Goal: Task Accomplishment & Management: Manage account settings

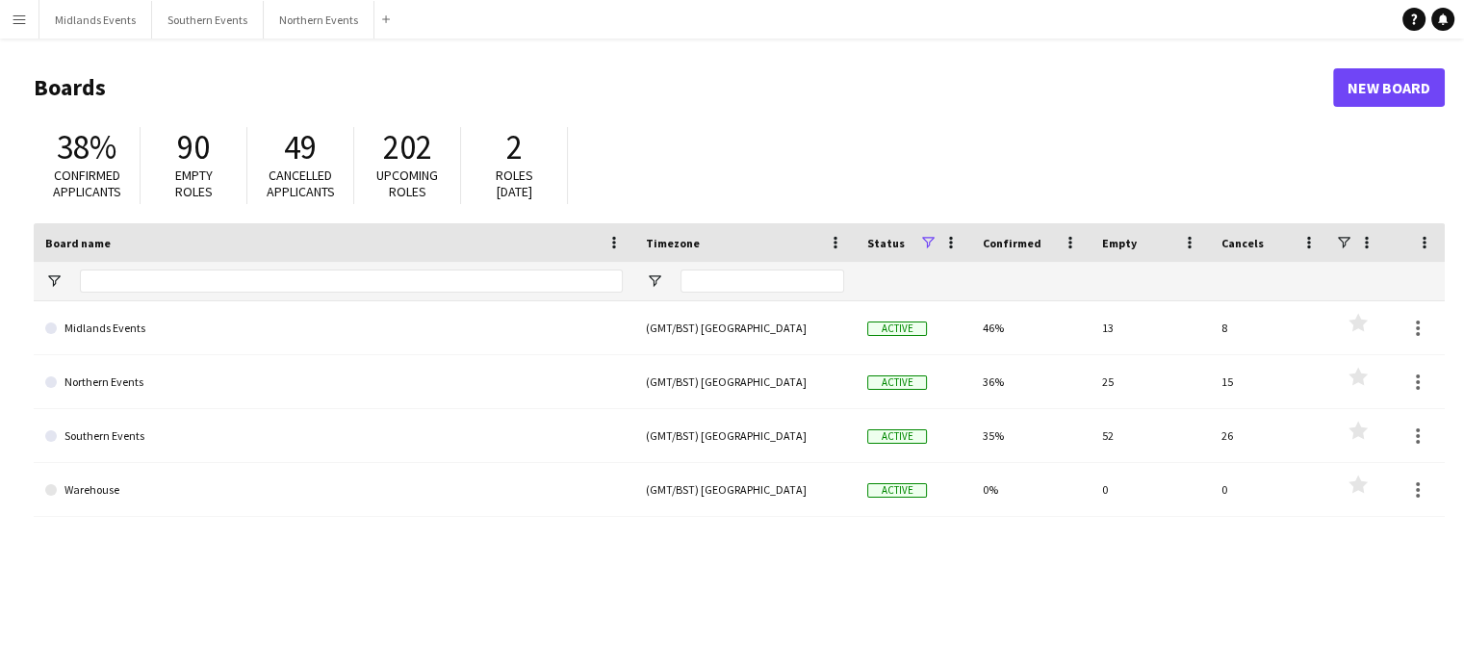
click at [23, 26] on app-icon "Menu" at bounding box center [19, 19] width 15 height 15
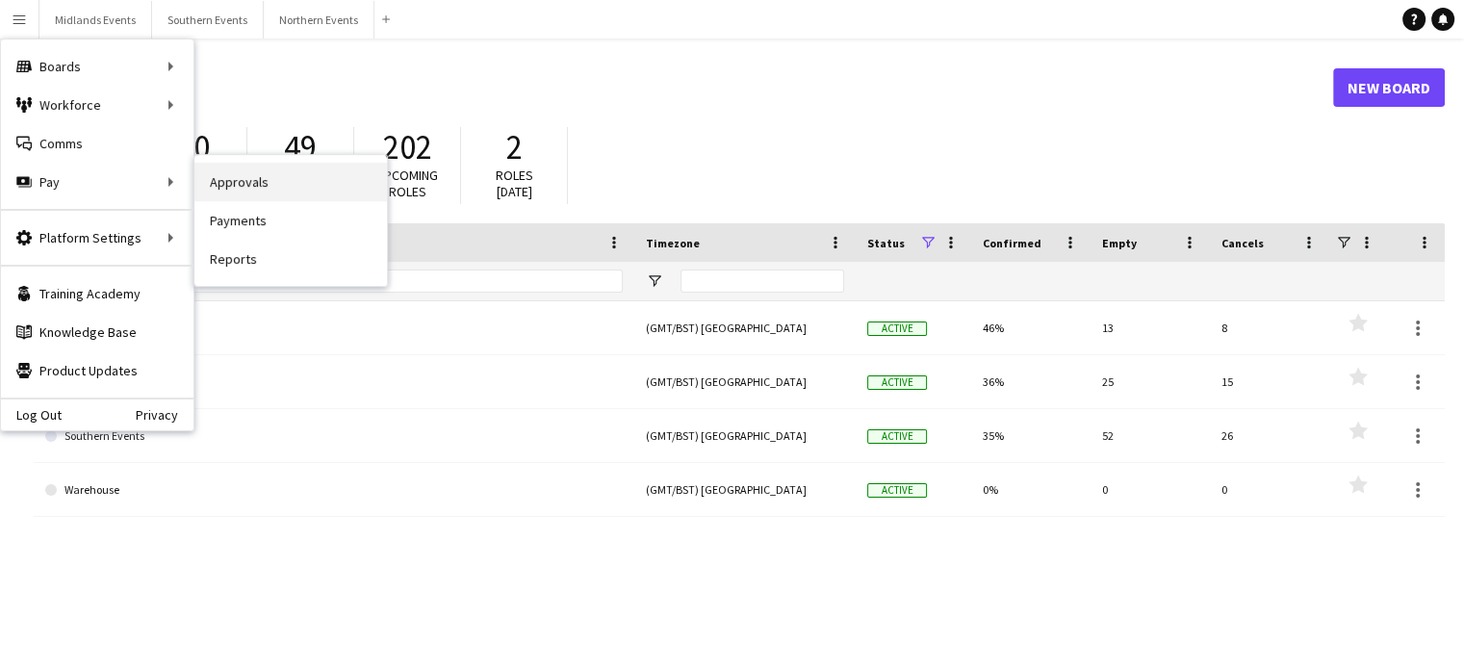
click at [230, 172] on link "Approvals" at bounding box center [290, 182] width 193 height 39
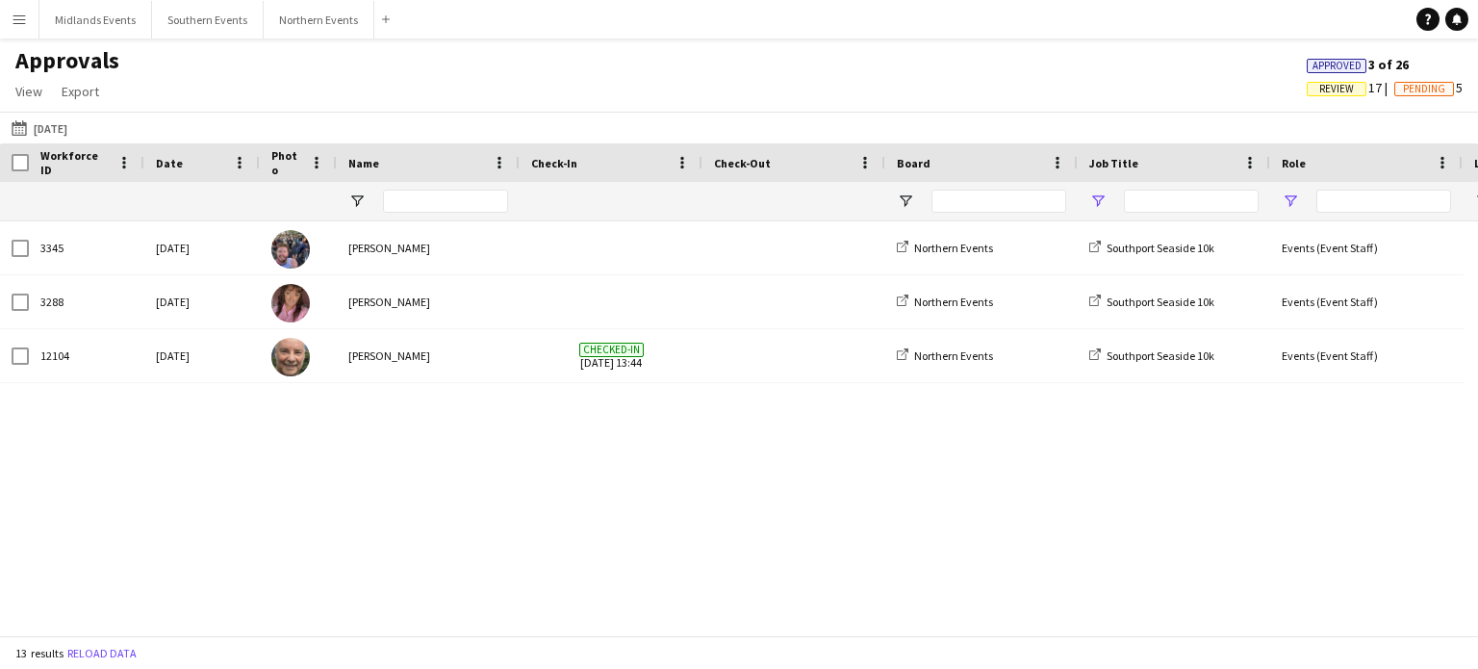
type input "*****"
type input "**"
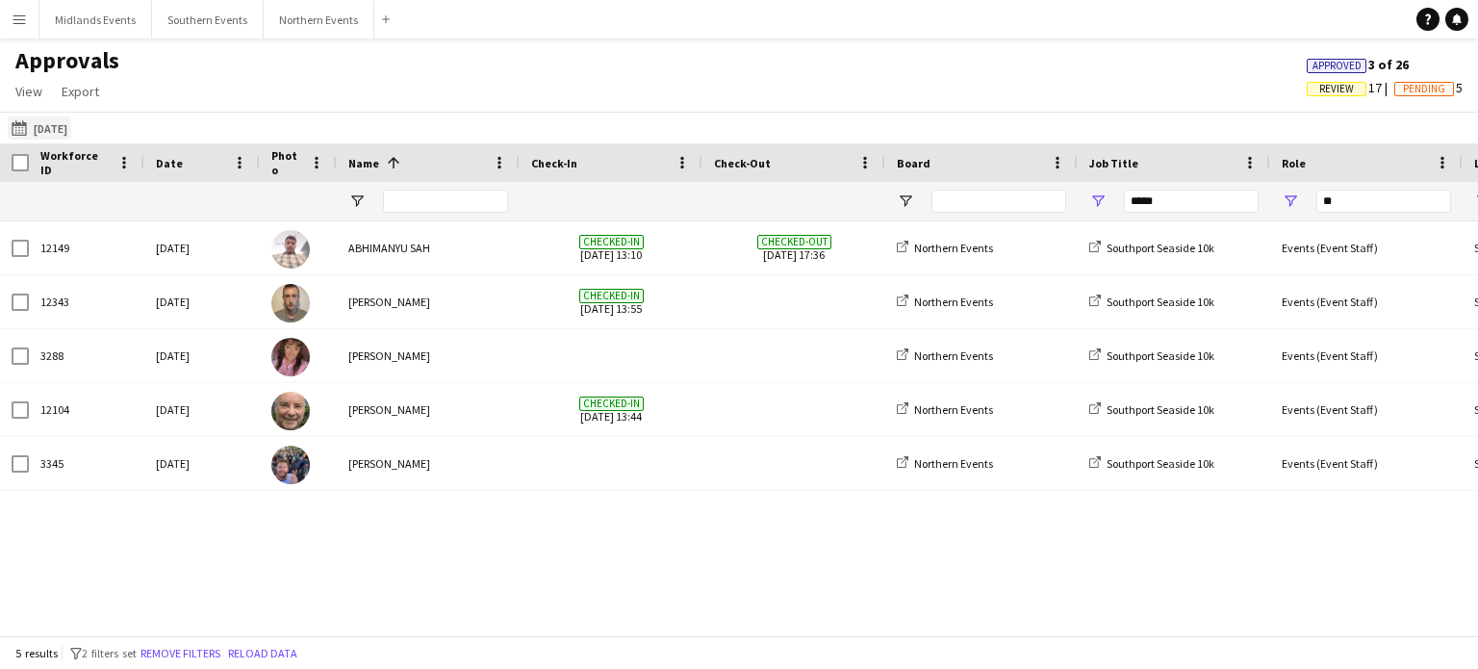
click at [62, 127] on button "02-08-2025 02-08-2025" at bounding box center [40, 127] width 64 height 23
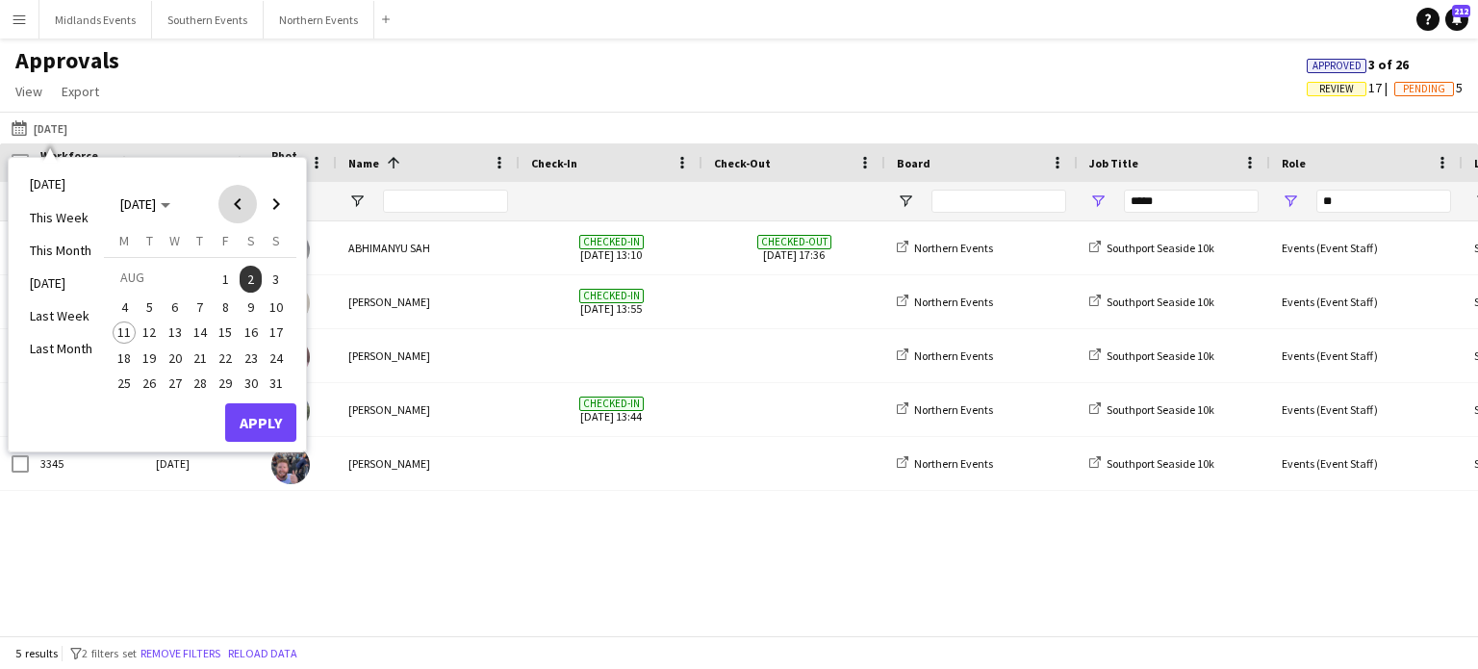
click at [242, 199] on span "Previous month" at bounding box center [238, 204] width 39 height 39
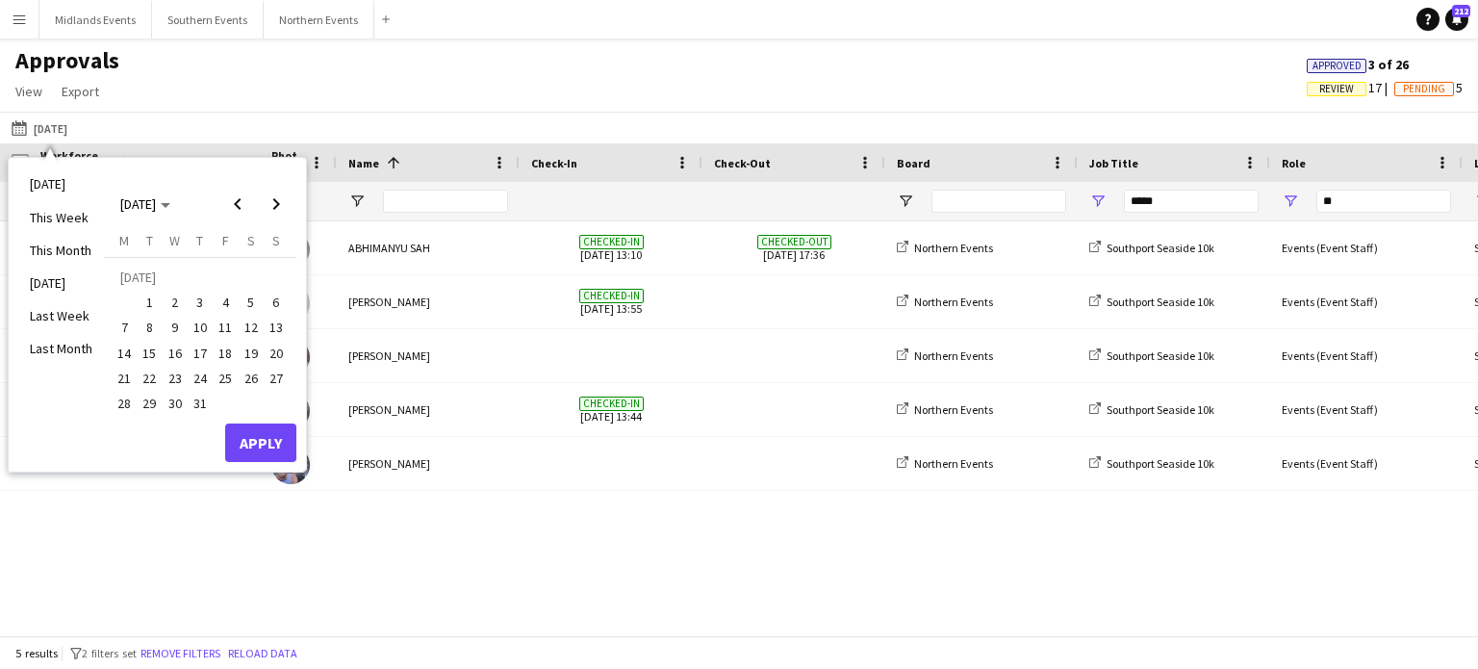
click at [196, 407] on span "31" at bounding box center [200, 403] width 23 height 23
drag, startPoint x: 266, startPoint y: 394, endPoint x: 236, endPoint y: 430, distance: 47.2
click at [236, 430] on div "JUL 2025 JUL 2025 Monday M Tuesday T Wednesday W Thursday T Friday F Saturday S…" at bounding box center [200, 314] width 193 height 295
click at [236, 430] on button "Apply" at bounding box center [260, 443] width 71 height 39
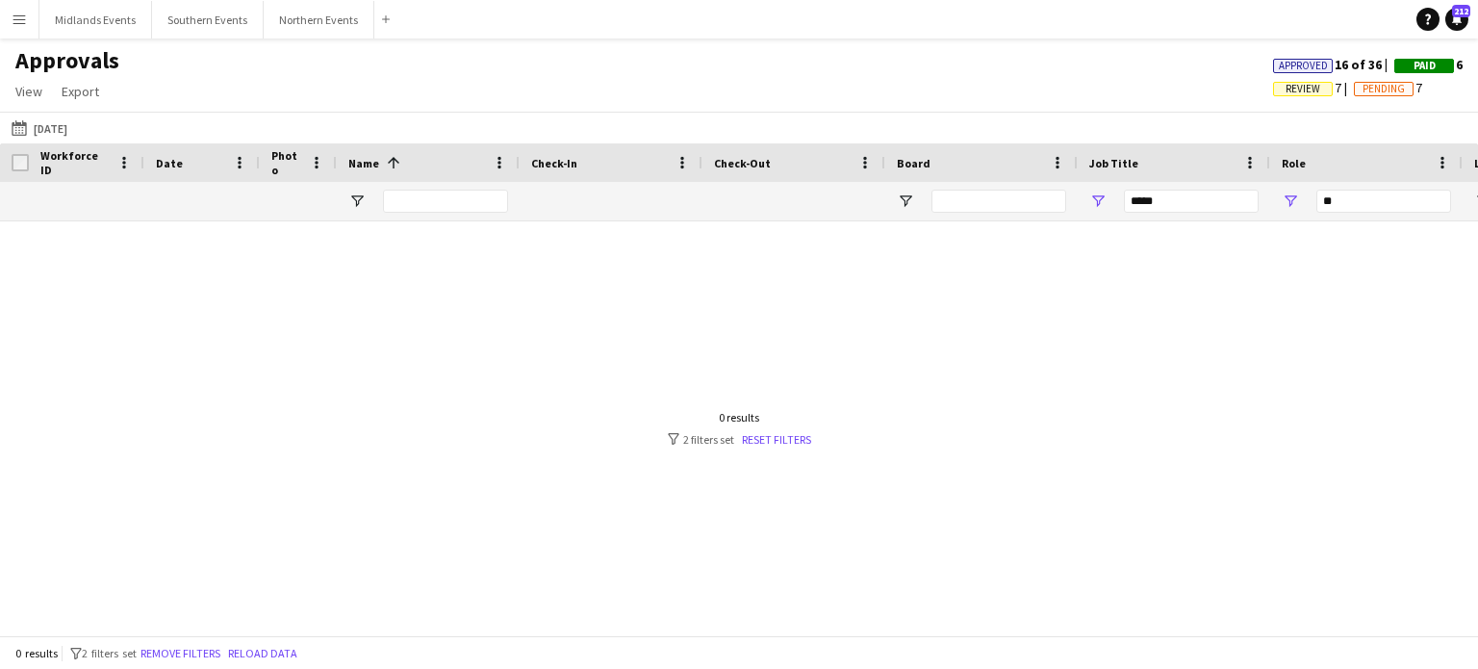
click at [19, 30] on button "Menu" at bounding box center [19, 19] width 39 height 39
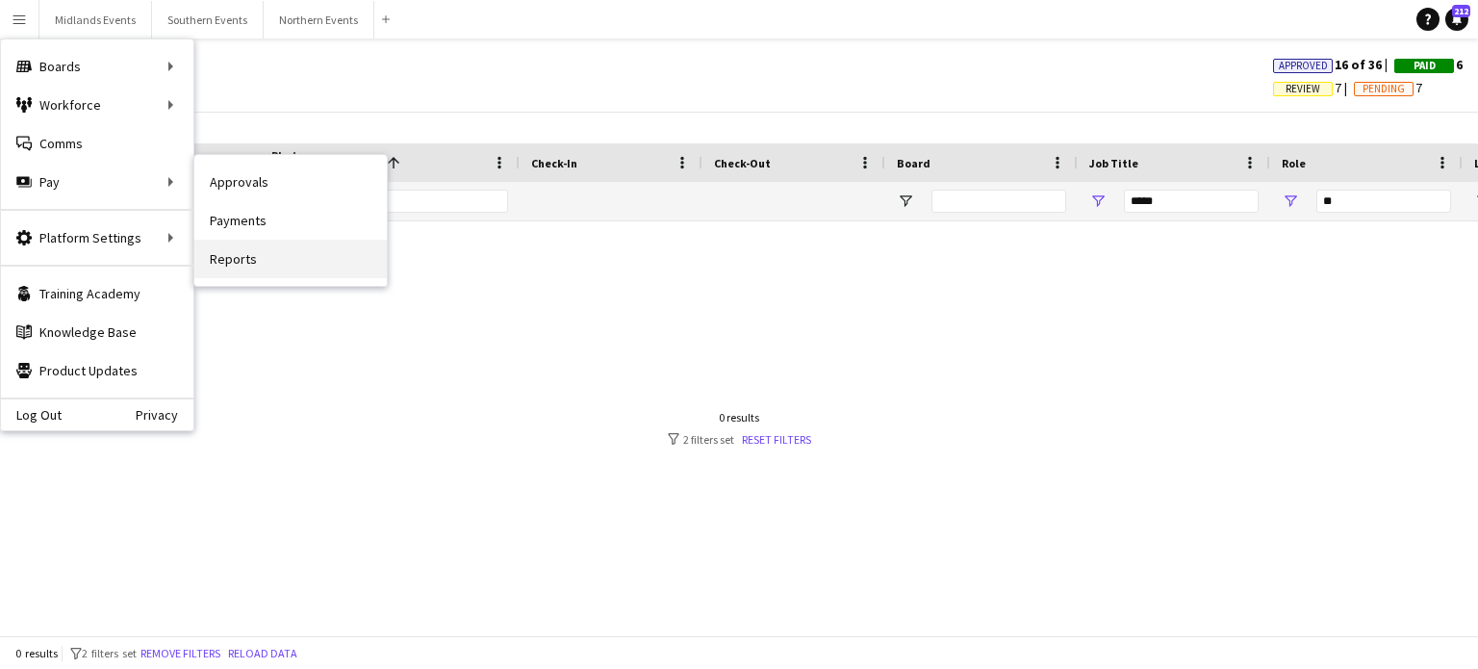
click at [230, 252] on link "Reports" at bounding box center [290, 259] width 193 height 39
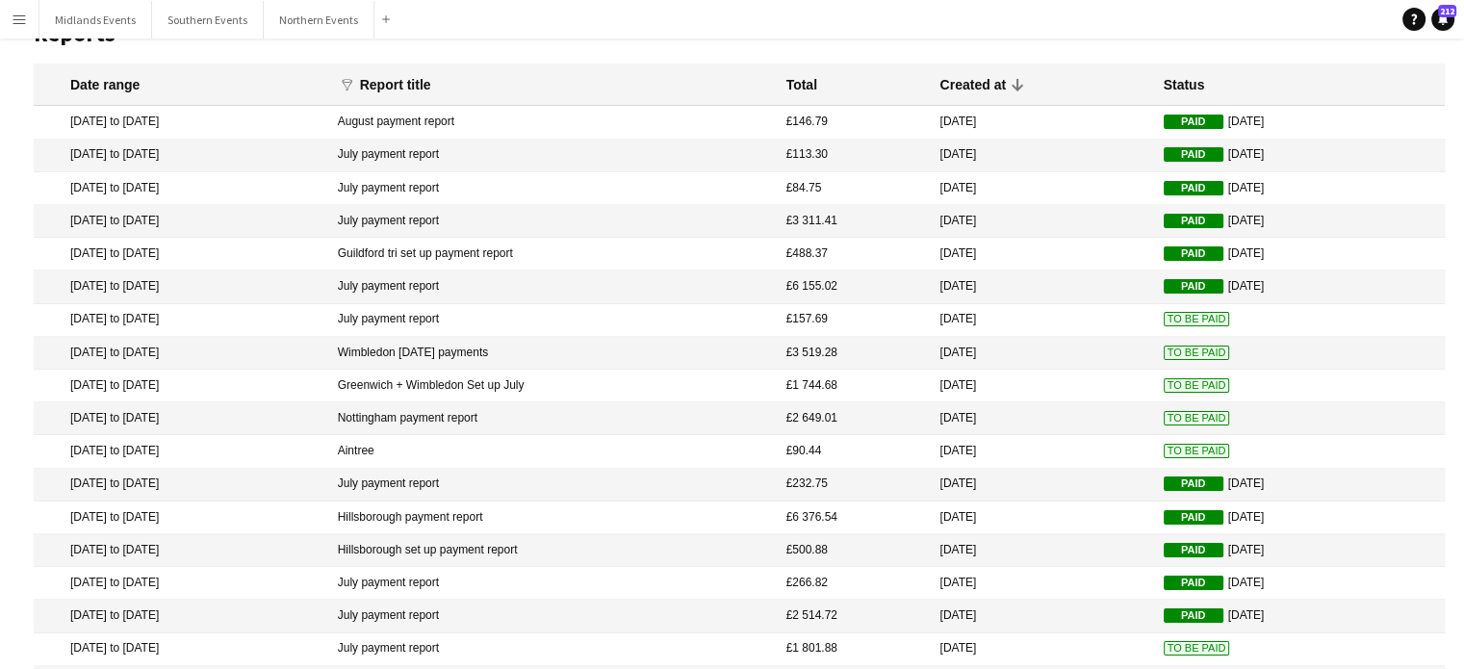
scroll to position [12, 0]
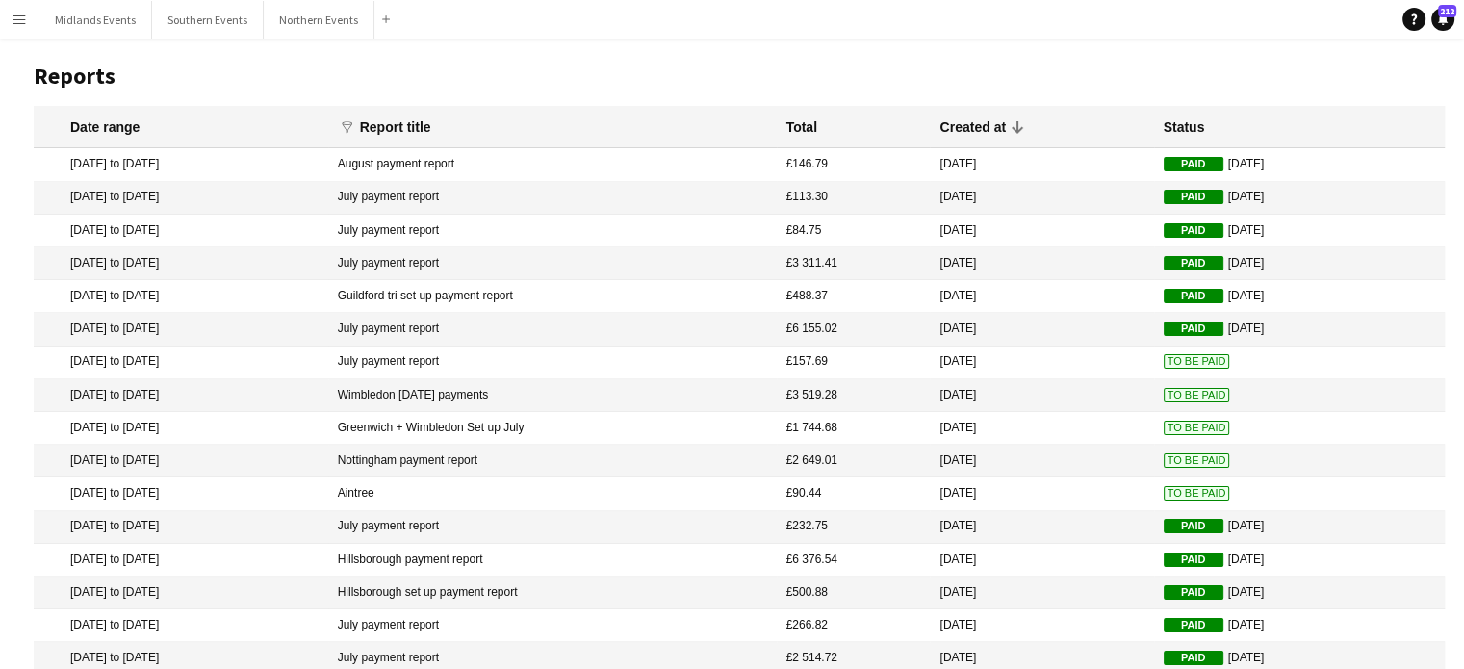
click at [449, 193] on mat-cell "July payment report" at bounding box center [552, 198] width 449 height 33
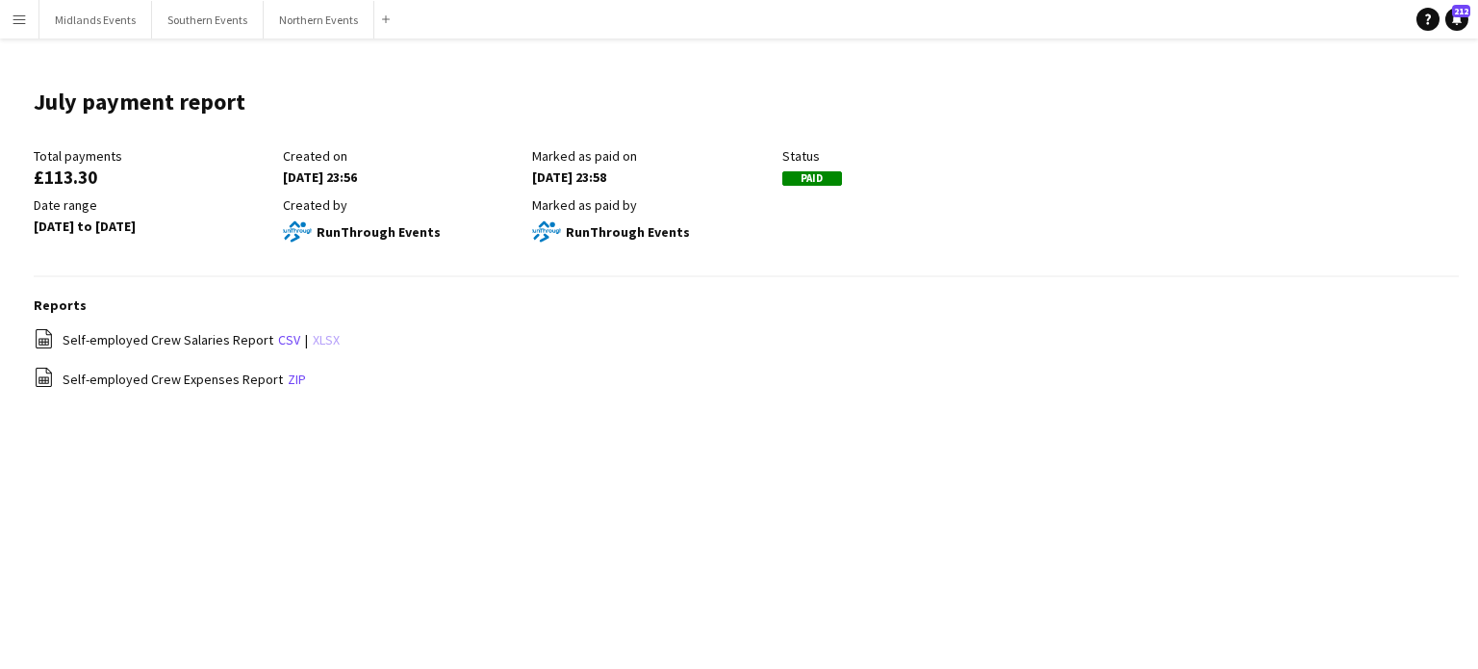
click at [313, 342] on link "xlsx" at bounding box center [326, 339] width 27 height 17
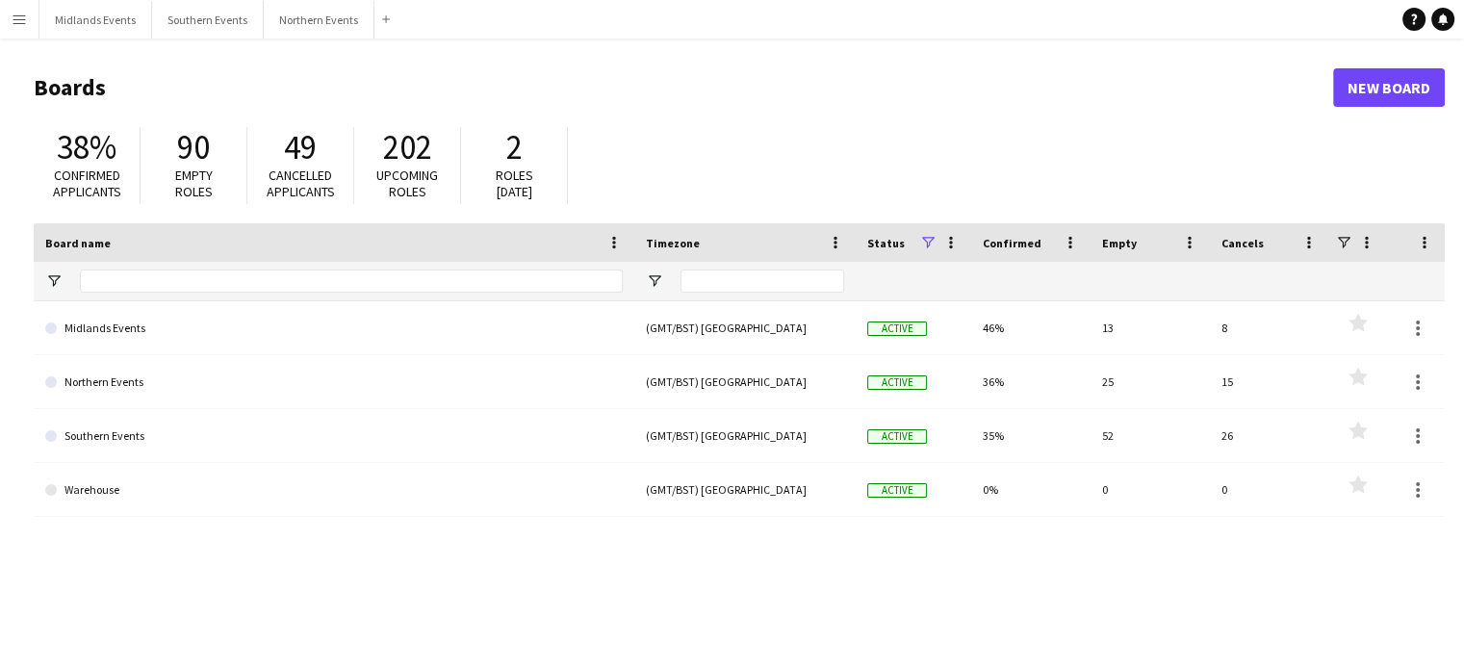
click at [13, 16] on app-icon "Menu" at bounding box center [19, 19] width 15 height 15
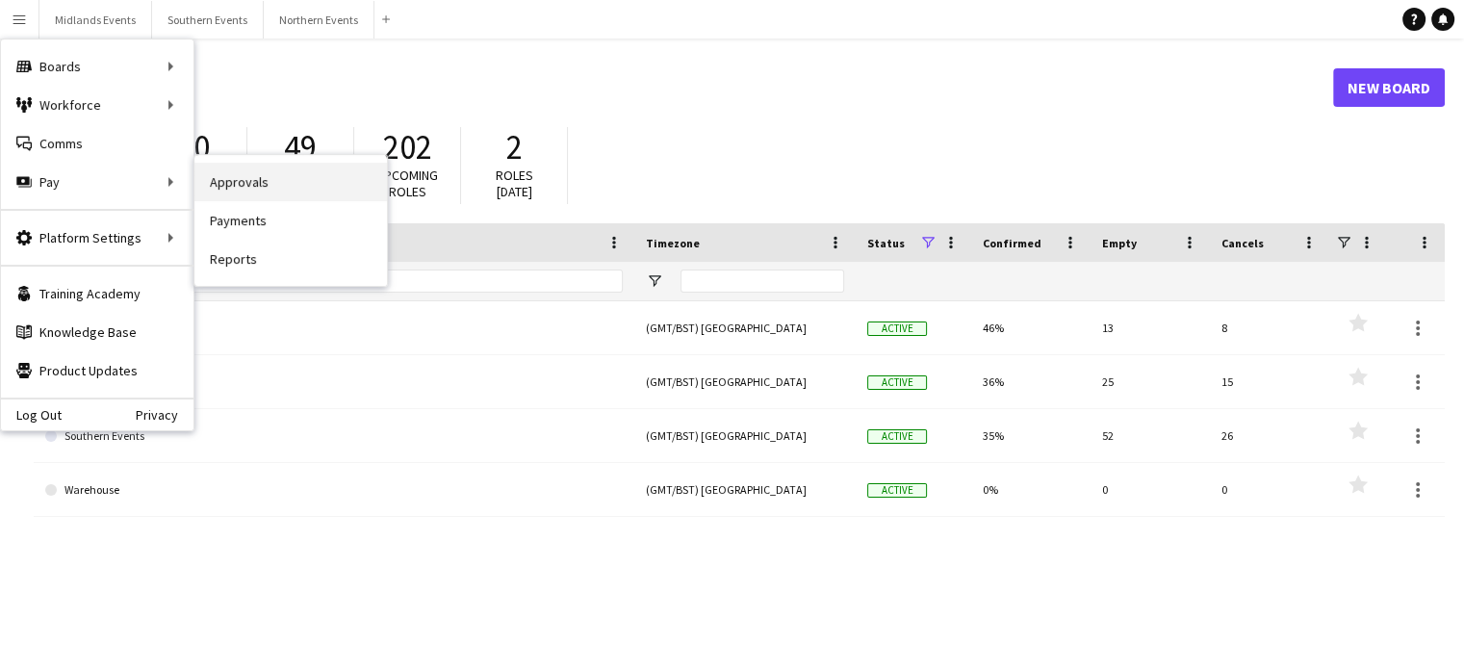
click at [254, 180] on link "Approvals" at bounding box center [290, 182] width 193 height 39
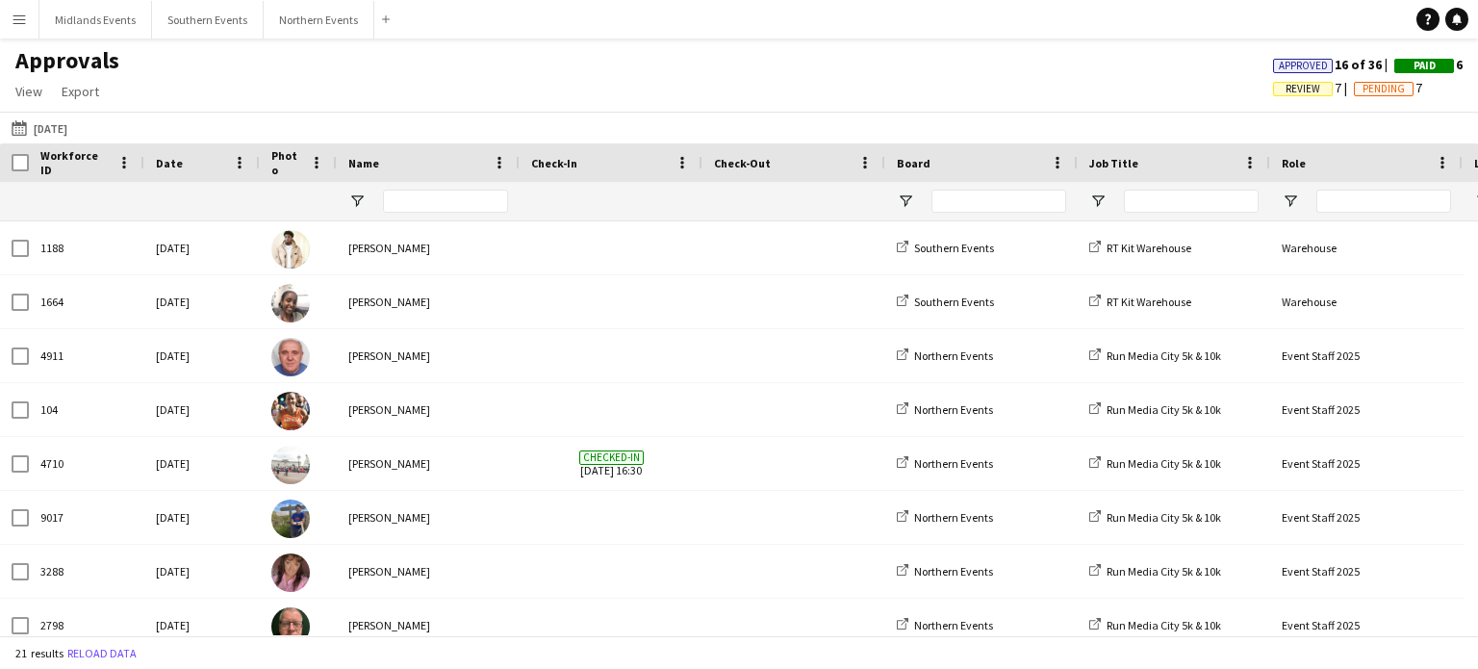
type input "*****"
type input "**"
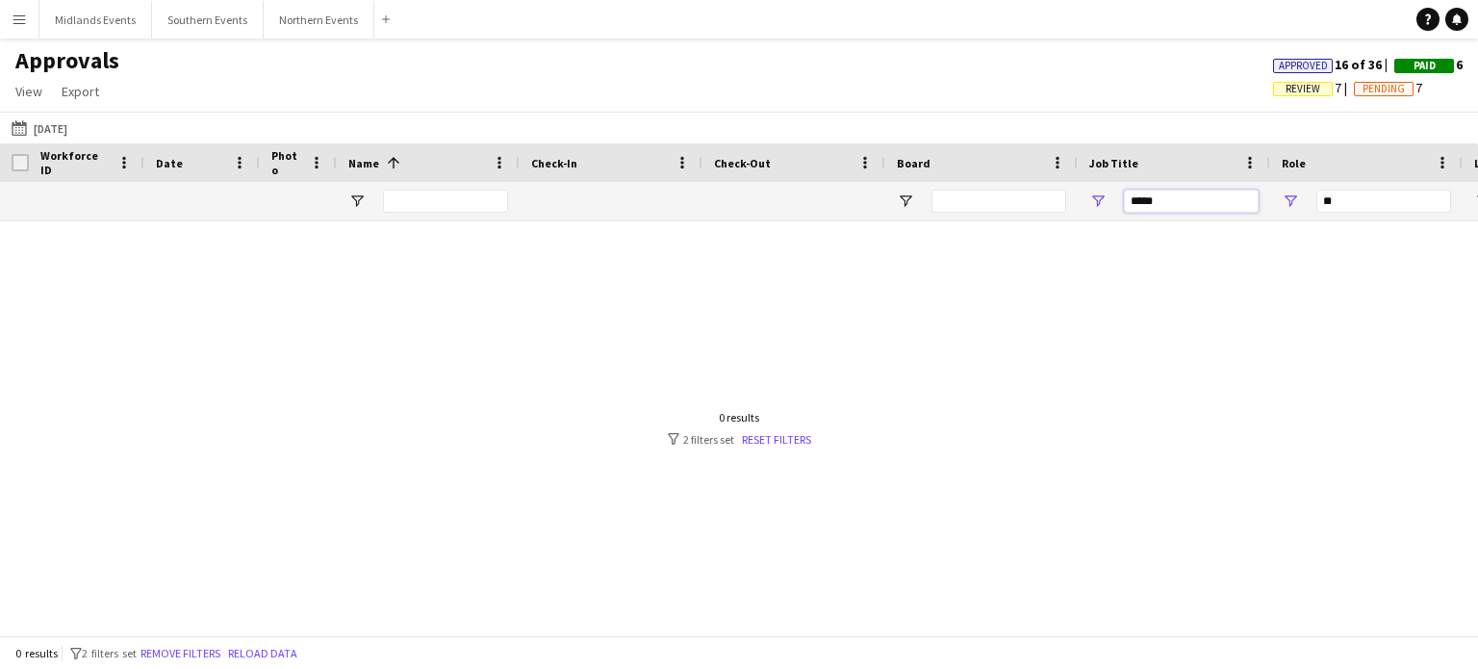
click at [1178, 199] on input "*****" at bounding box center [1191, 201] width 135 height 23
type input "*"
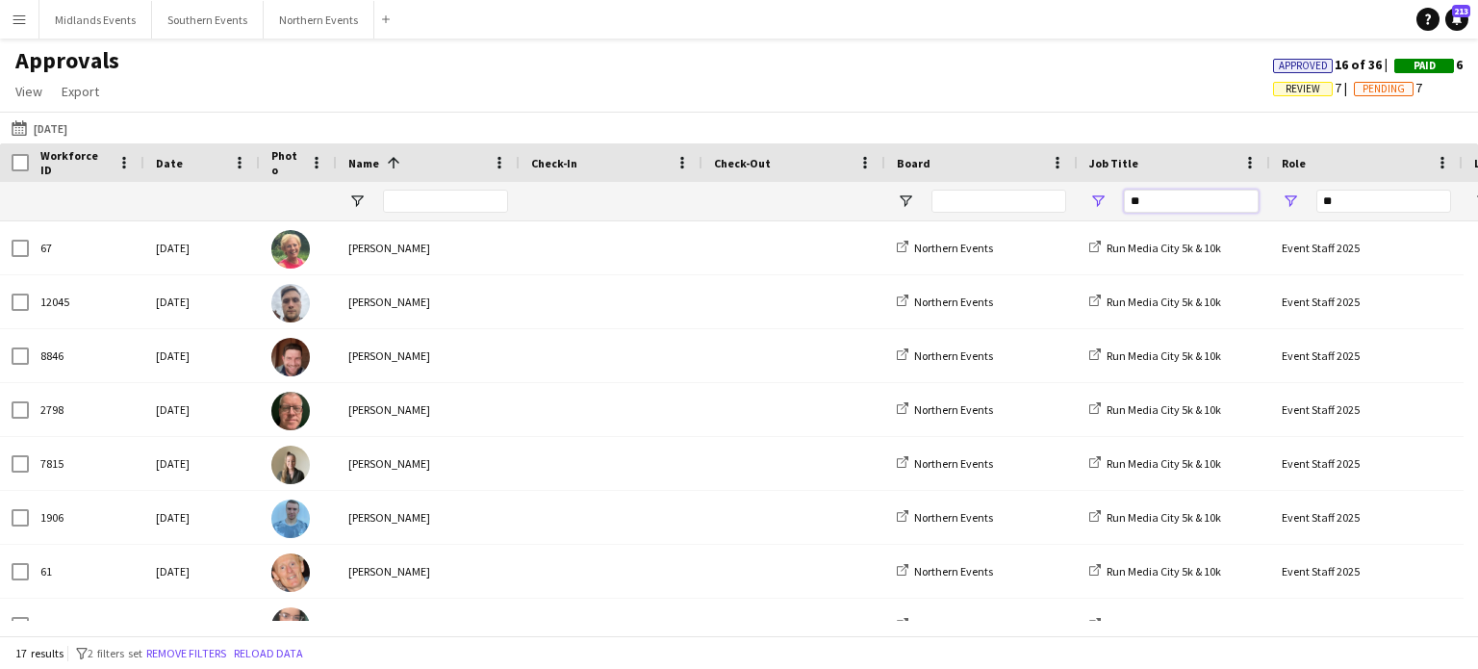
type input "**"
click at [388, 154] on span at bounding box center [393, 162] width 17 height 17
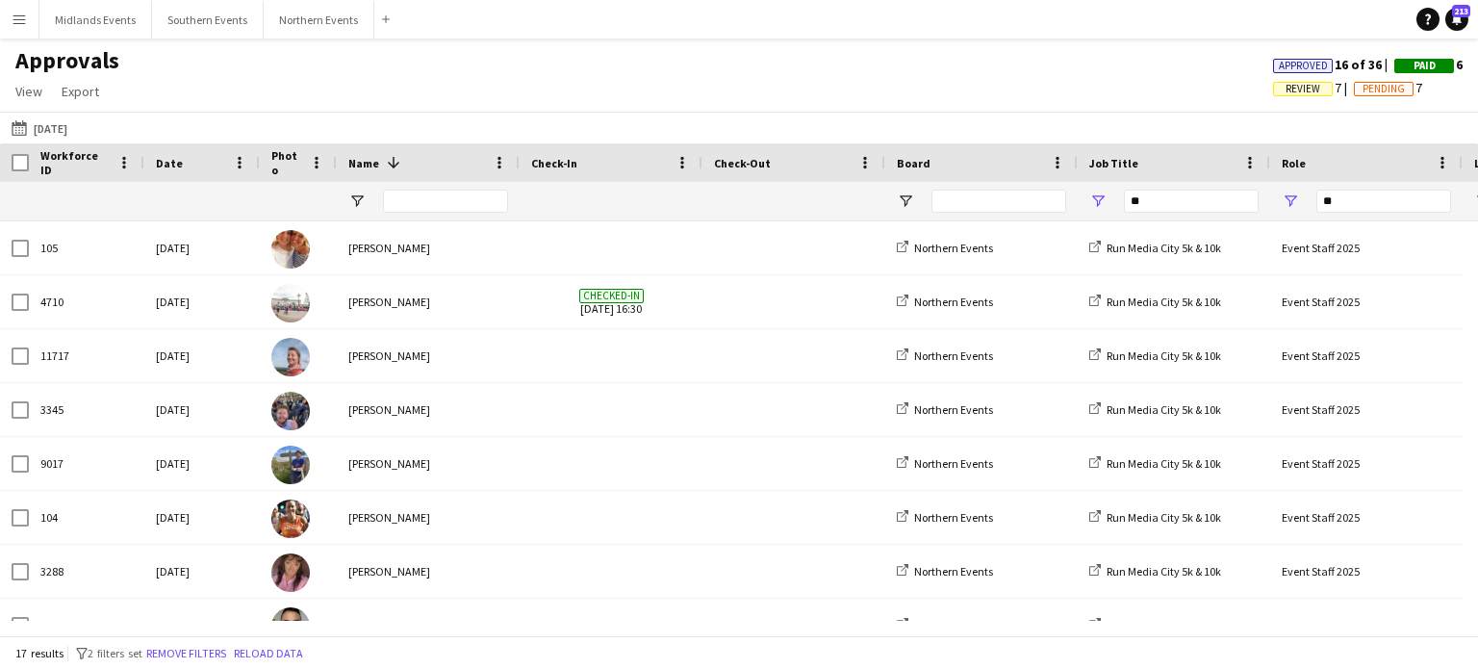
click at [392, 157] on span at bounding box center [393, 162] width 17 height 17
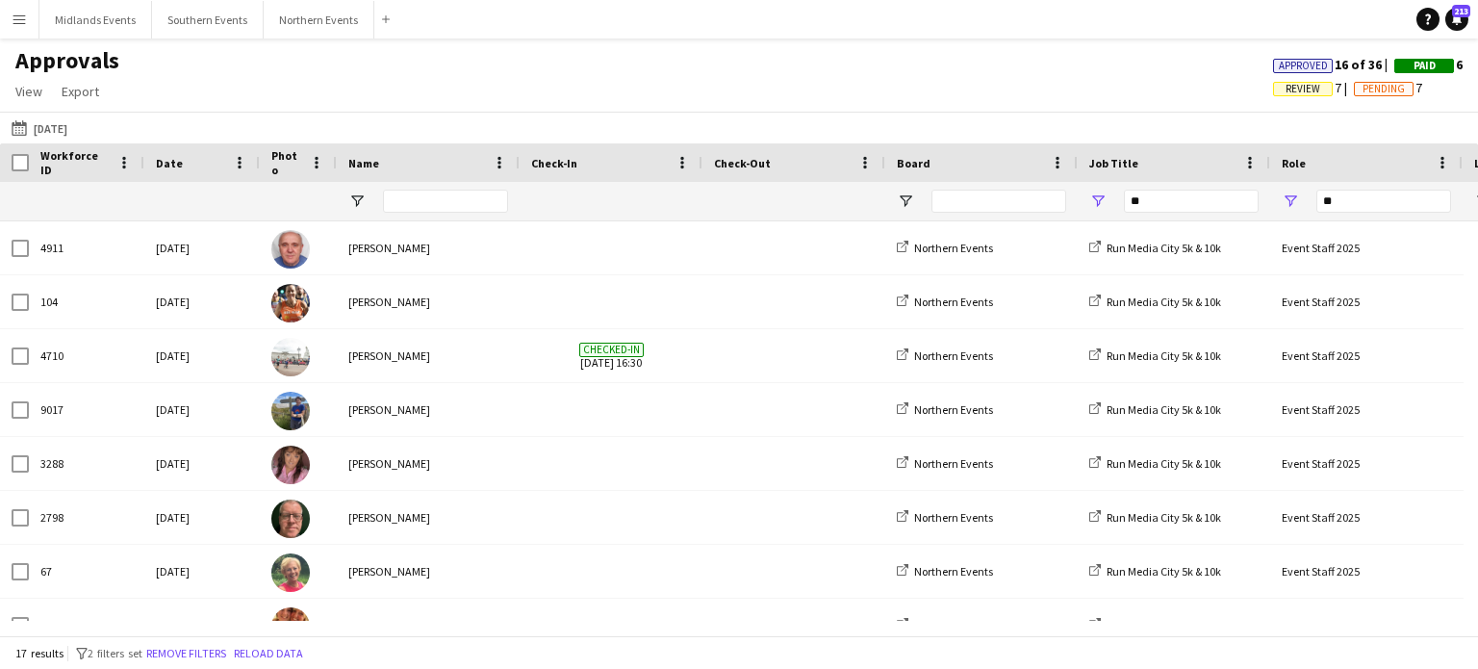
click at [431, 171] on div "Name" at bounding box center [416, 162] width 137 height 29
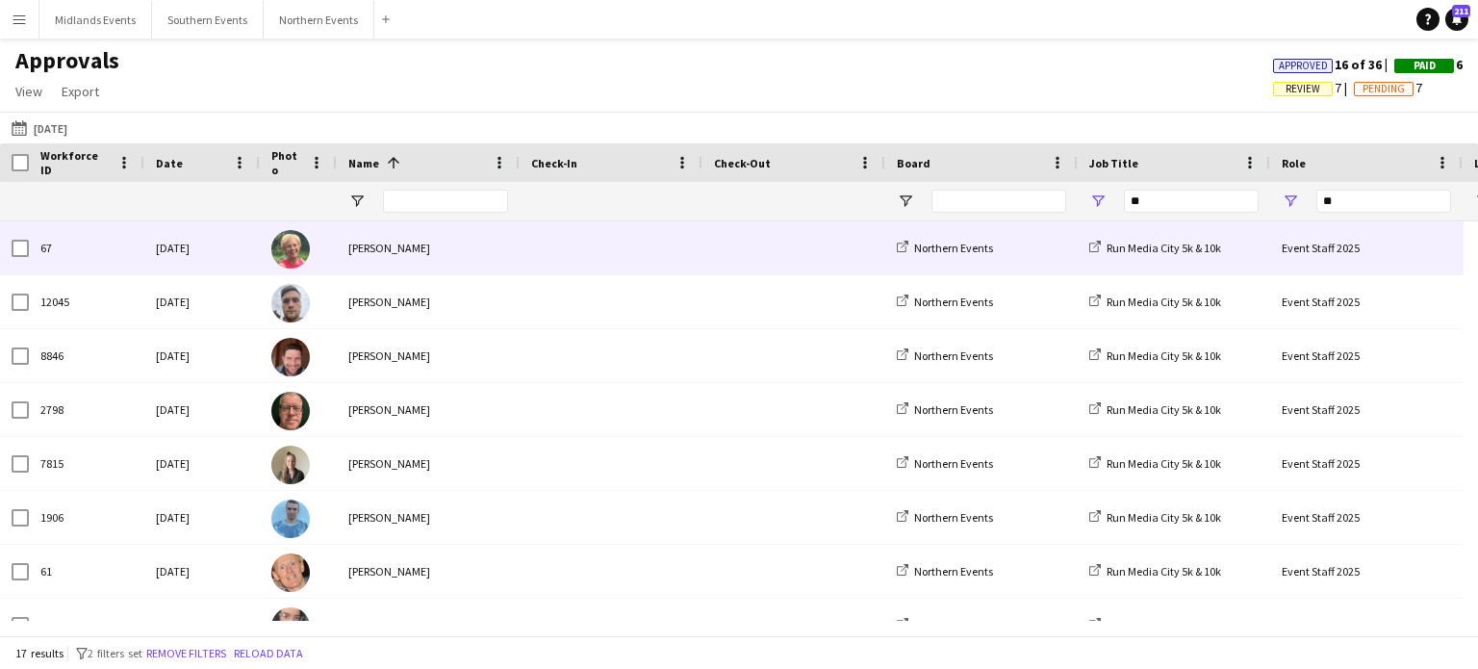
click at [377, 253] on div "[PERSON_NAME]" at bounding box center [428, 247] width 183 height 53
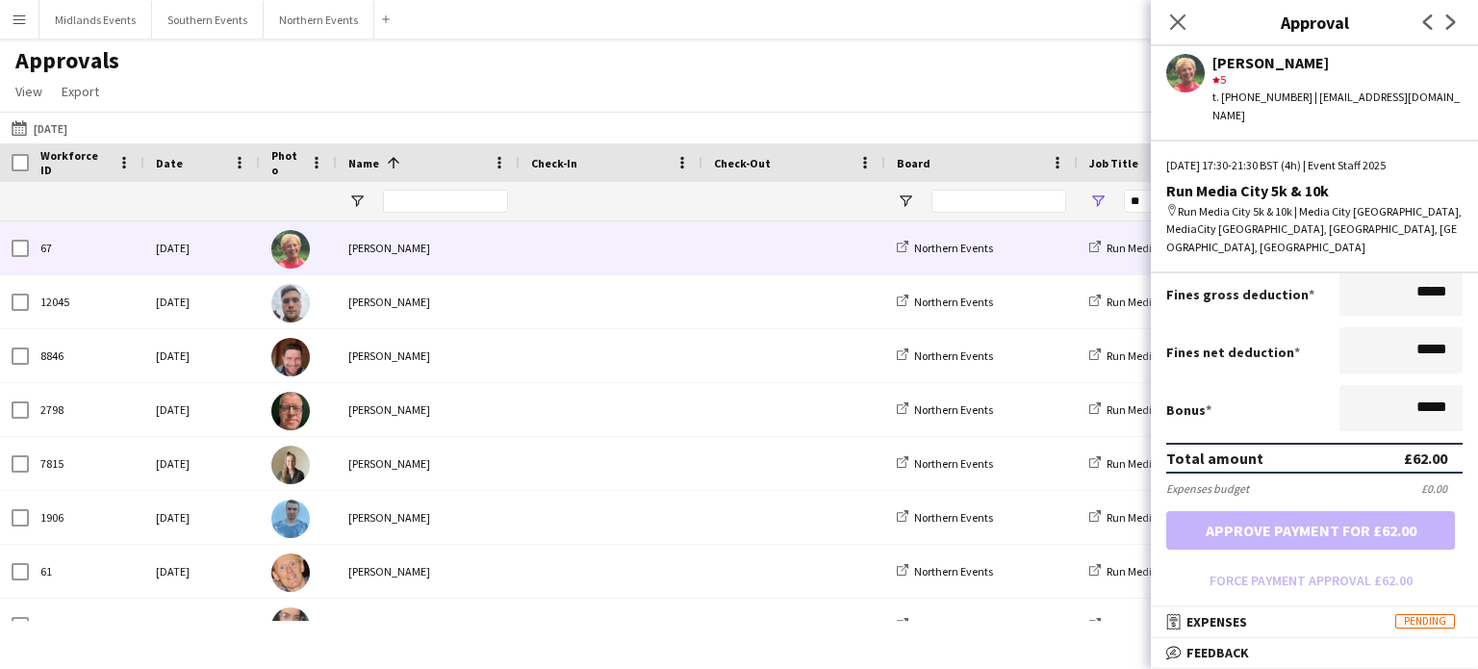
scroll to position [63, 0]
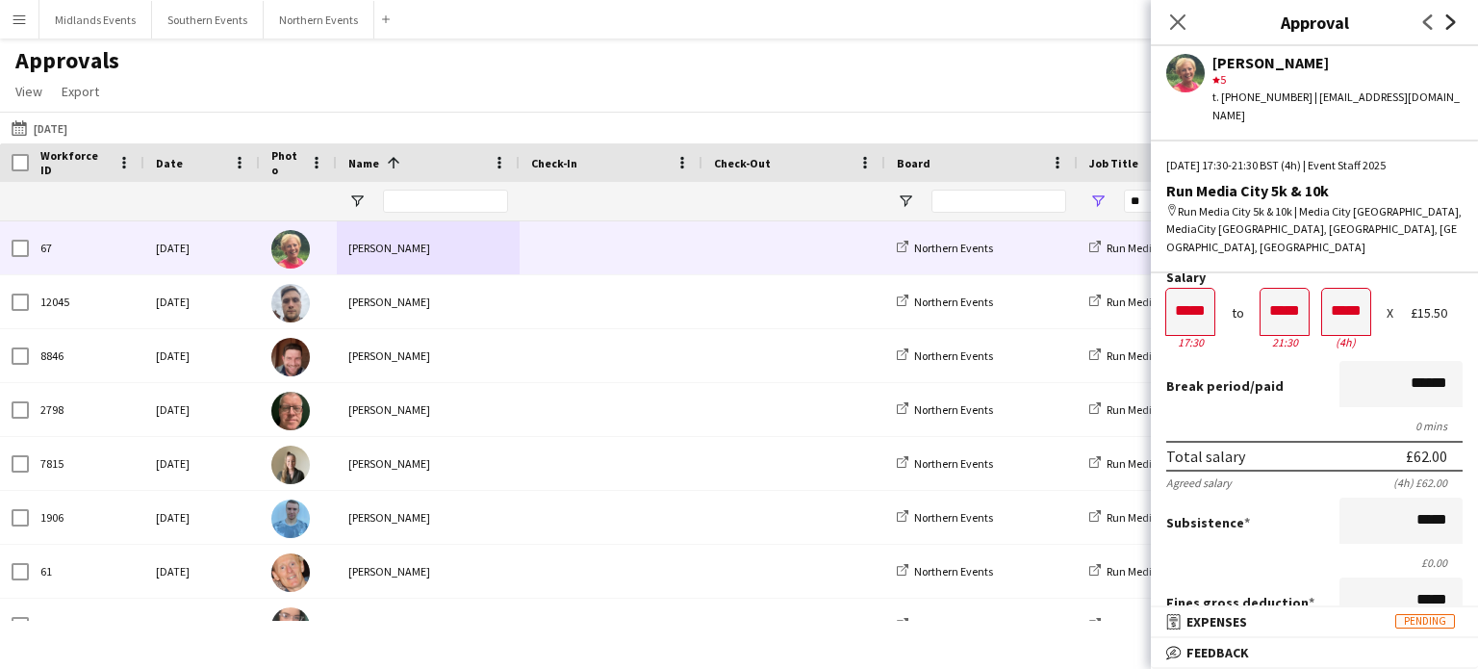
click at [1445, 29] on icon "Next" at bounding box center [1451, 21] width 15 height 15
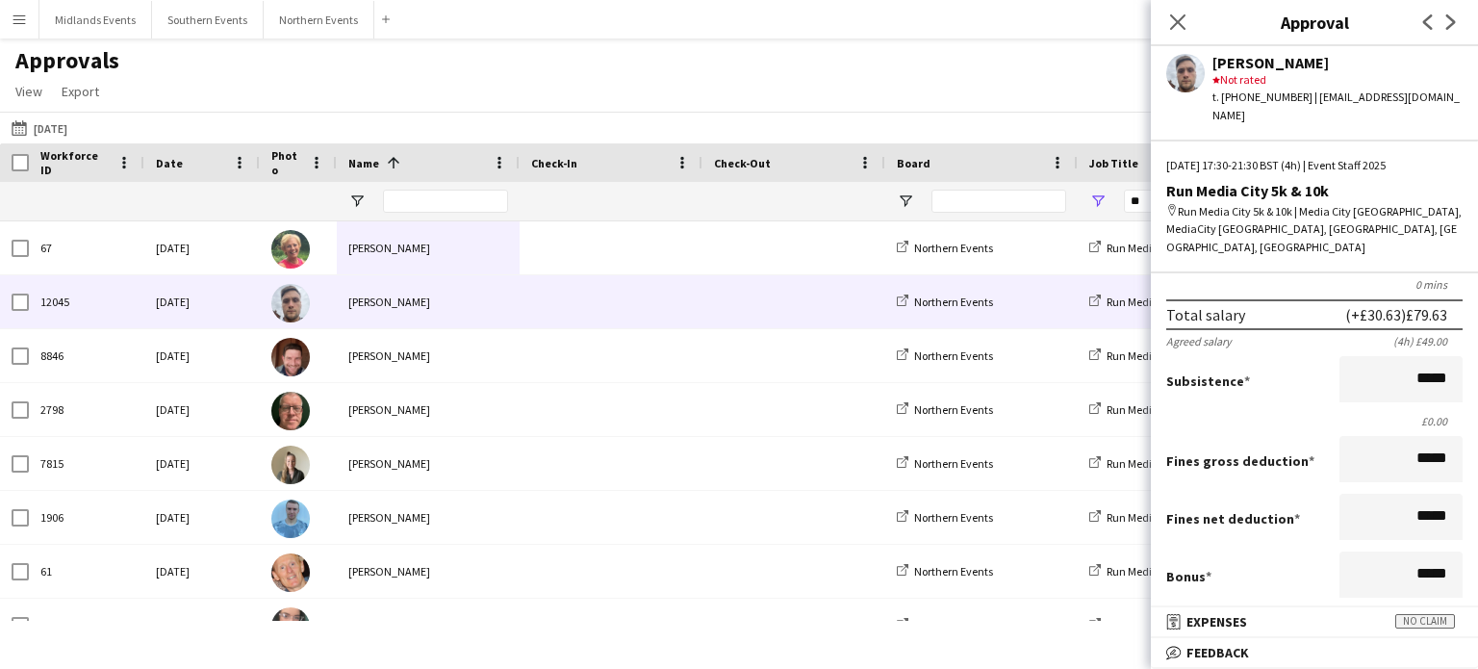
scroll to position [201, 0]
click at [1444, 24] on icon "Next" at bounding box center [1451, 21] width 15 height 15
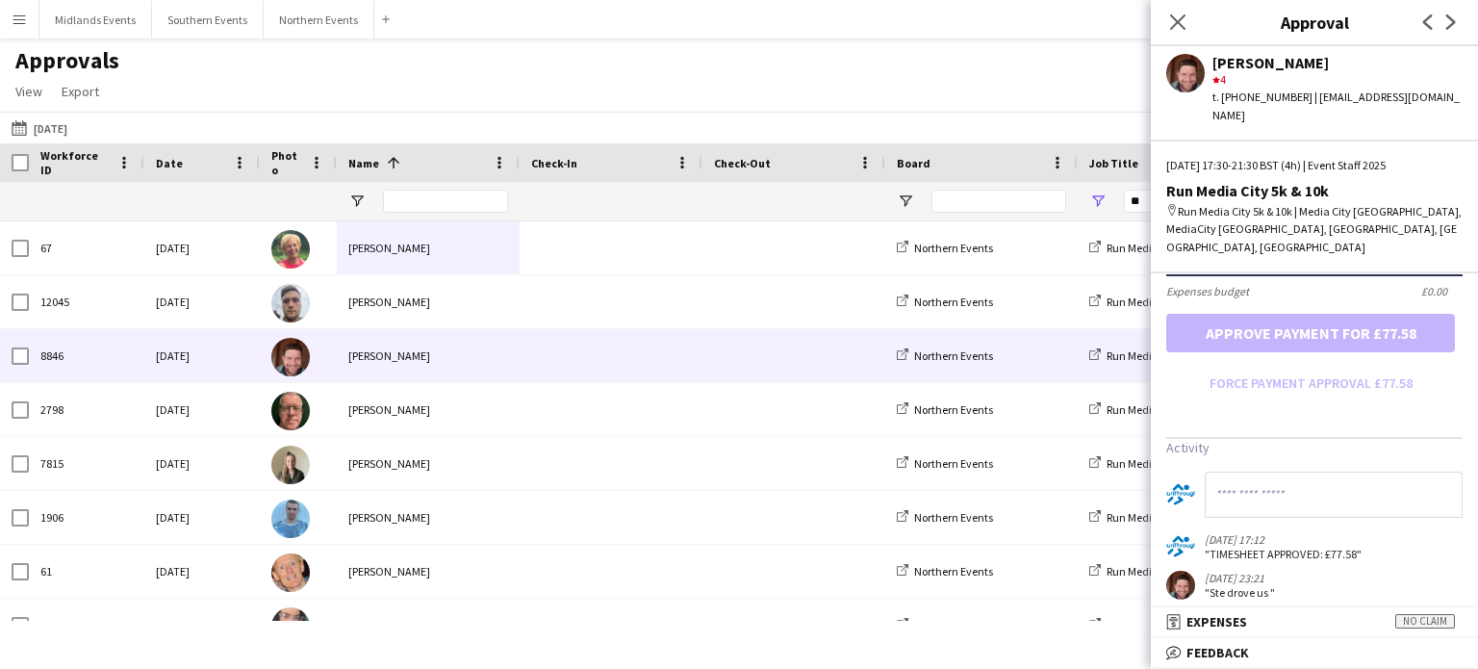
scroll to position [573, 0]
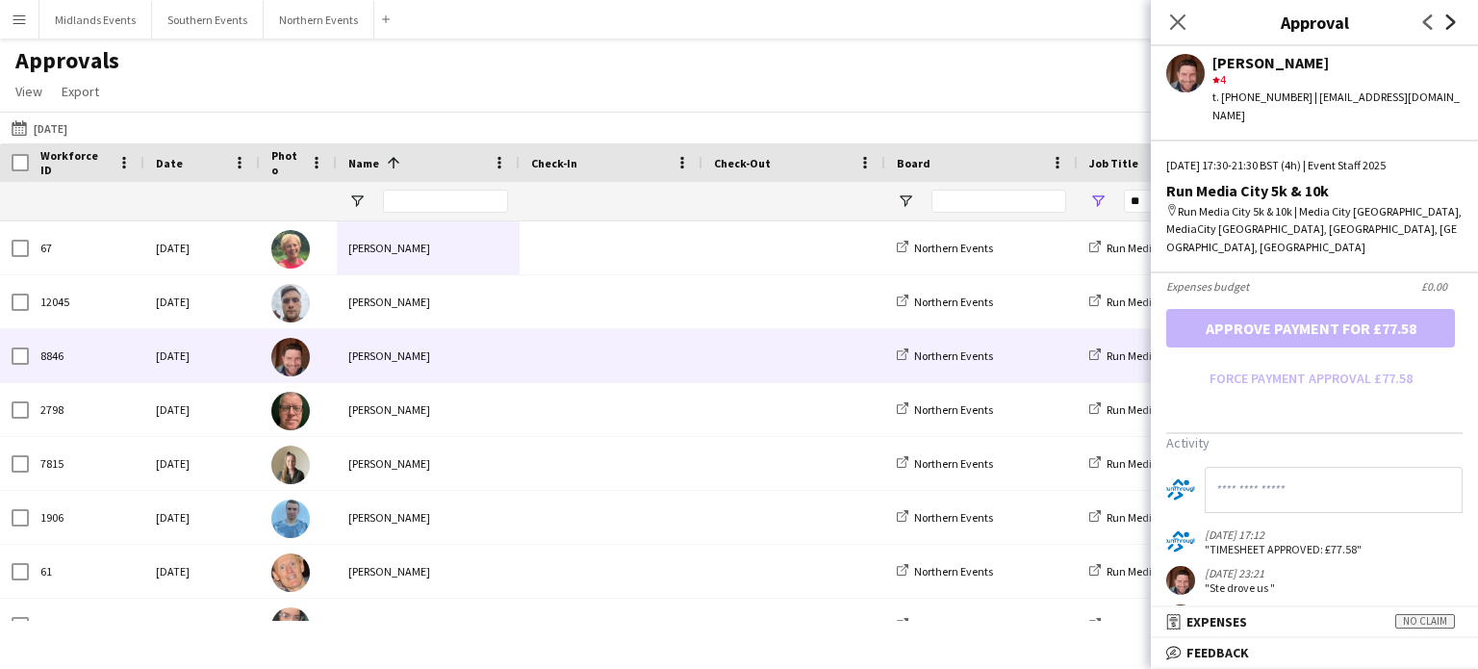
click at [1452, 29] on icon "Next" at bounding box center [1451, 21] width 15 height 15
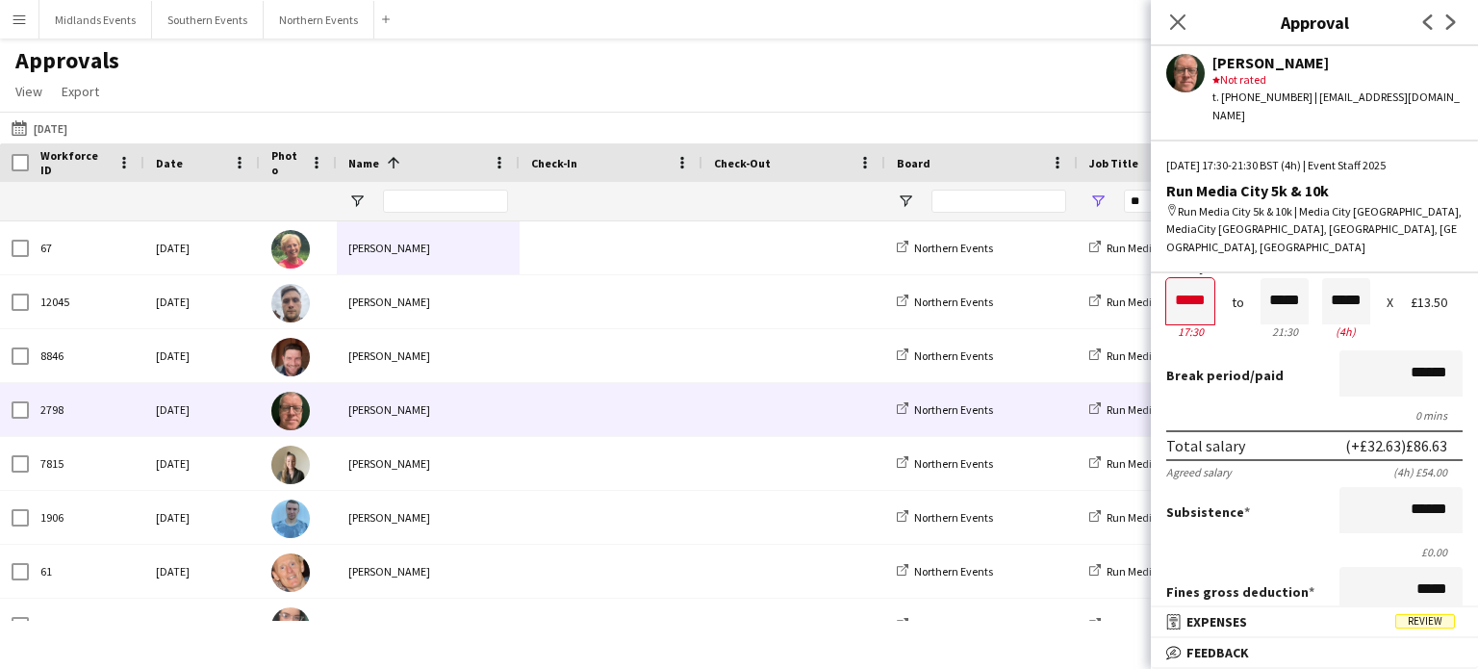
scroll to position [0, 0]
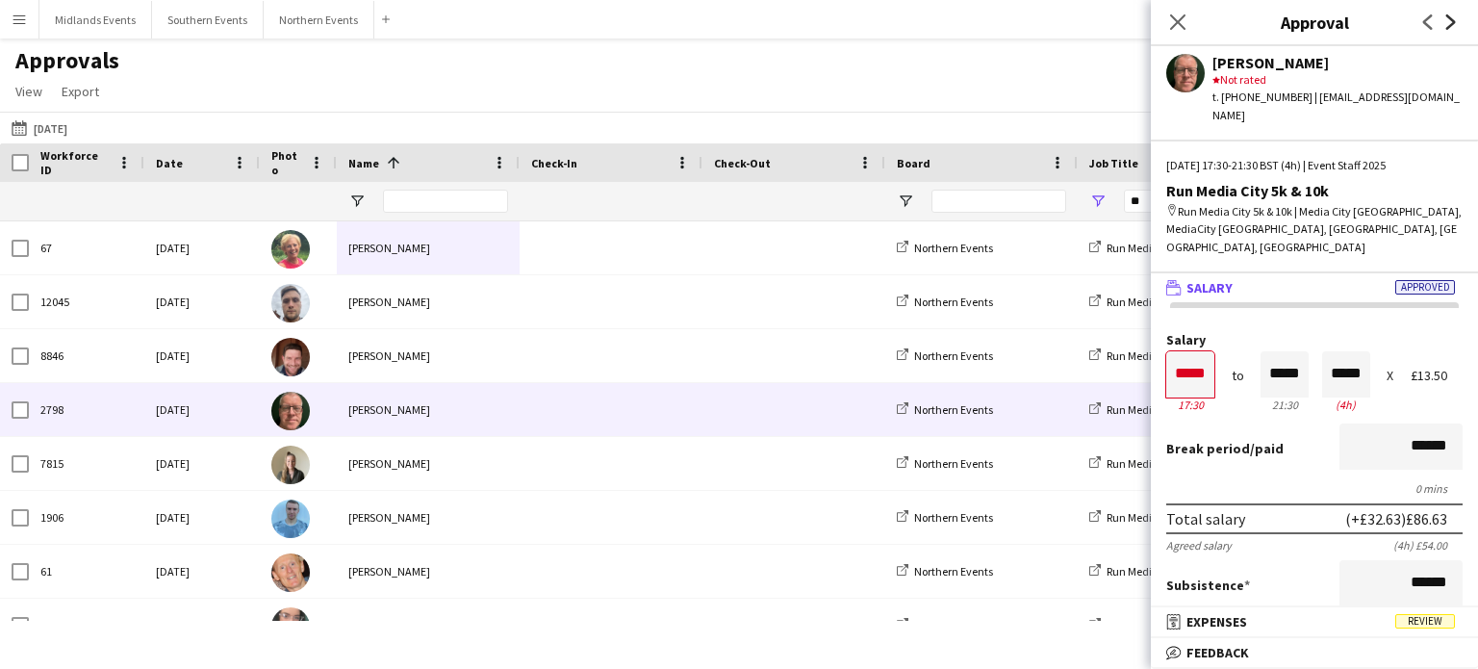
click at [1453, 16] on icon "Next" at bounding box center [1451, 21] width 15 height 15
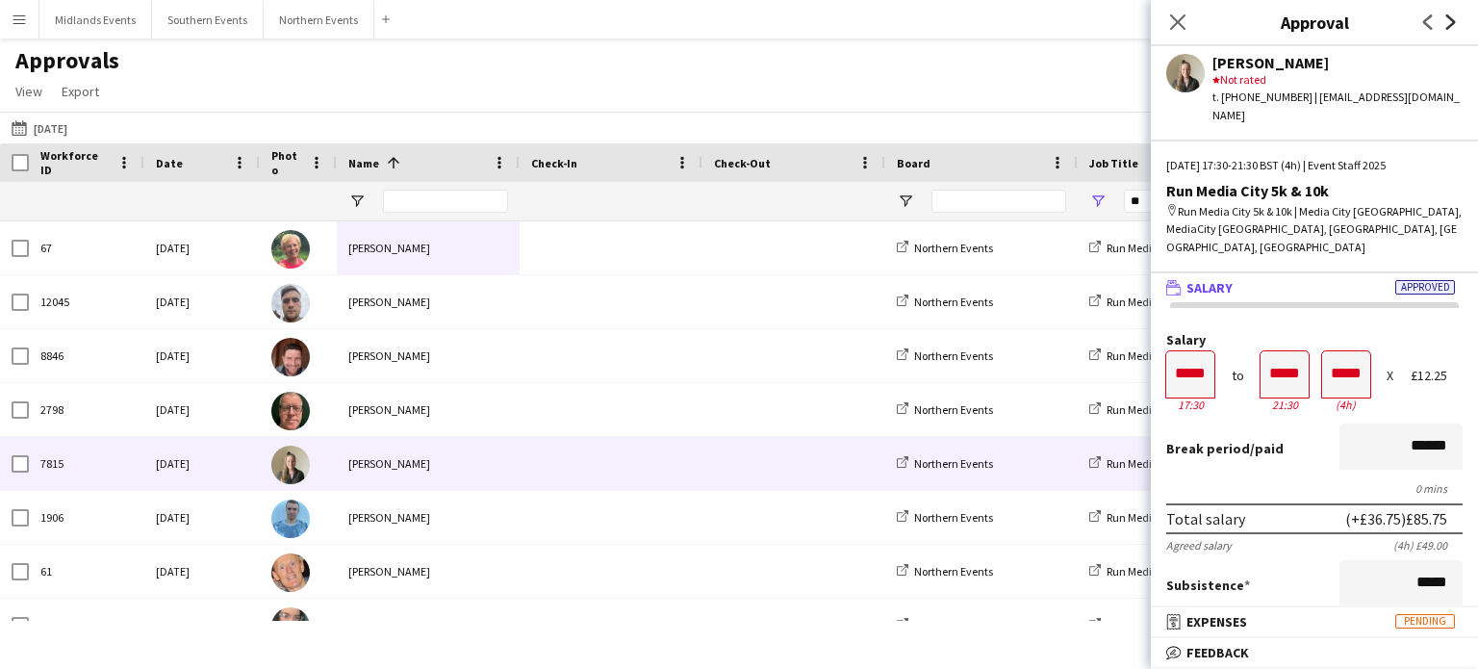
click at [1451, 23] on icon "Next" at bounding box center [1451, 21] width 15 height 15
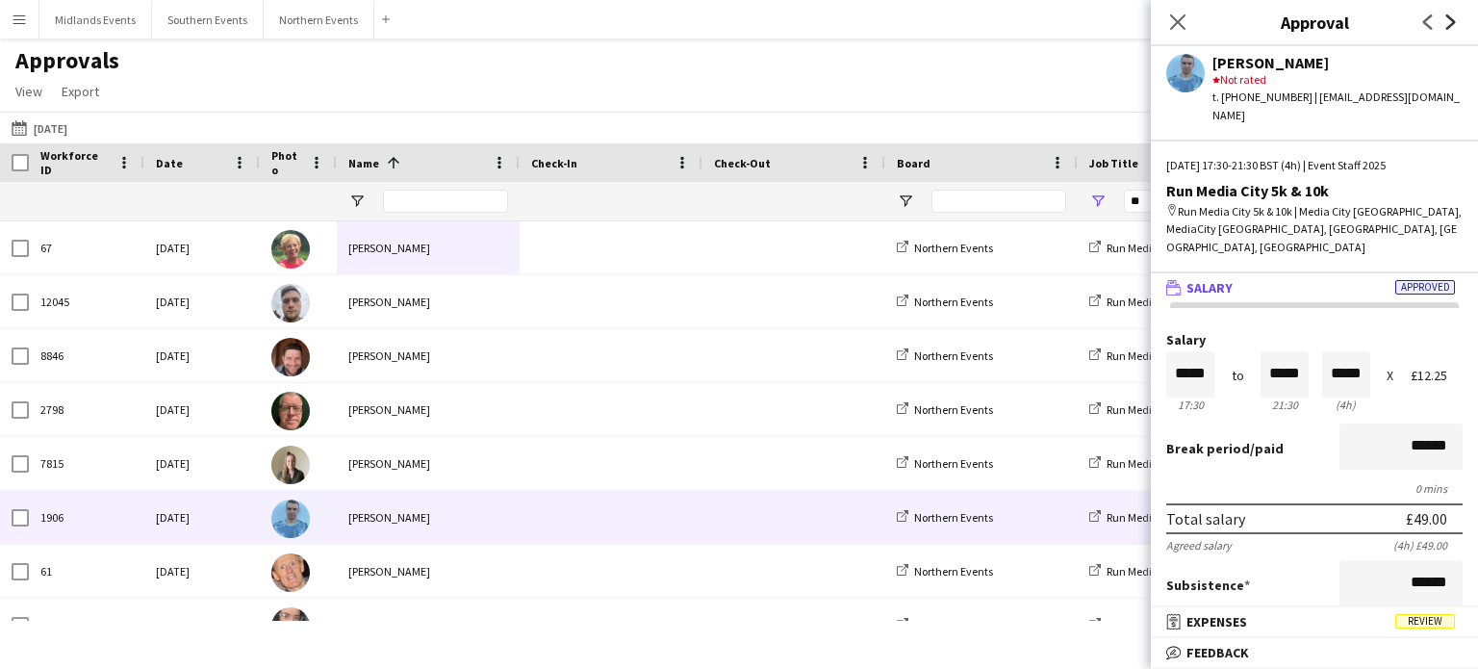
click at [1448, 27] on icon at bounding box center [1452, 21] width 10 height 15
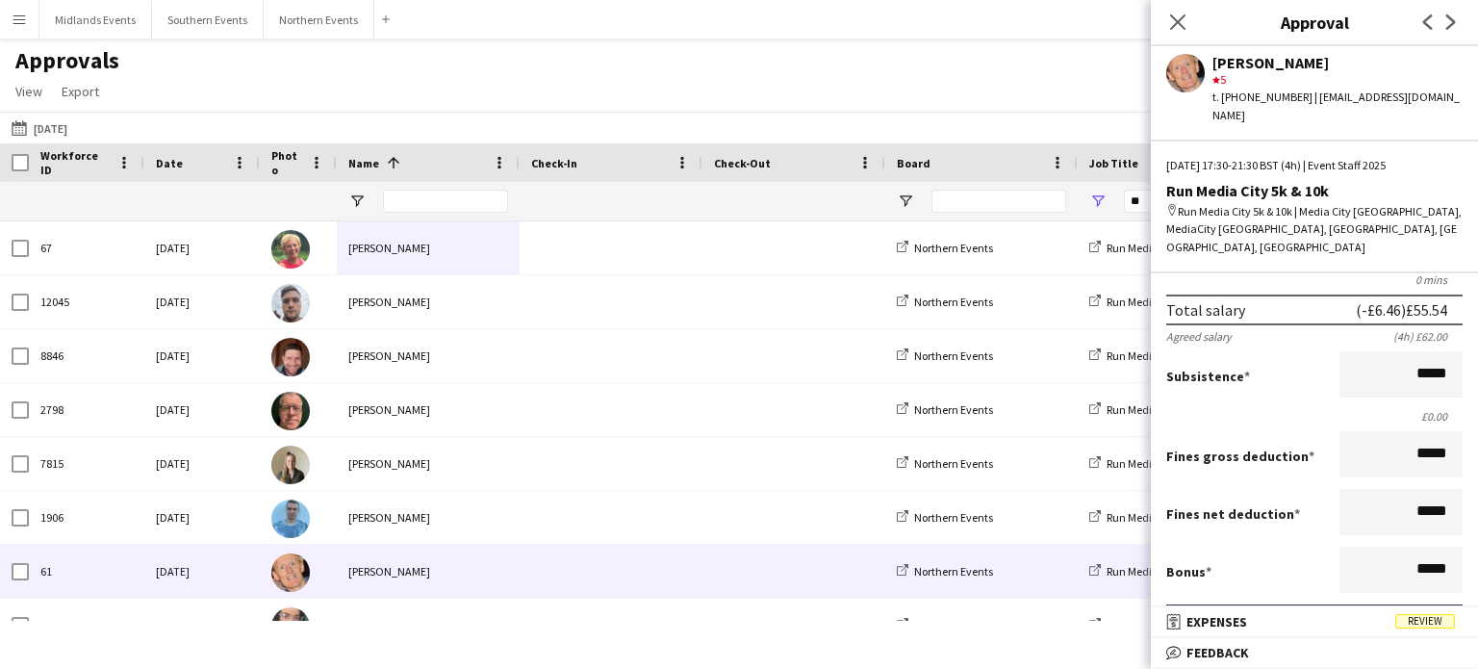
scroll to position [112, 0]
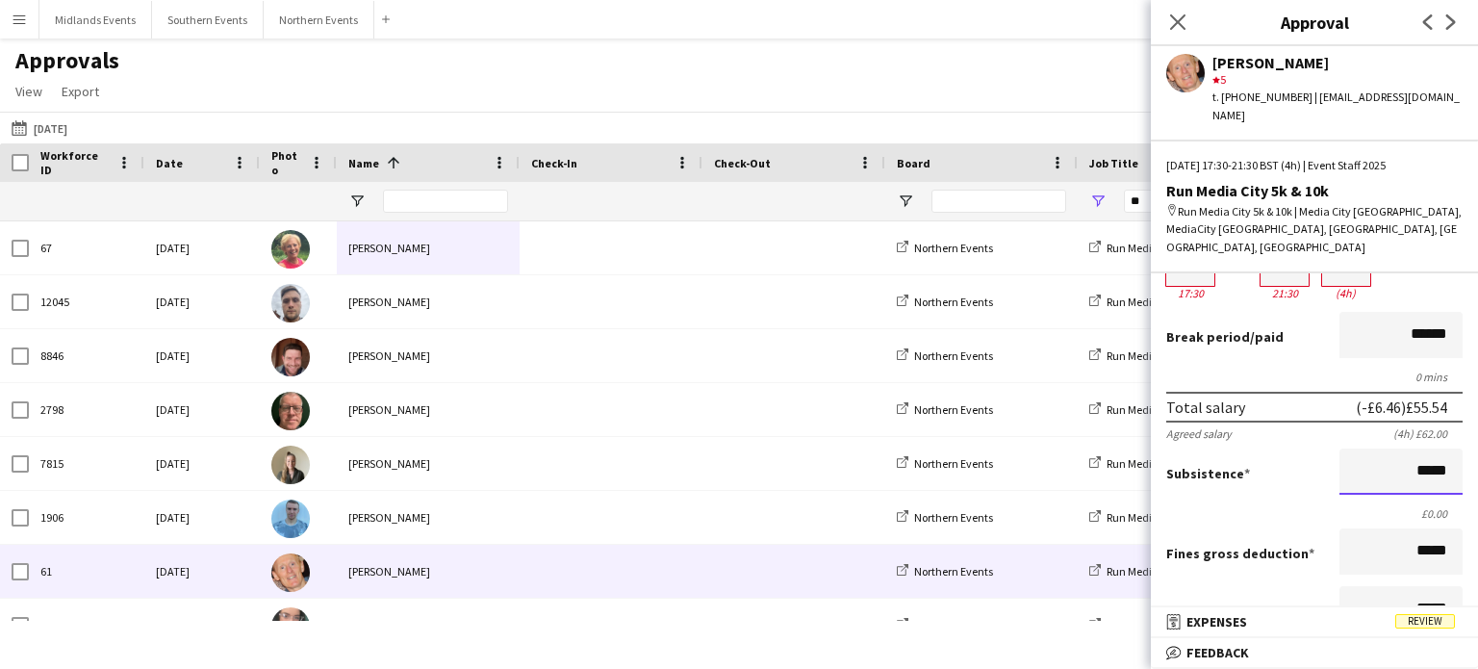
click at [1411, 449] on input "*****" at bounding box center [1401, 472] width 123 height 46
drag, startPoint x: 1403, startPoint y: 443, endPoint x: 1478, endPoint y: 426, distance: 75.9
click at [1478, 426] on mat-expansion-panel "wallet Salary Approved Salary ***** 17:30 to ***** 21:30 ***** (4h) X £15.50 Br…" at bounding box center [1314, 440] width 327 height 334
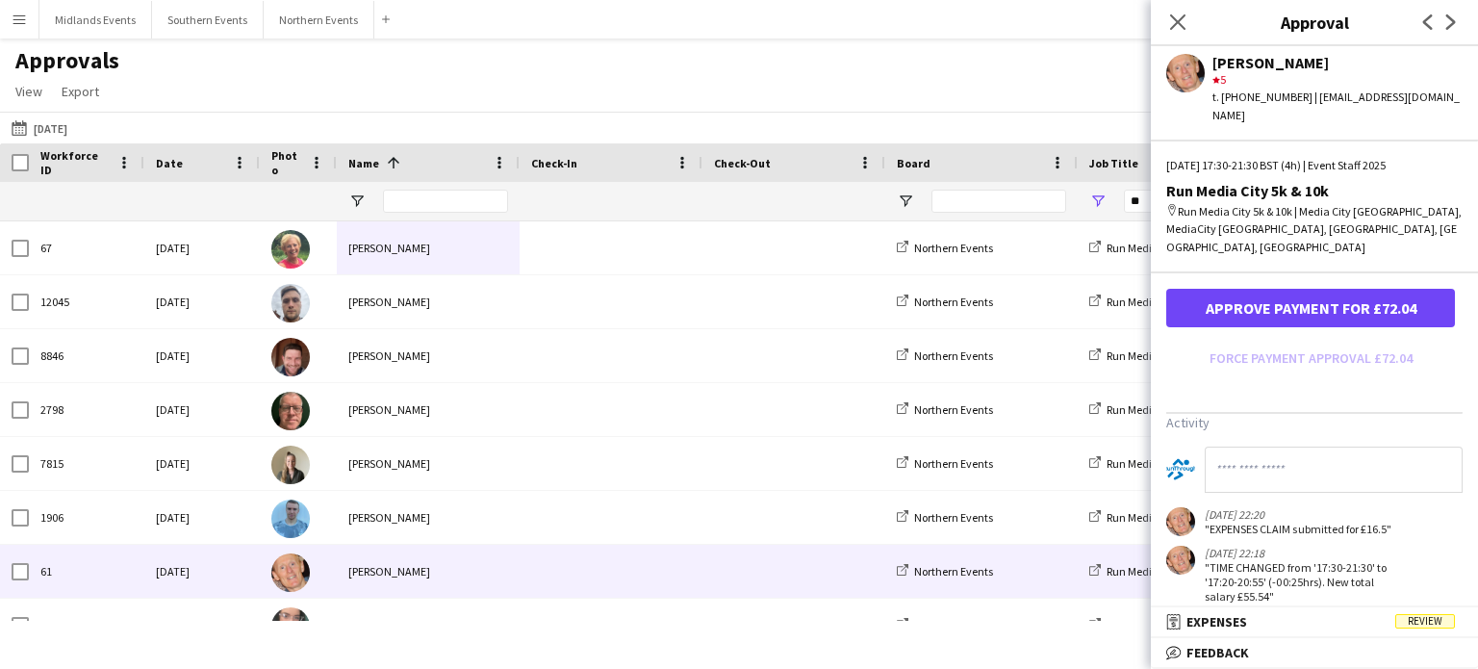
scroll to position [485, 0]
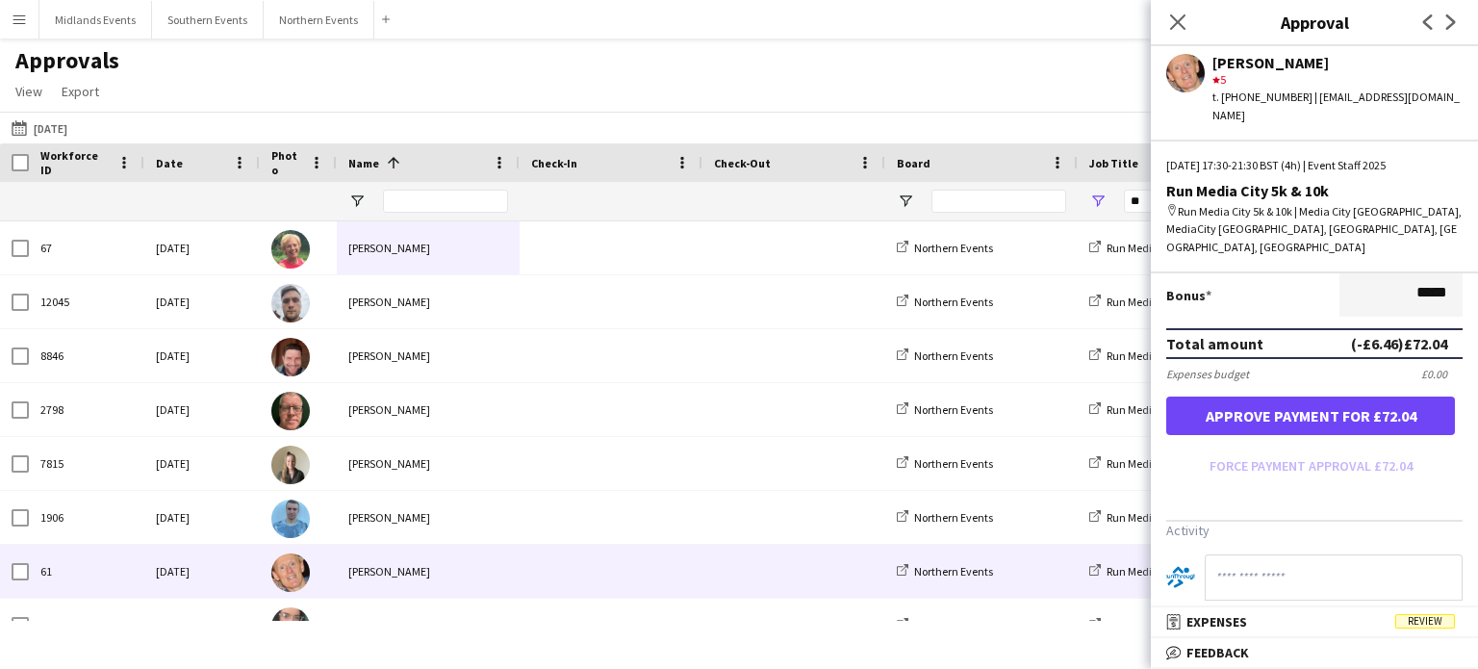
type input "******"
click at [1355, 397] on button "Approve payment for £72.04" at bounding box center [1311, 416] width 289 height 39
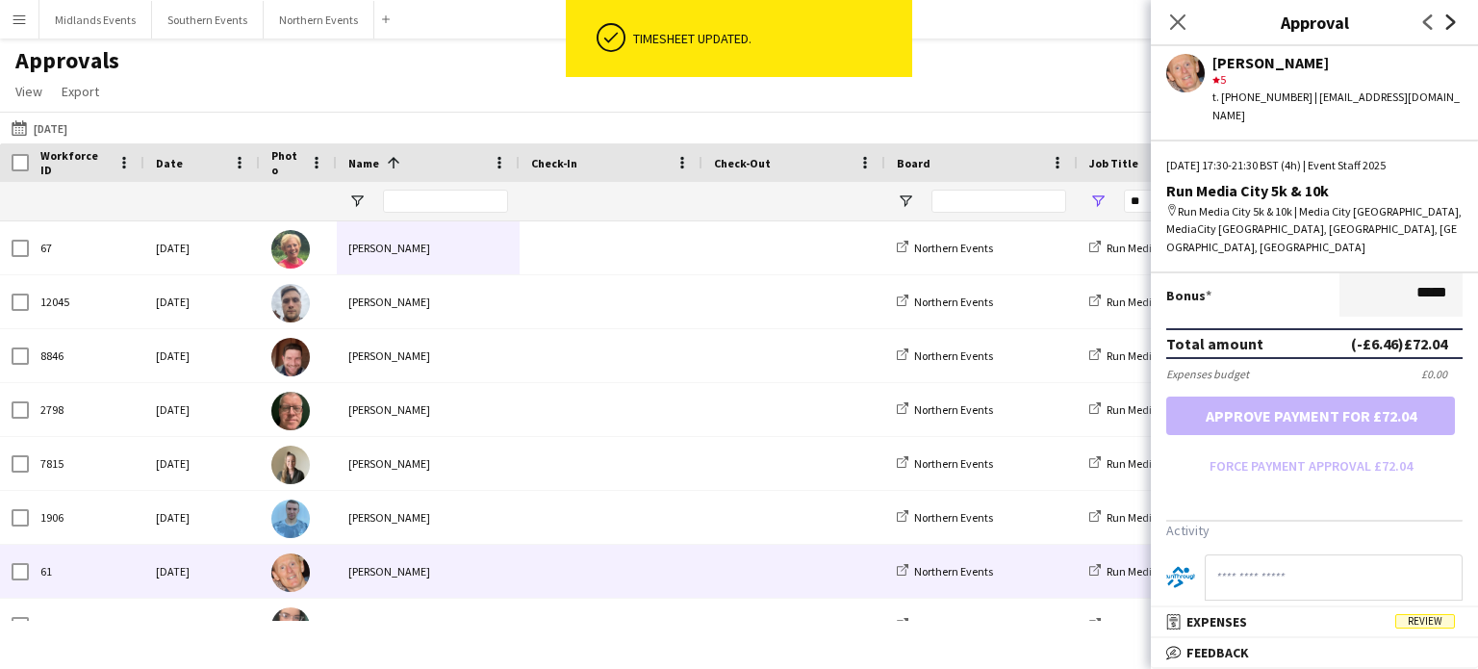
click at [1452, 22] on icon "Next" at bounding box center [1451, 21] width 15 height 15
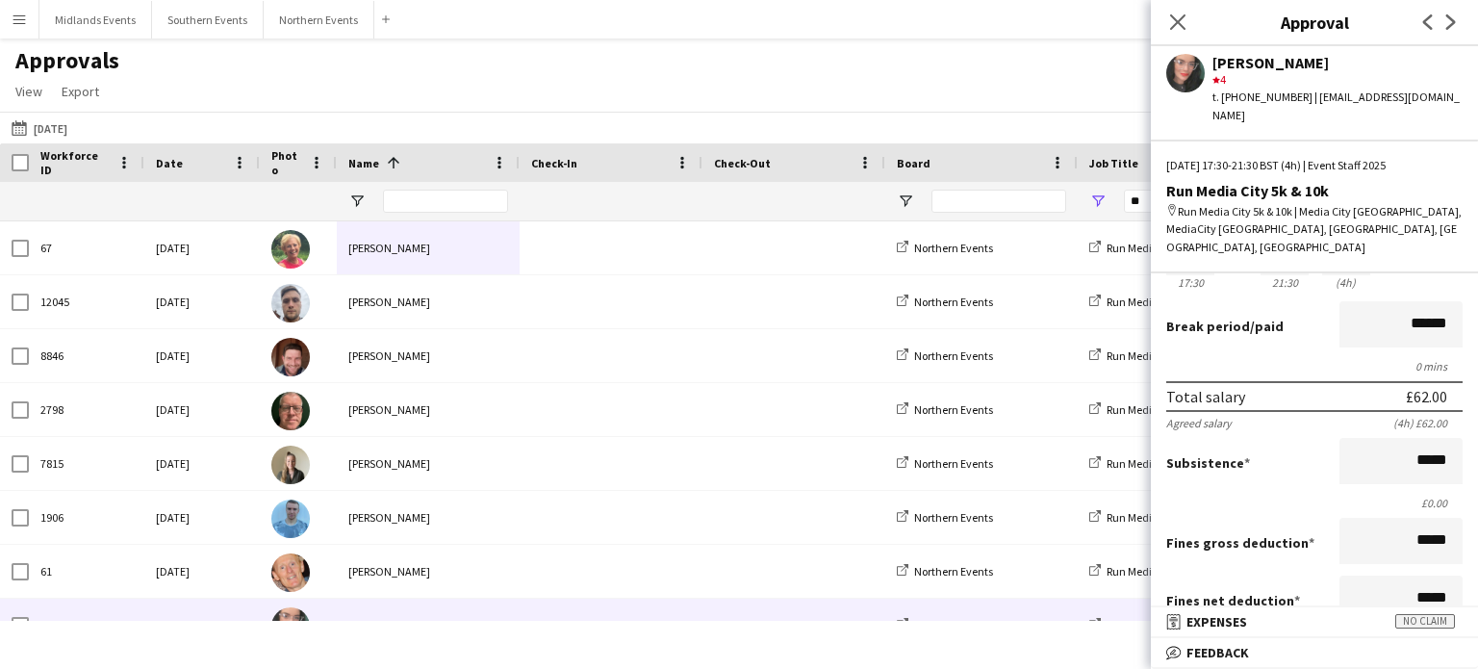
scroll to position [0, 0]
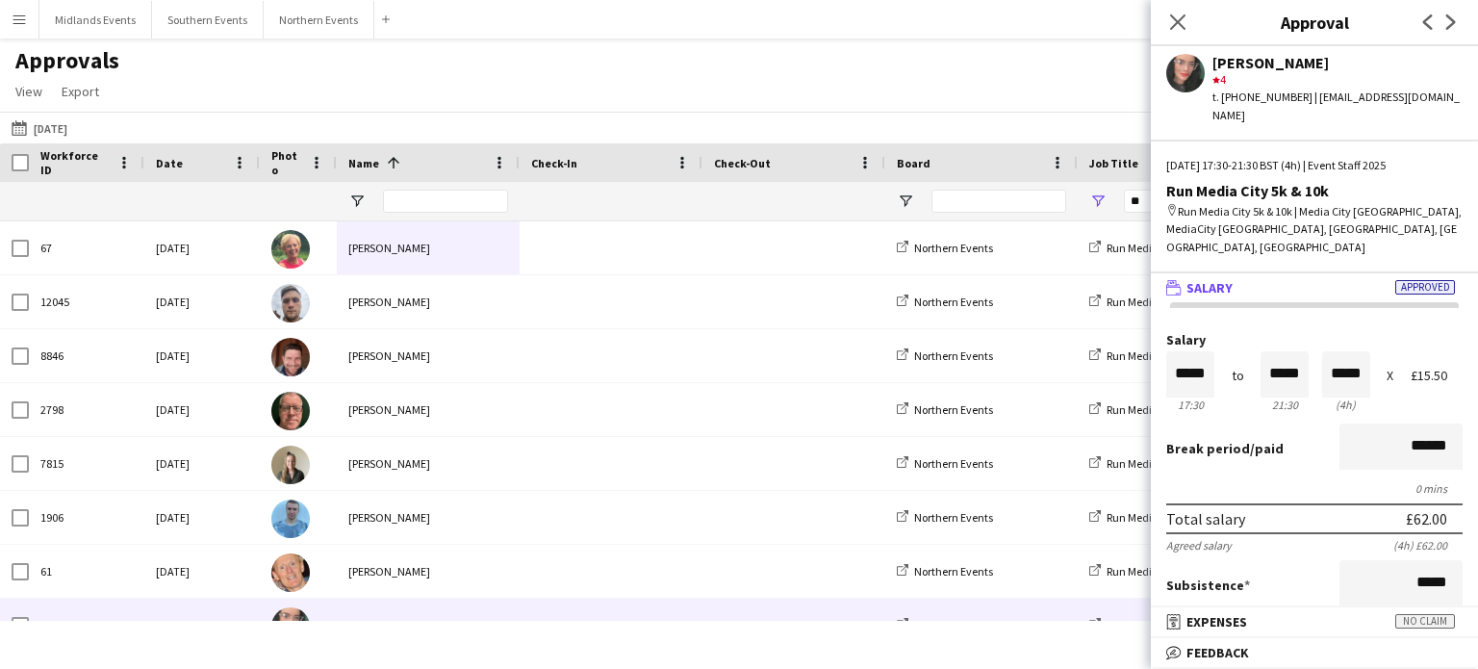
click at [1449, 13] on app-icon "Next" at bounding box center [1451, 22] width 23 height 23
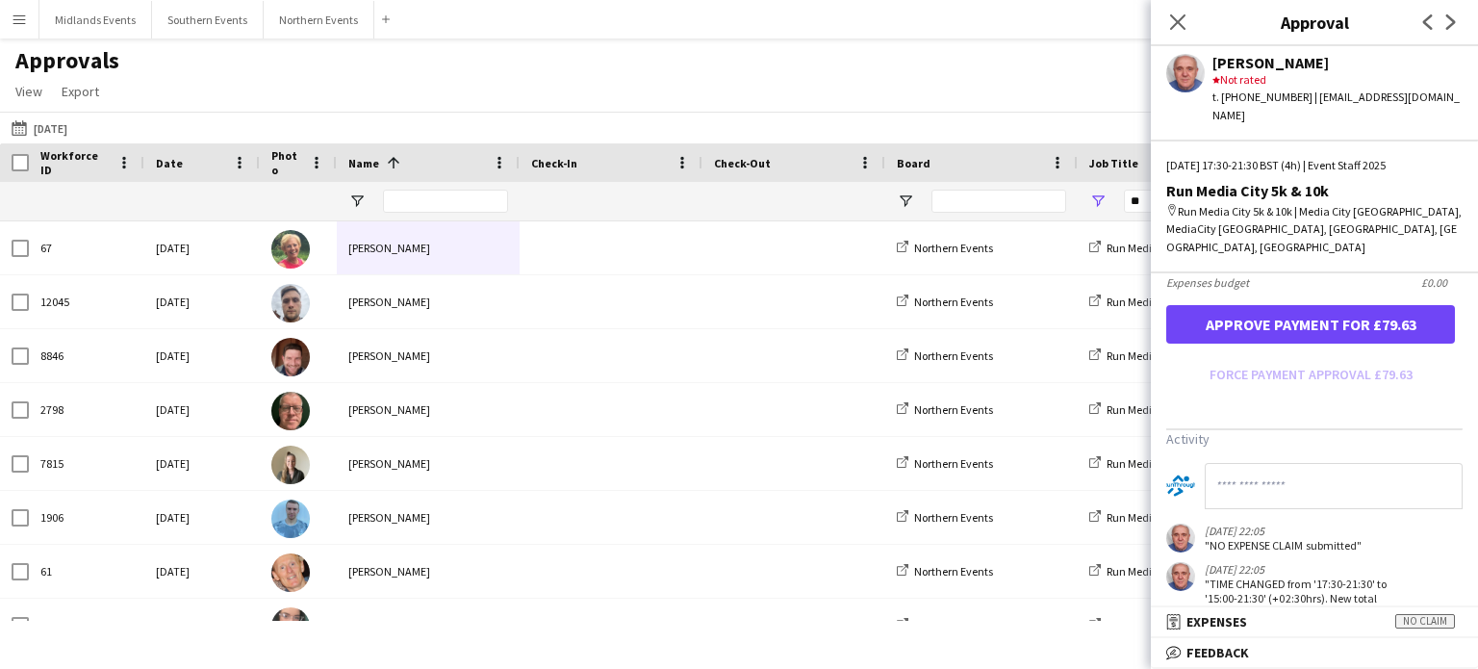
scroll to position [19, 0]
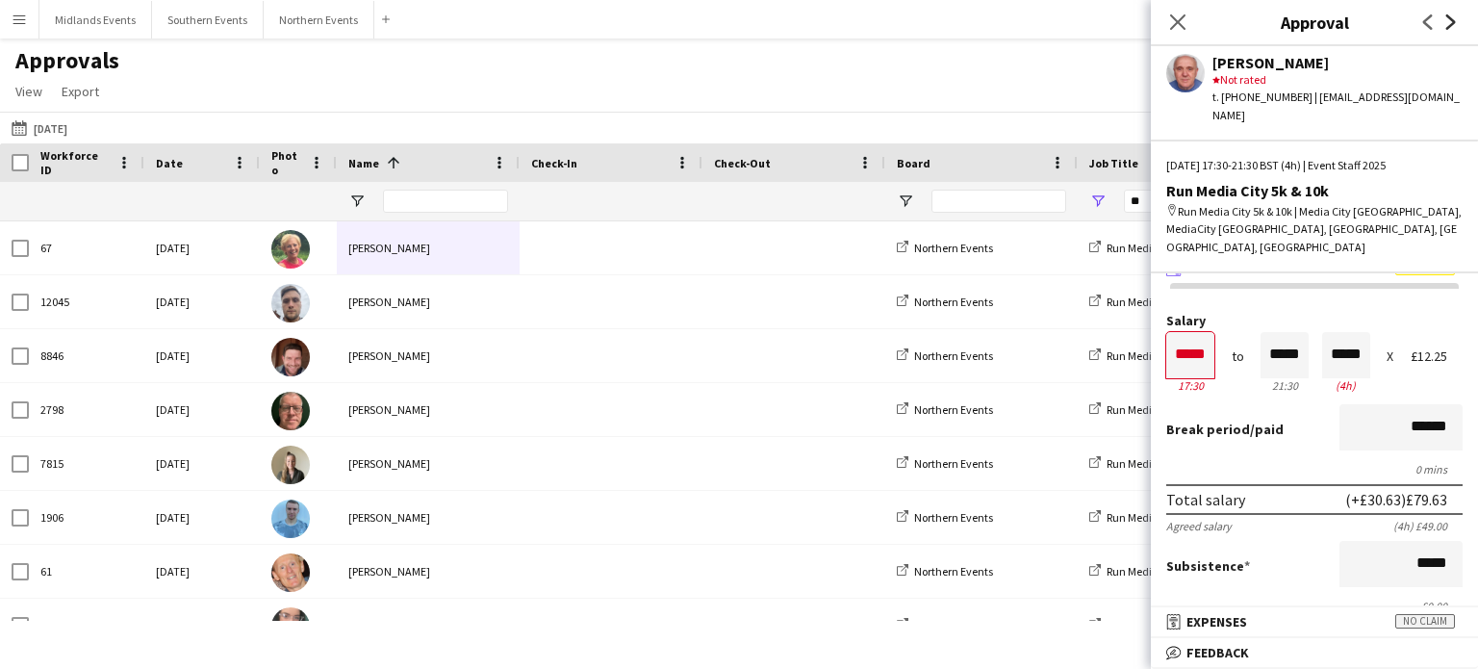
click at [1452, 18] on icon at bounding box center [1452, 21] width 10 height 15
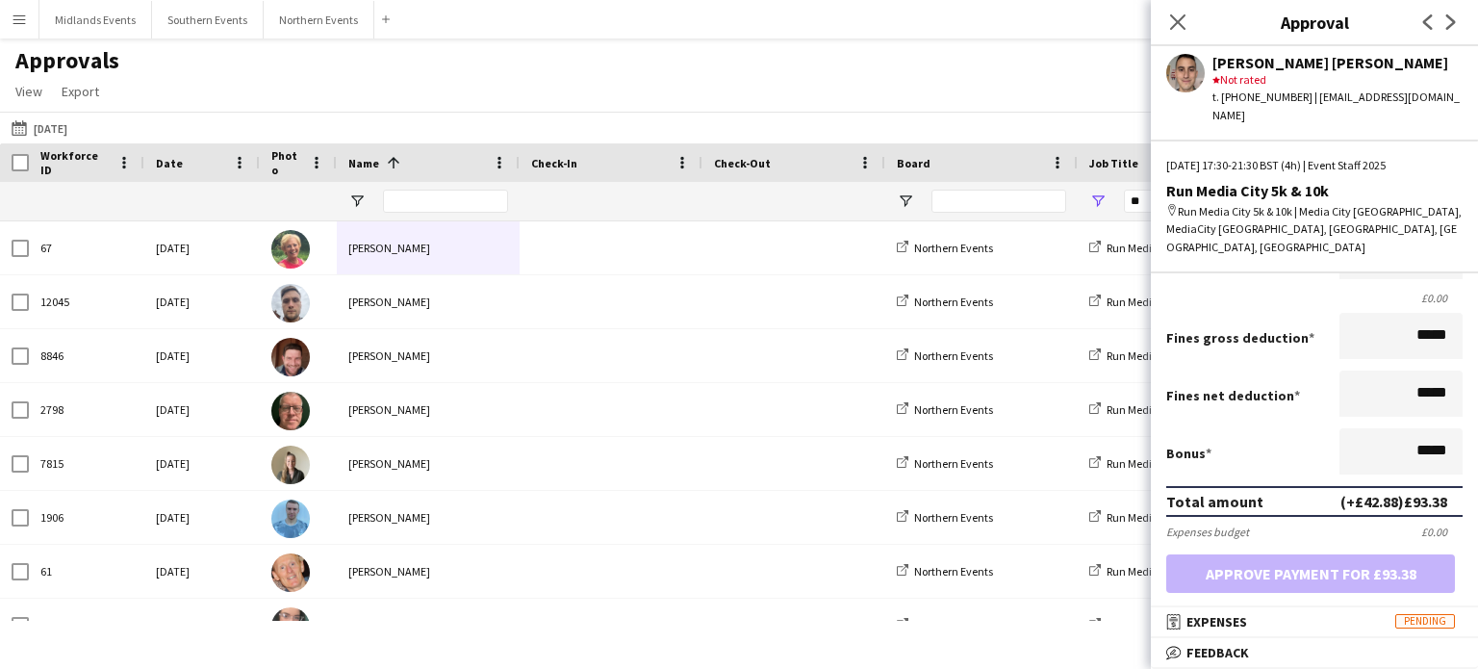
scroll to position [139, 0]
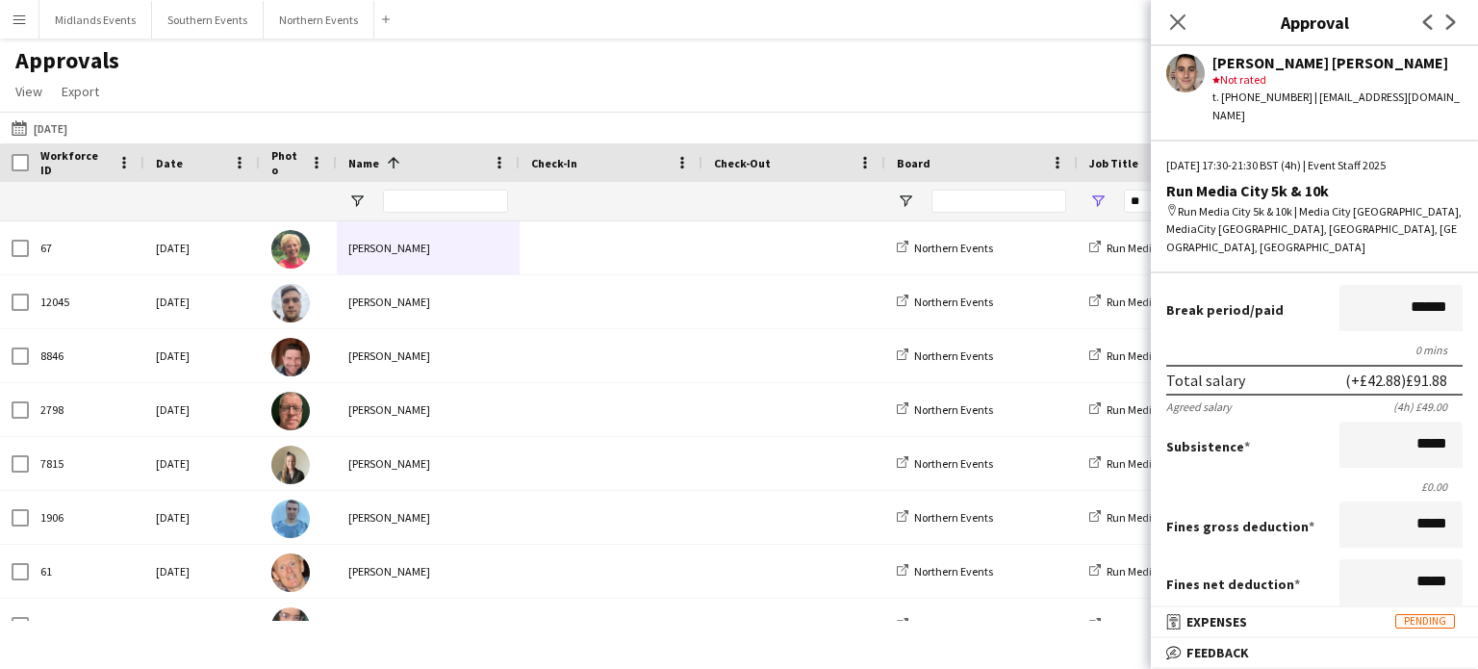
click at [1445, 31] on app-icon "Next" at bounding box center [1451, 22] width 23 height 23
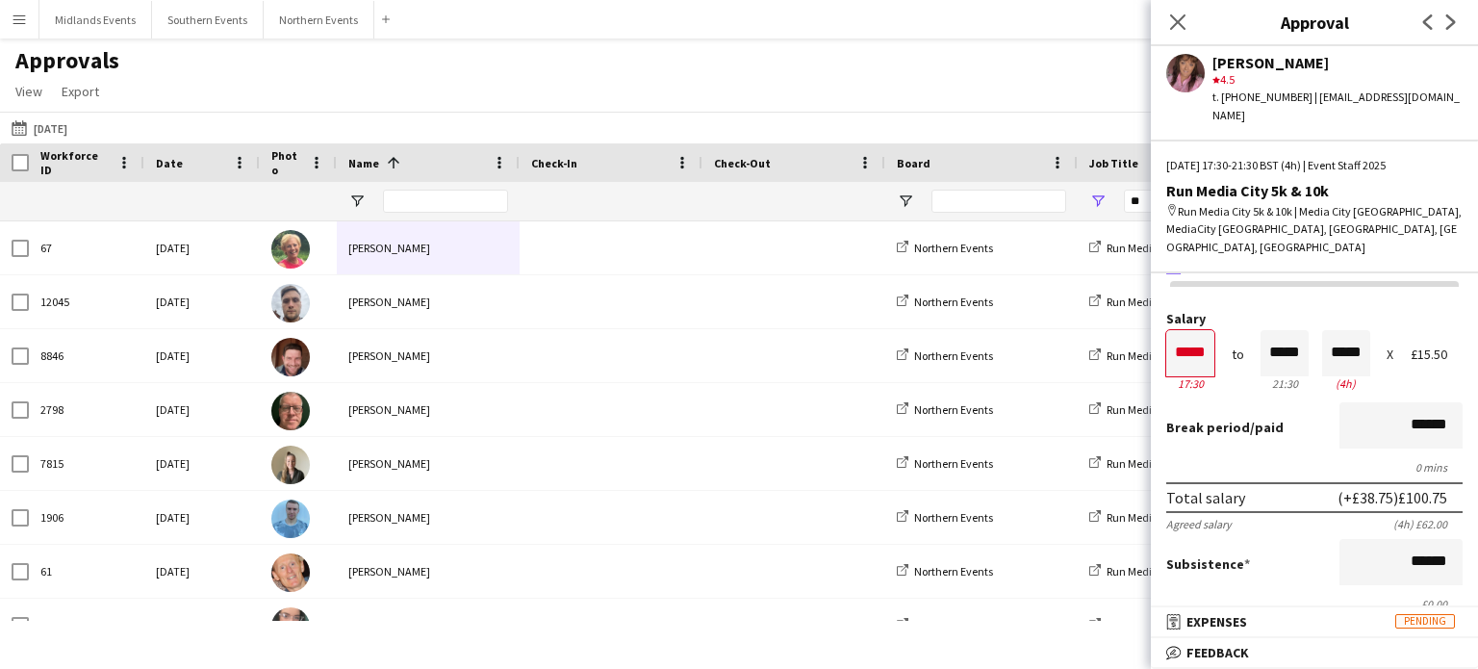
scroll to position [0, 0]
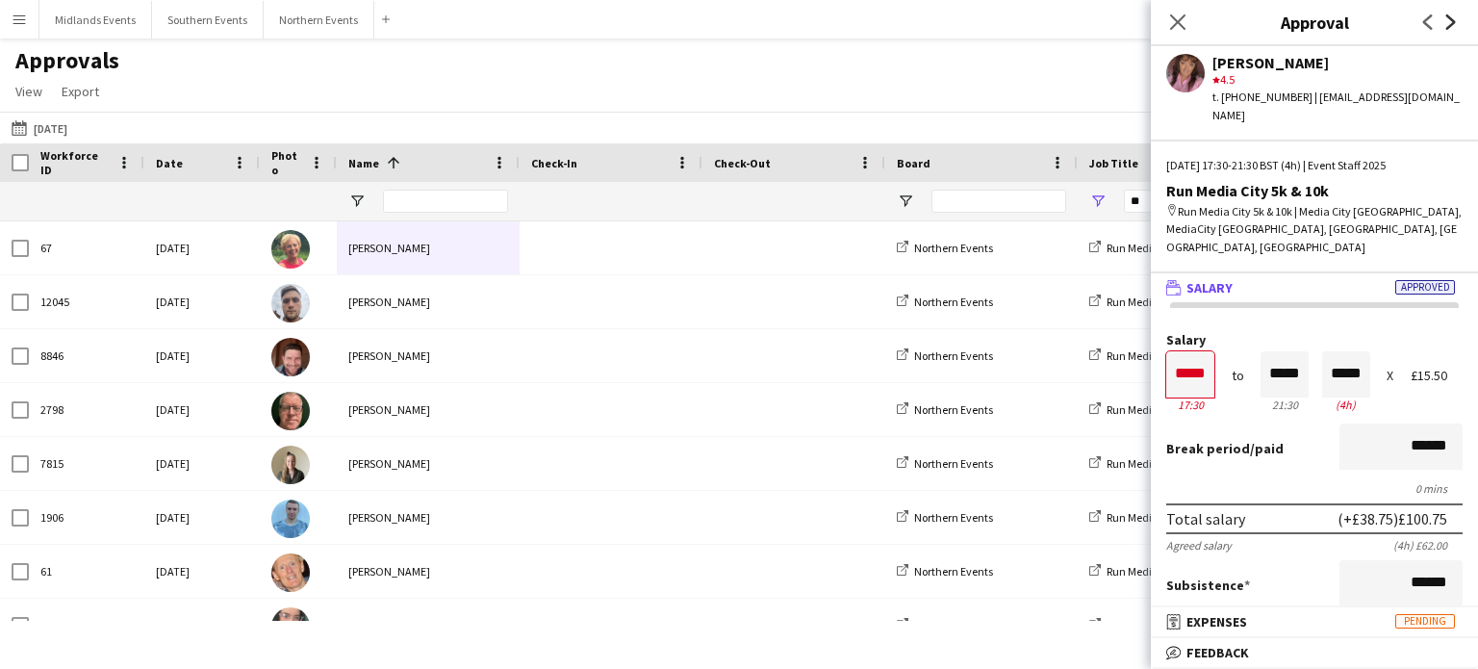
click at [1448, 19] on icon "Next" at bounding box center [1451, 21] width 15 height 15
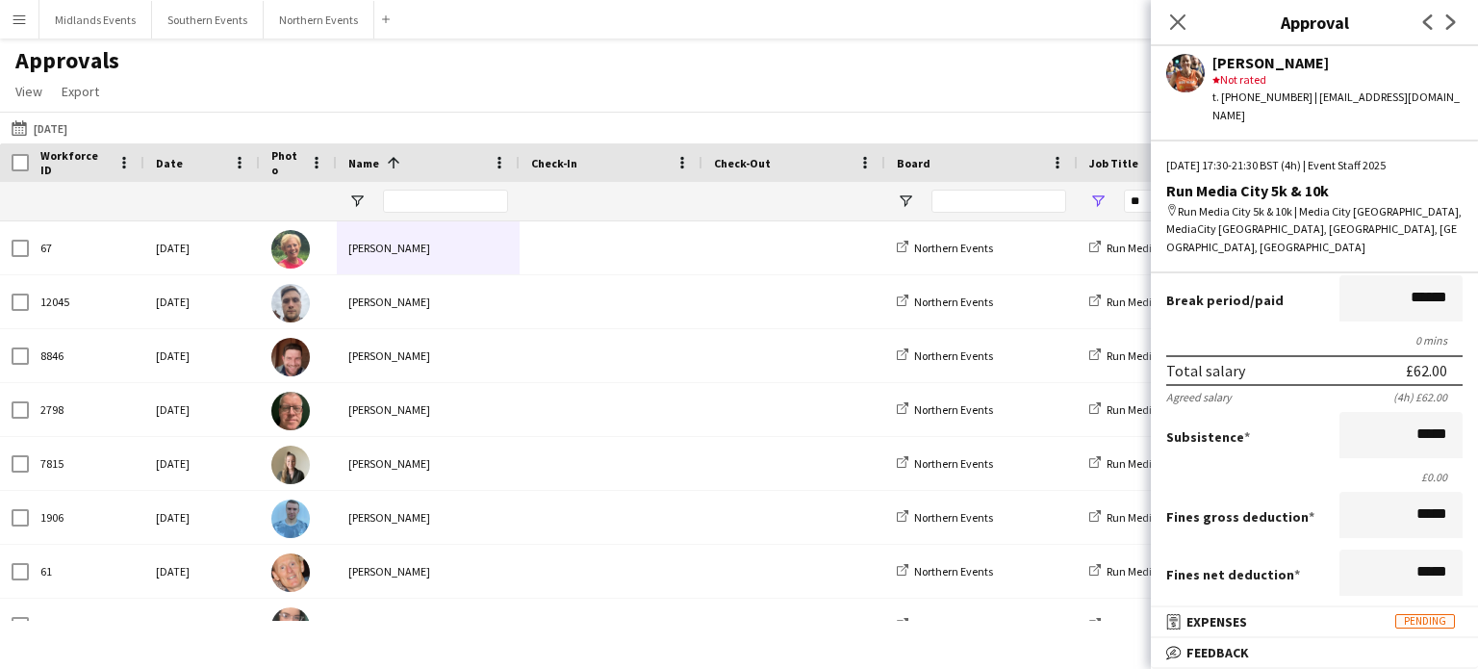
scroll to position [141, 0]
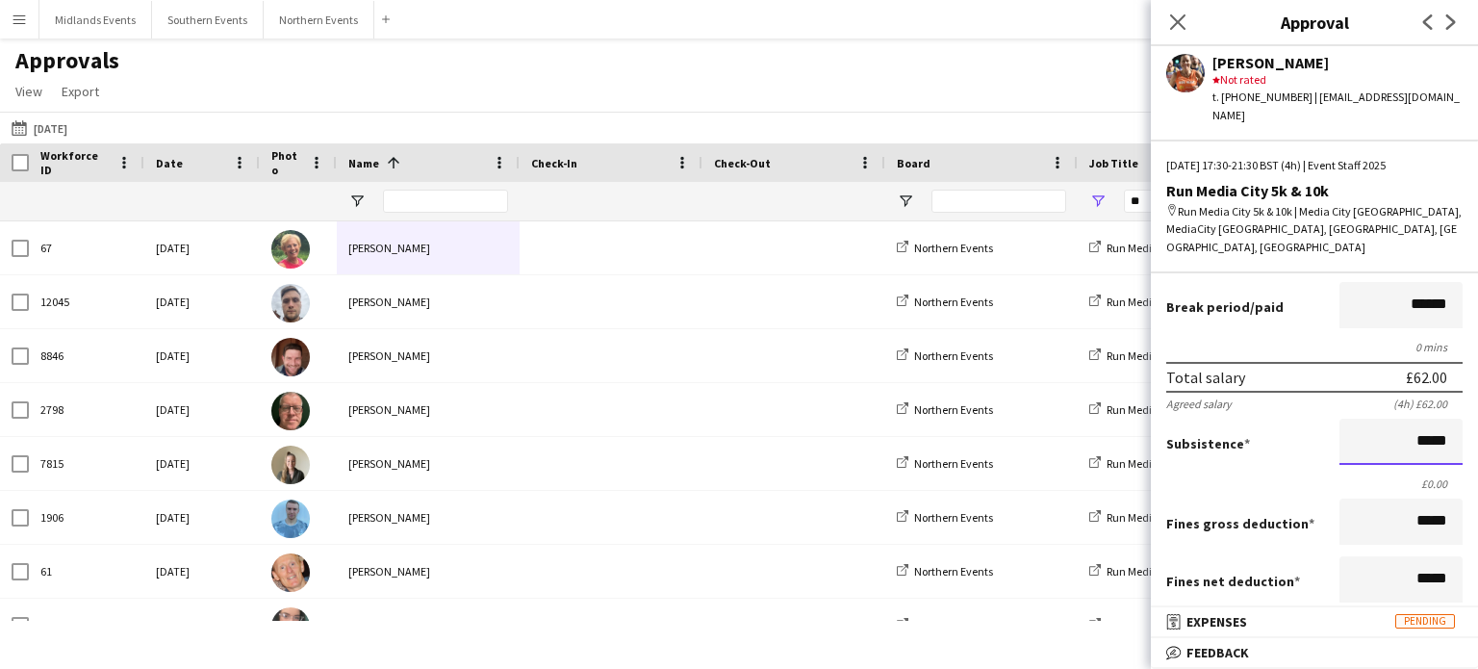
drag, startPoint x: 1391, startPoint y: 397, endPoint x: 1443, endPoint y: 389, distance: 52.5
click at [1443, 419] on input "*****" at bounding box center [1401, 442] width 123 height 46
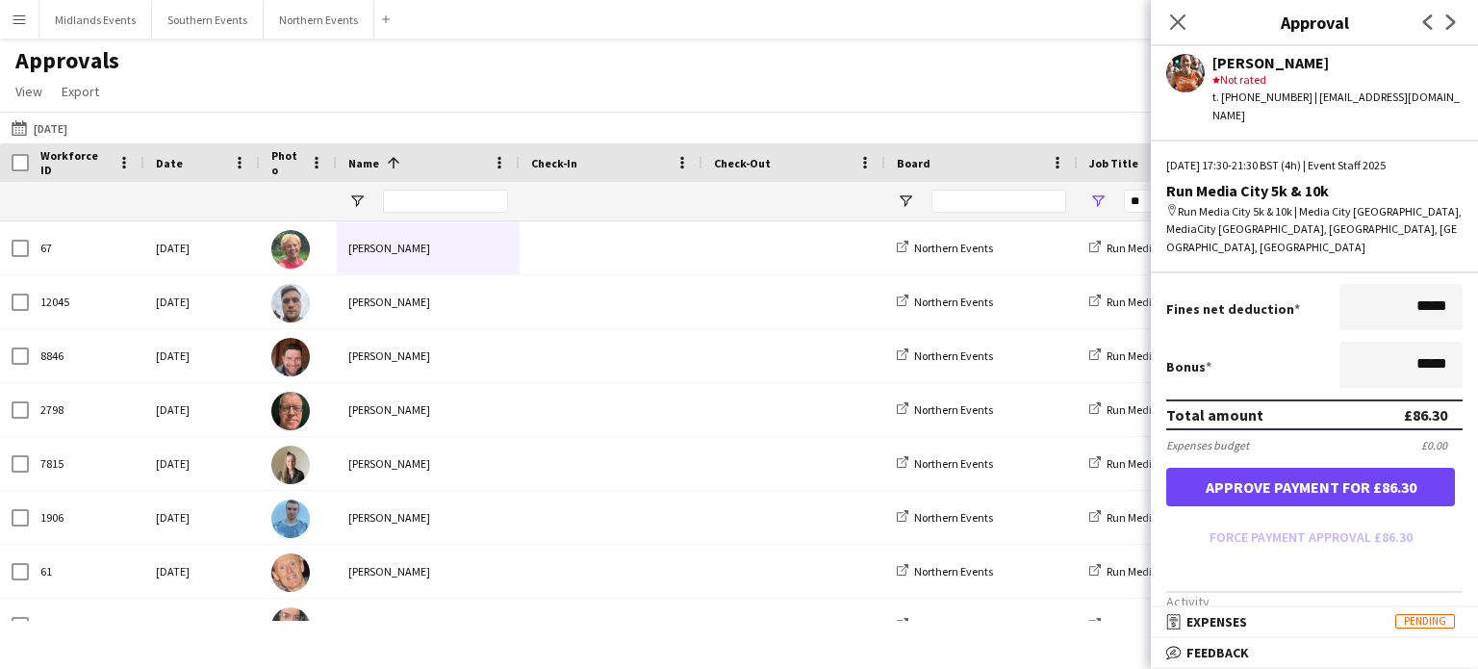
scroll to position [409, 0]
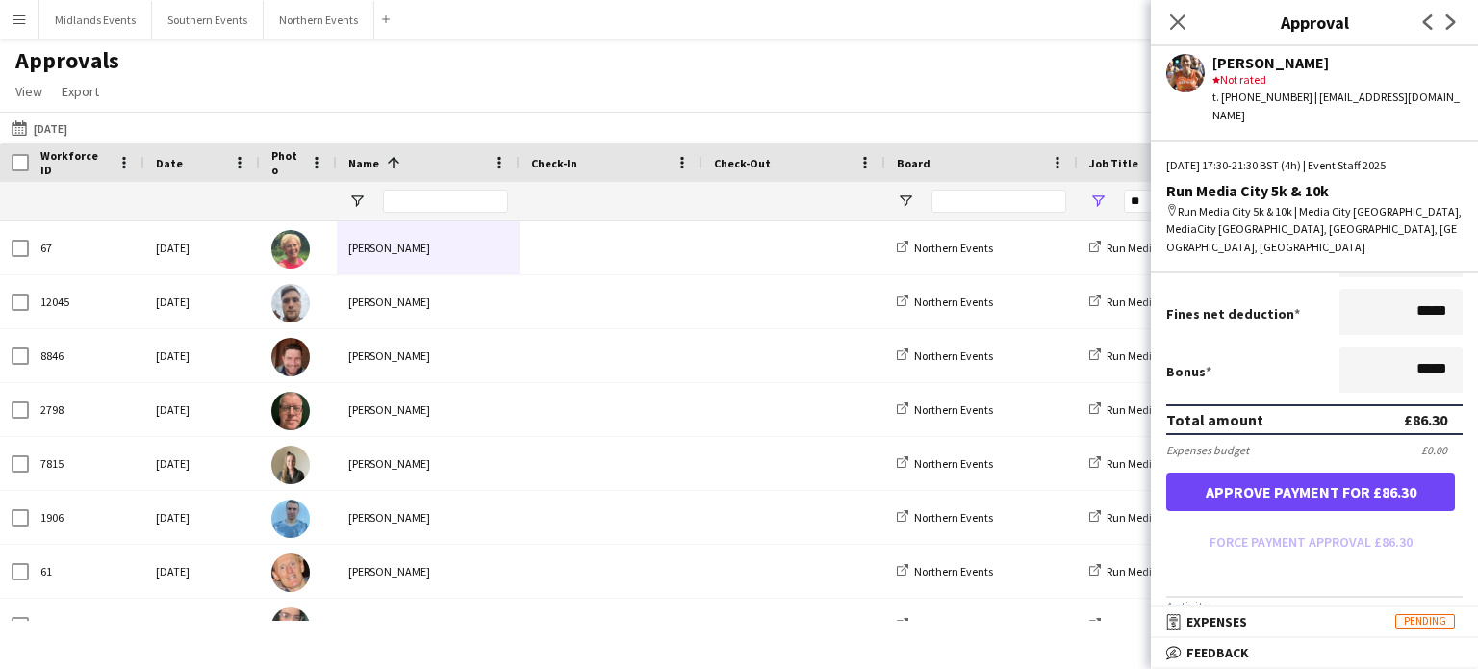
type input "******"
click at [1401, 473] on button "Approve payment for £86.30" at bounding box center [1311, 492] width 289 height 39
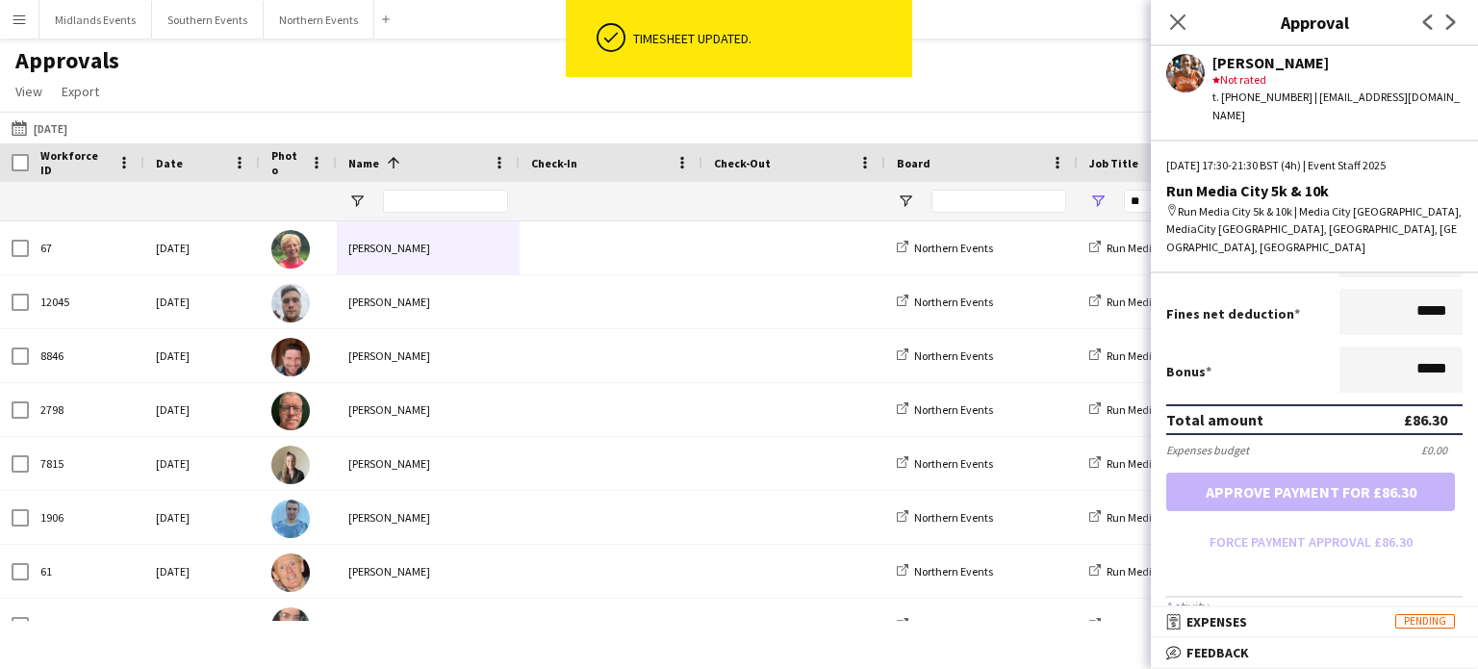
click at [1452, 31] on app-icon "Next" at bounding box center [1451, 22] width 23 height 23
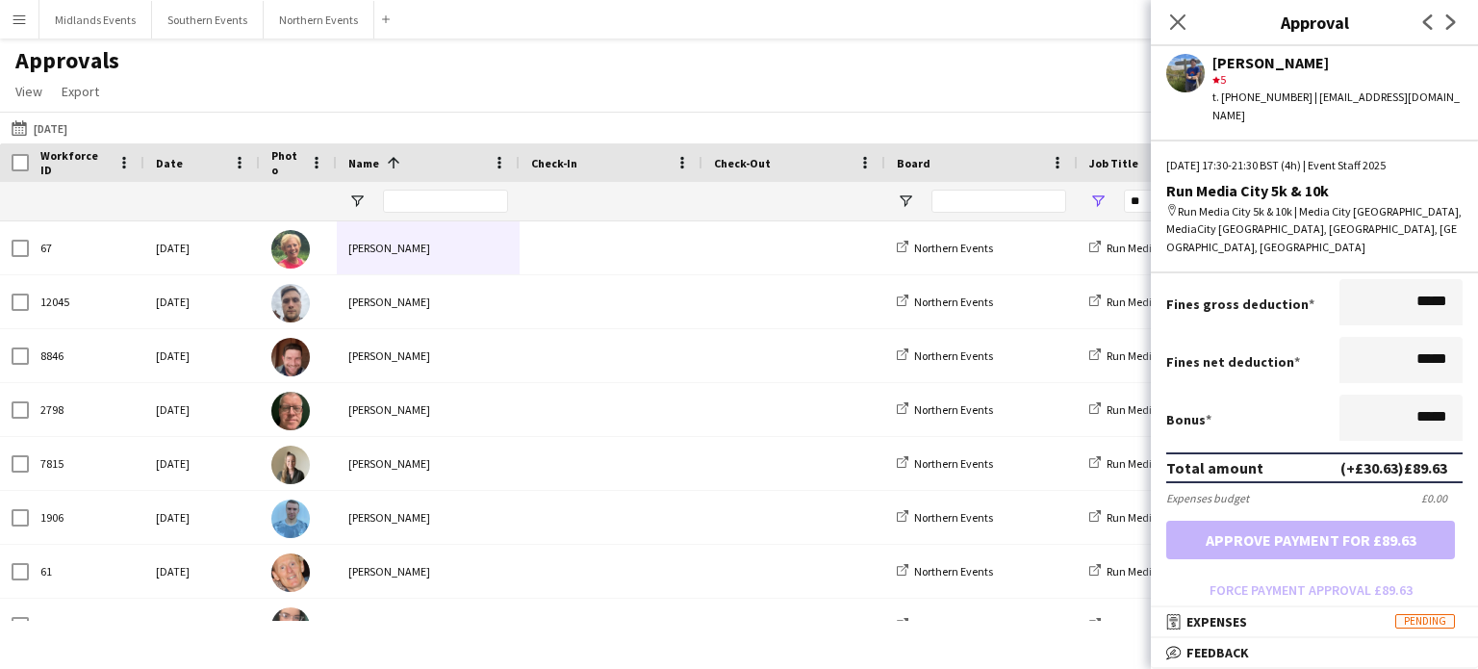
scroll to position [0, 0]
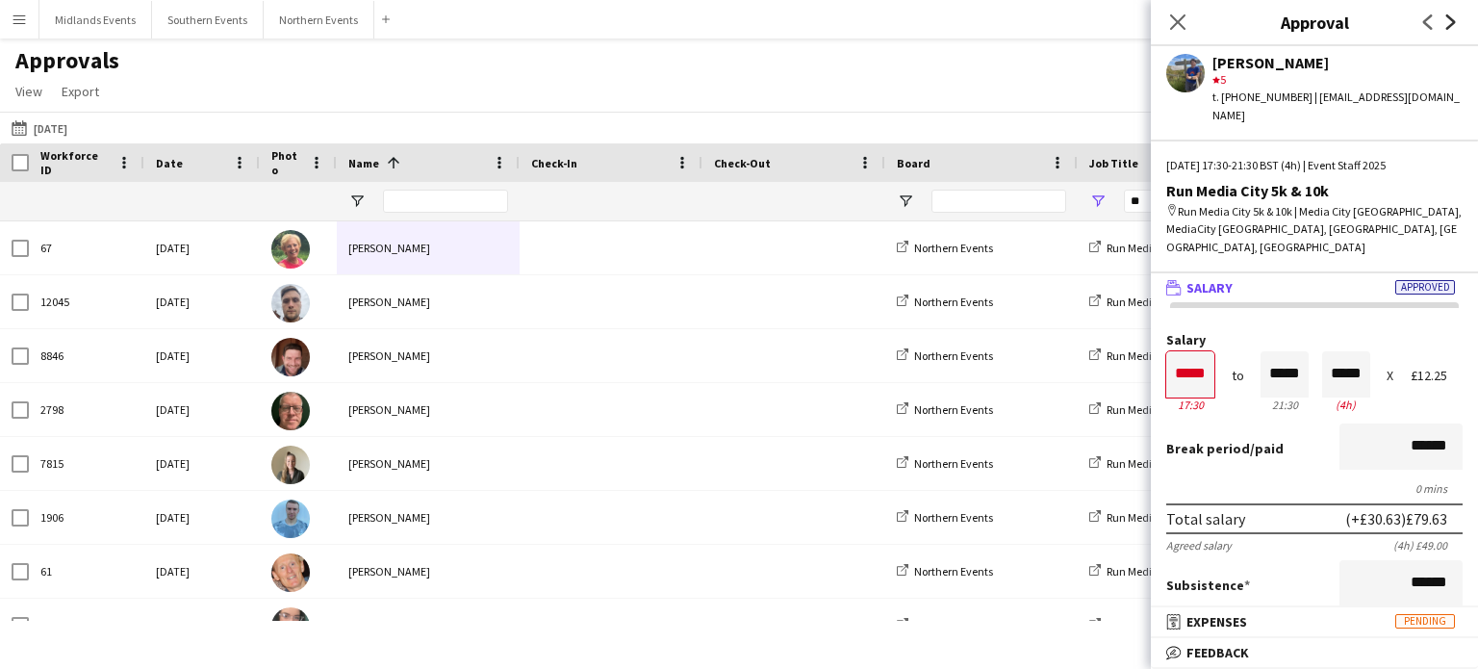
click at [1449, 29] on icon "Next" at bounding box center [1451, 21] width 15 height 15
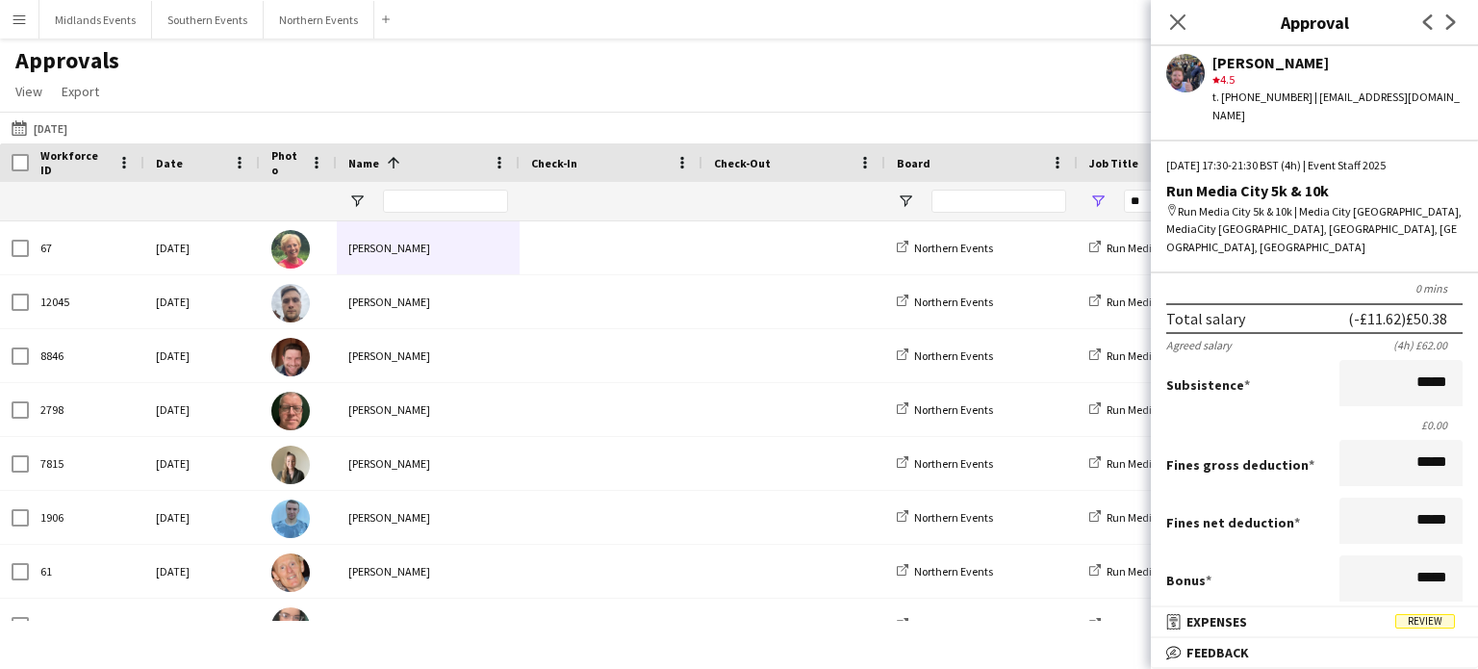
scroll to position [189, 0]
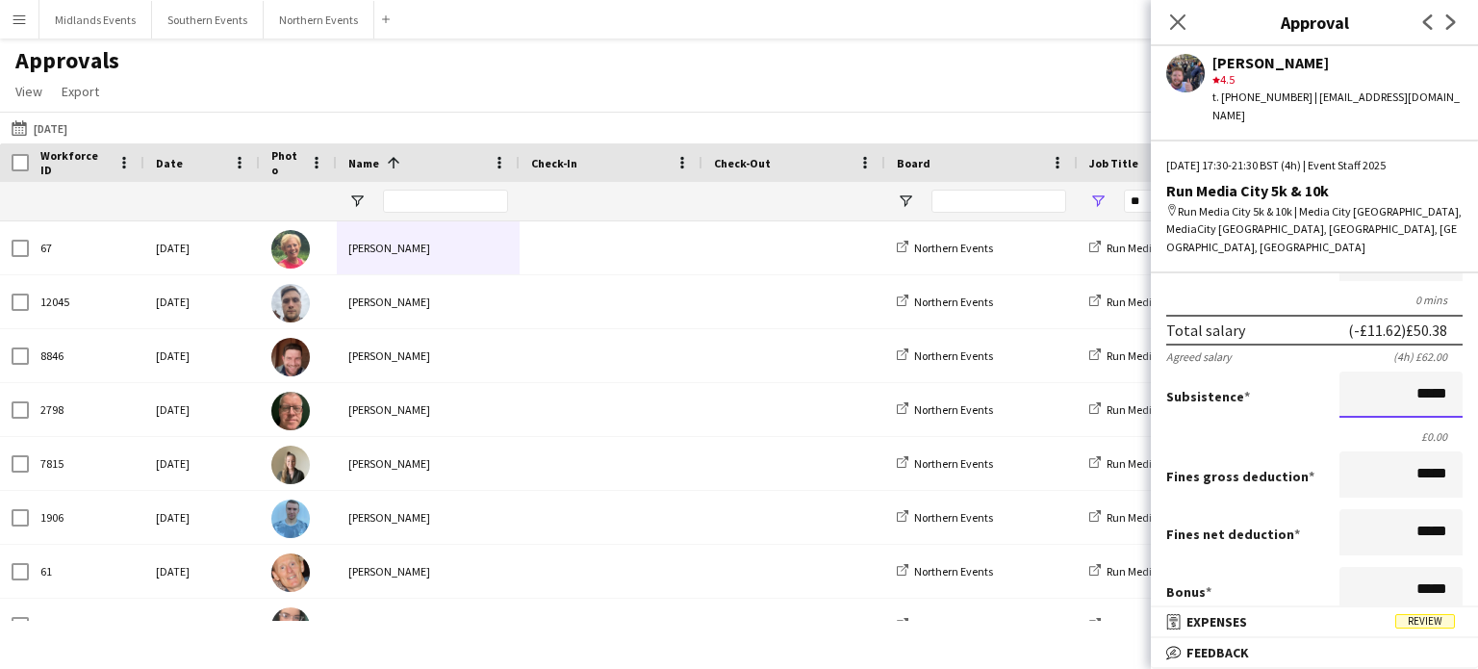
drag, startPoint x: 1400, startPoint y: 355, endPoint x: 1478, endPoint y: 353, distance: 78.0
click at [1478, 353] on mat-expansion-panel "wallet Salary Approved Salary ***** 17:30 to ***** 21:30 ***** (4h) X £15.50 Br…" at bounding box center [1314, 440] width 327 height 334
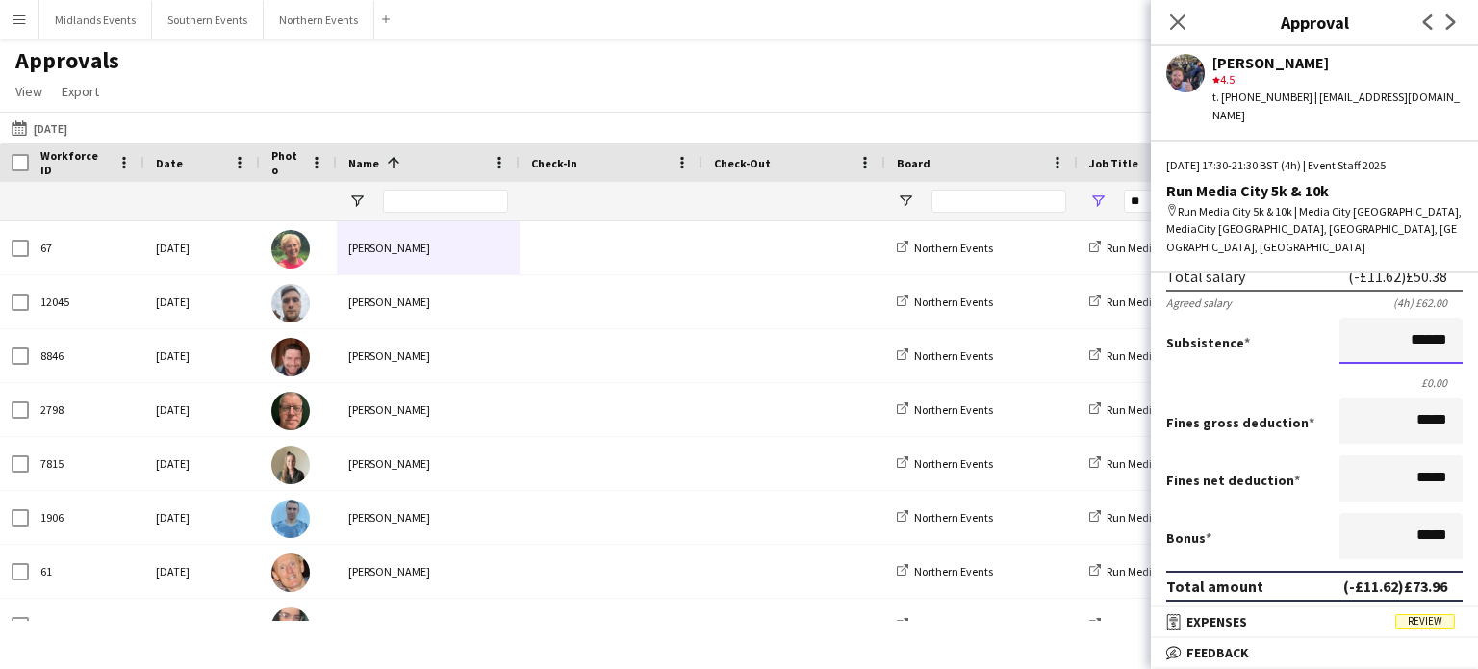
scroll to position [212, 0]
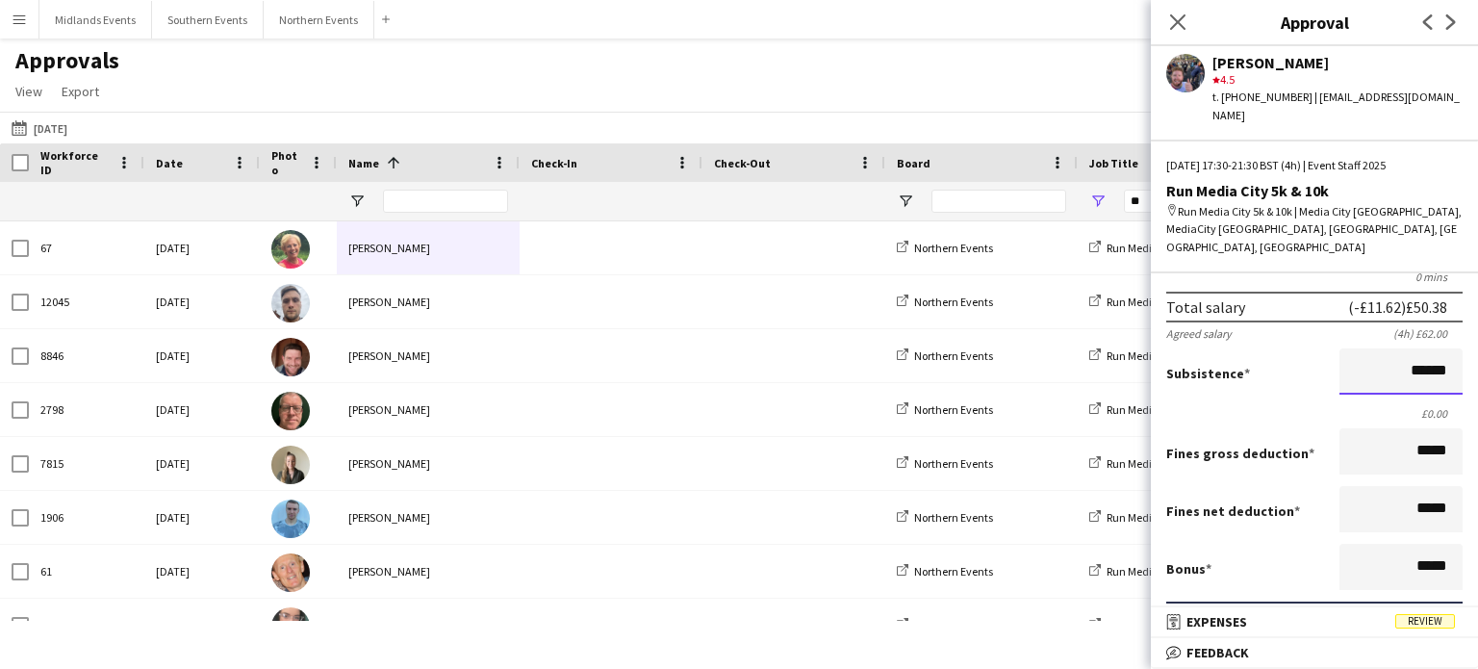
drag, startPoint x: 1386, startPoint y: 337, endPoint x: 1464, endPoint y: 325, distance: 78.8
click at [1464, 325] on mat-expansion-panel "wallet Salary Approved Salary ***** 17:30 to ***** 21:30 ***** (4h) X £15.50 Br…" at bounding box center [1314, 440] width 327 height 334
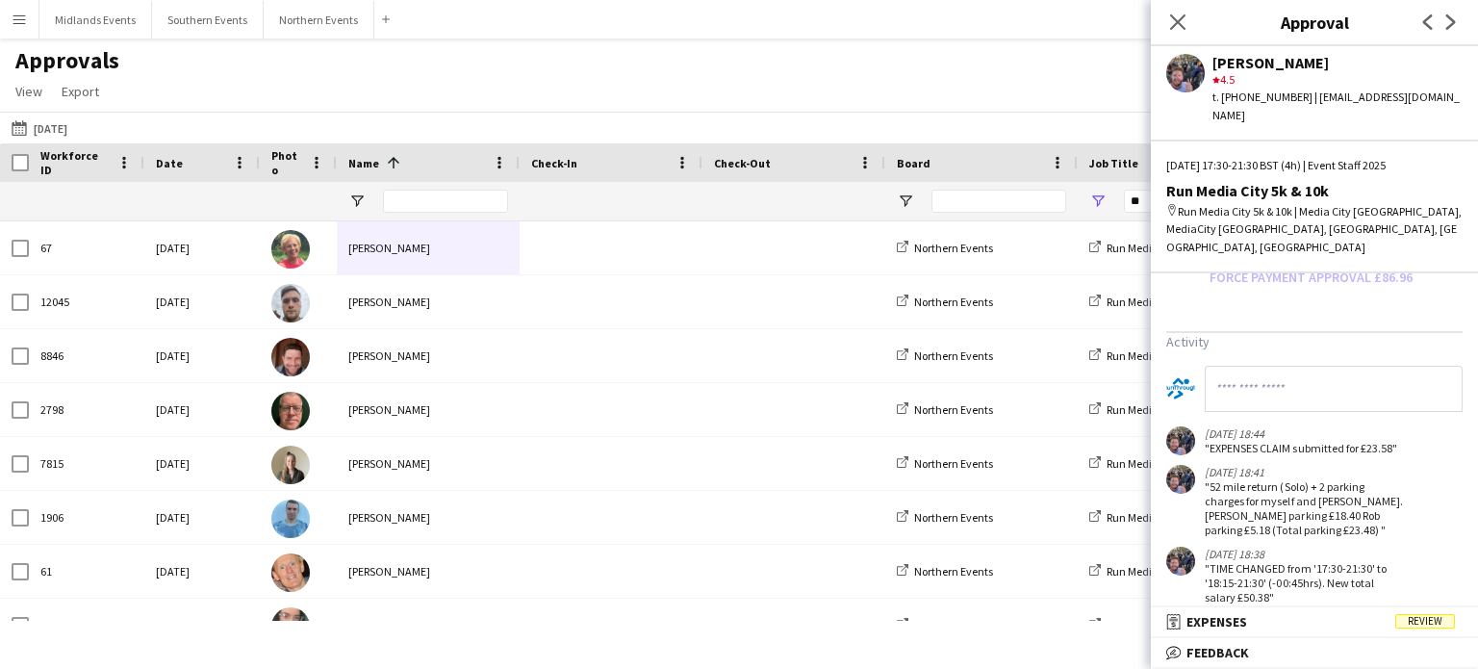
scroll to position [516, 0]
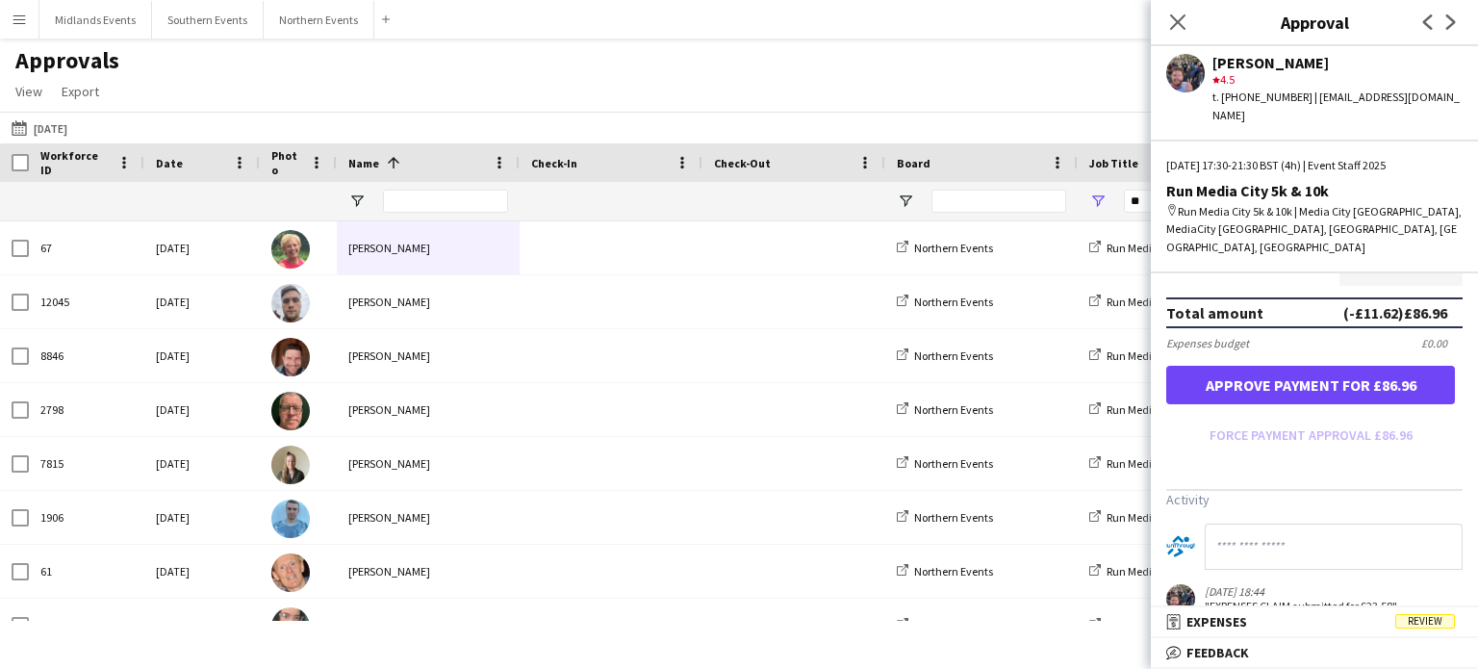
type input "******"
click at [1363, 366] on button "Approve payment for £86.96" at bounding box center [1311, 385] width 289 height 39
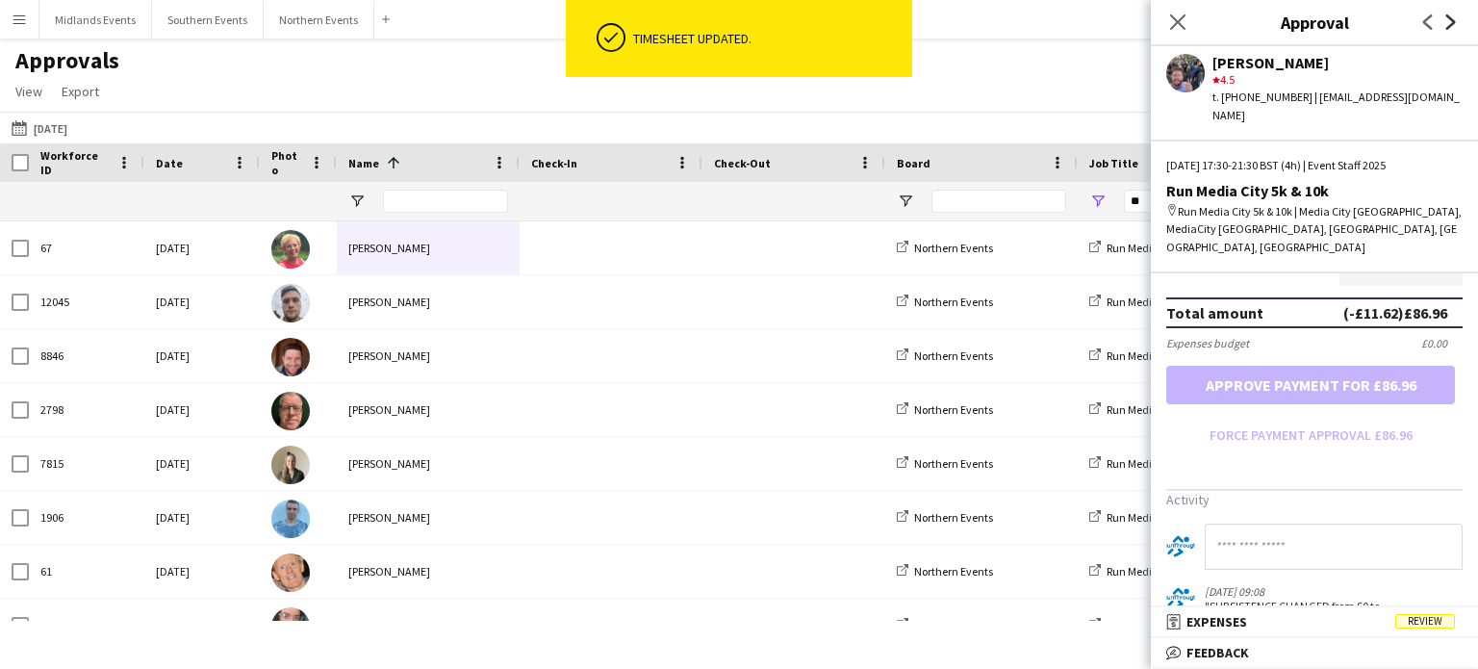
click at [1450, 26] on icon at bounding box center [1452, 21] width 10 height 15
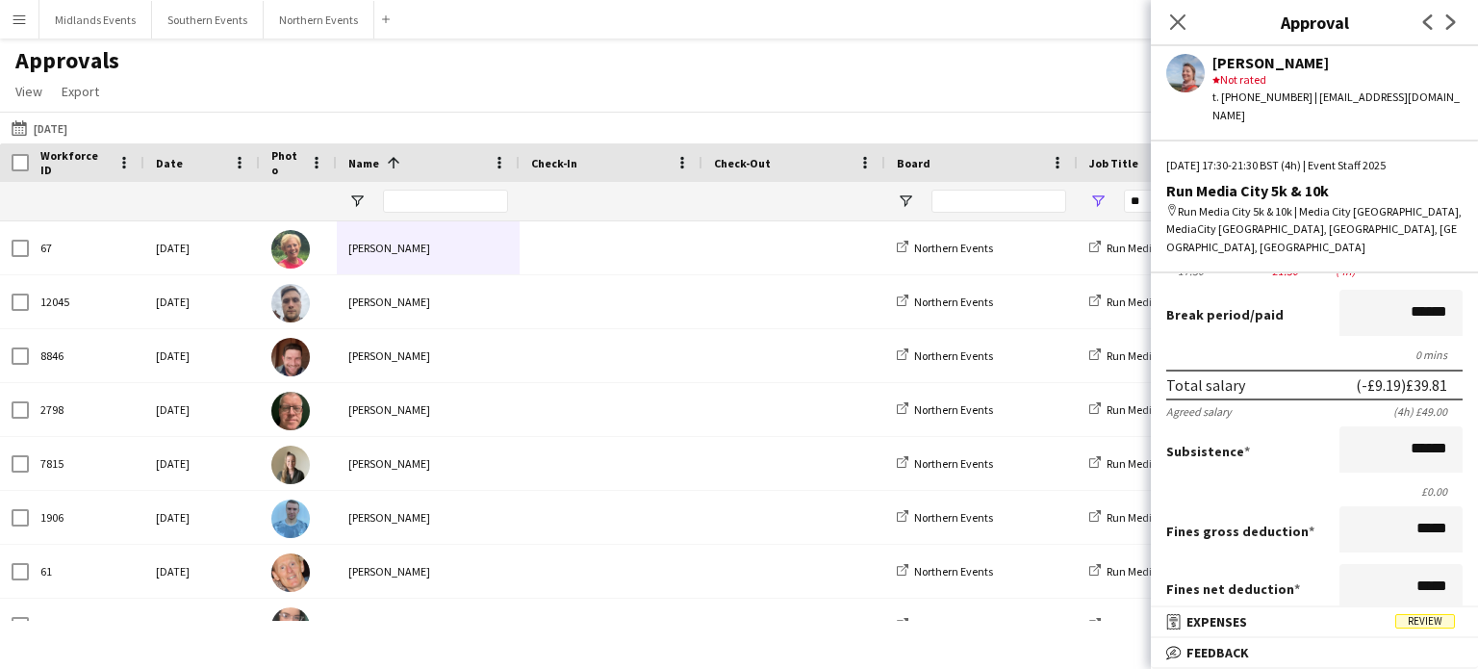
scroll to position [108, 0]
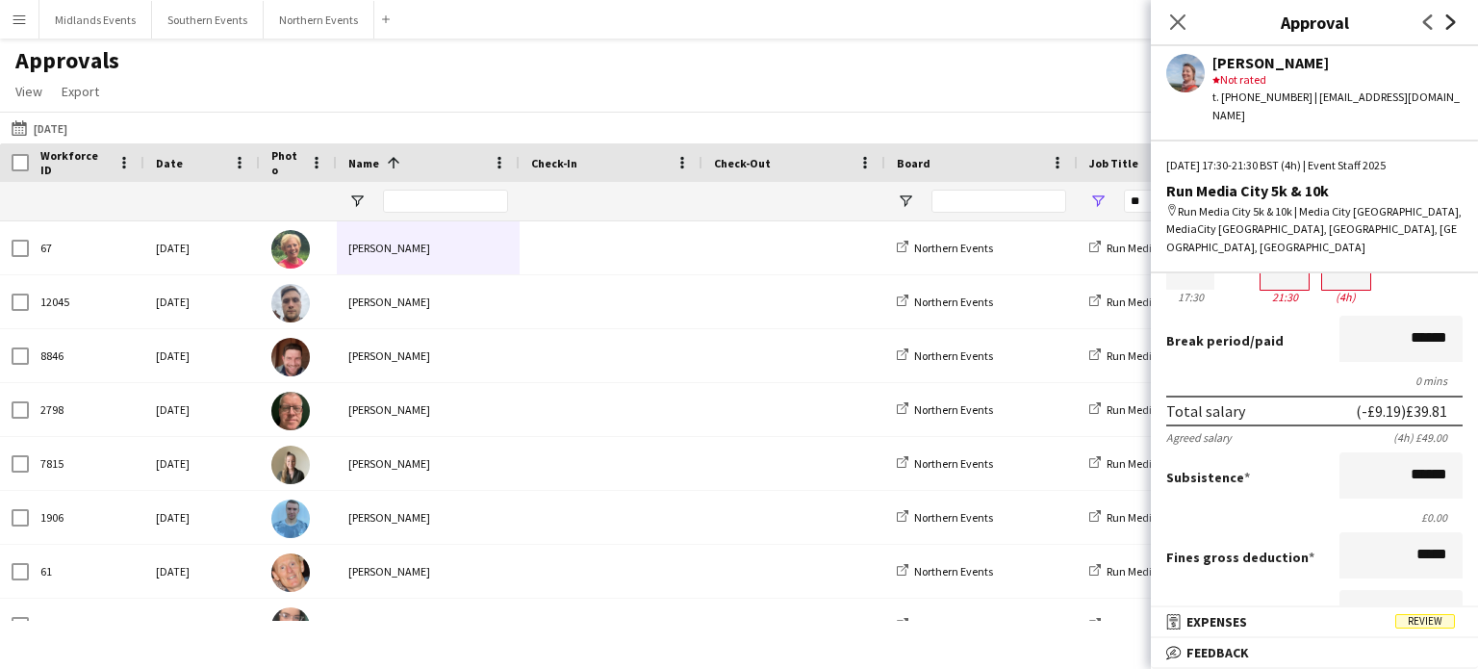
click at [1444, 29] on icon "Next" at bounding box center [1451, 21] width 15 height 15
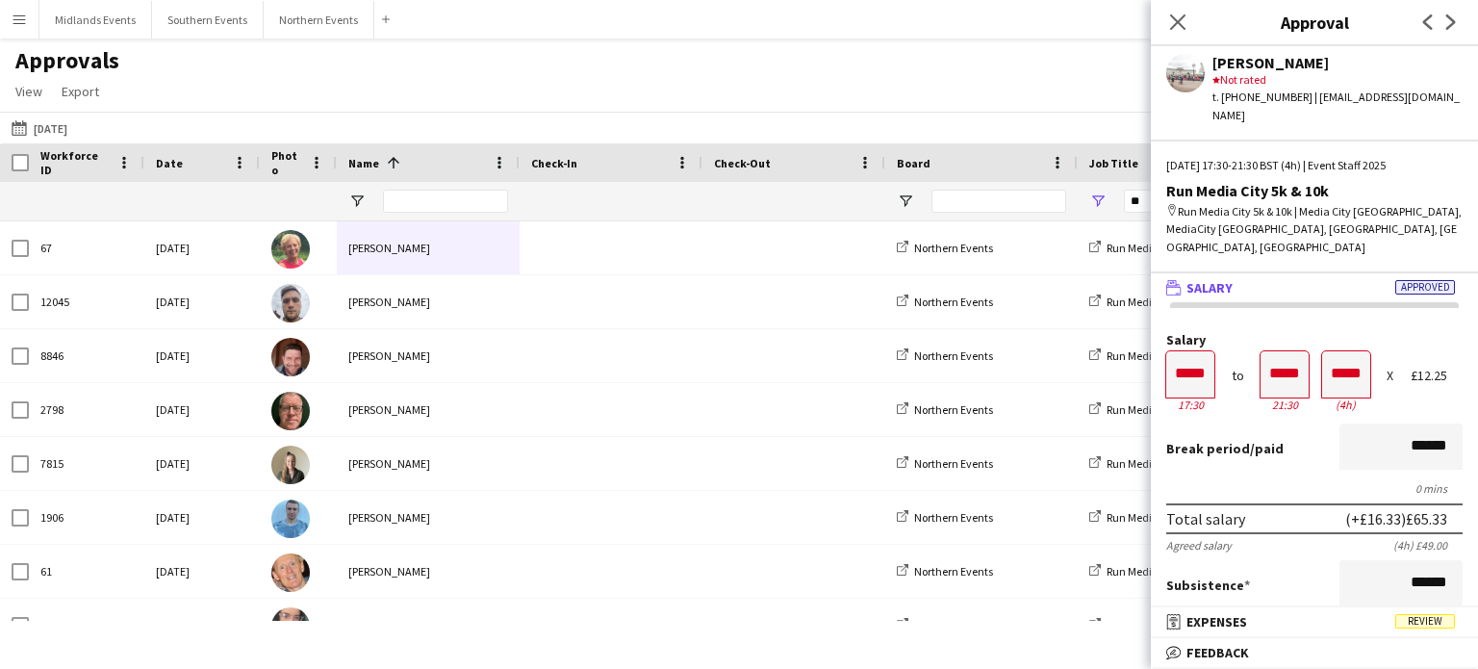
scroll to position [0, 0]
click at [1443, 32] on app-icon "Next" at bounding box center [1451, 22] width 23 height 23
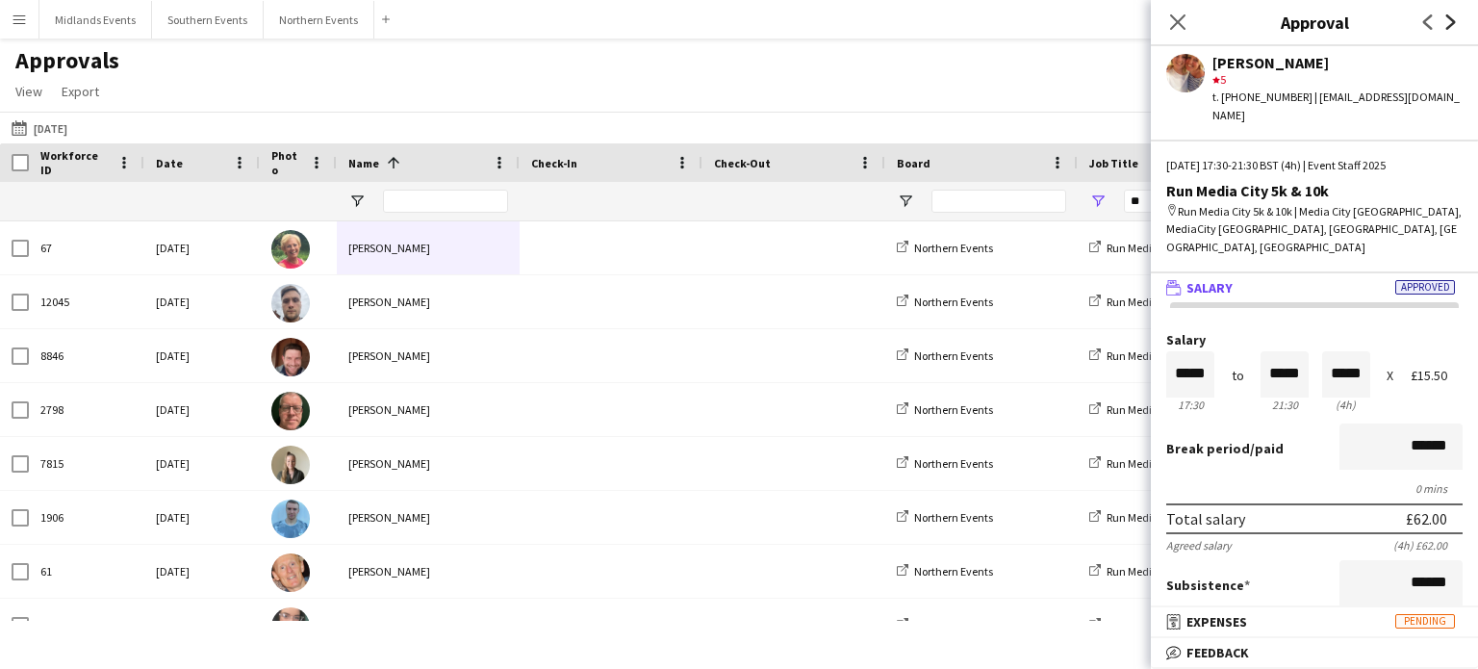
click at [1453, 15] on icon "Next" at bounding box center [1451, 21] width 15 height 15
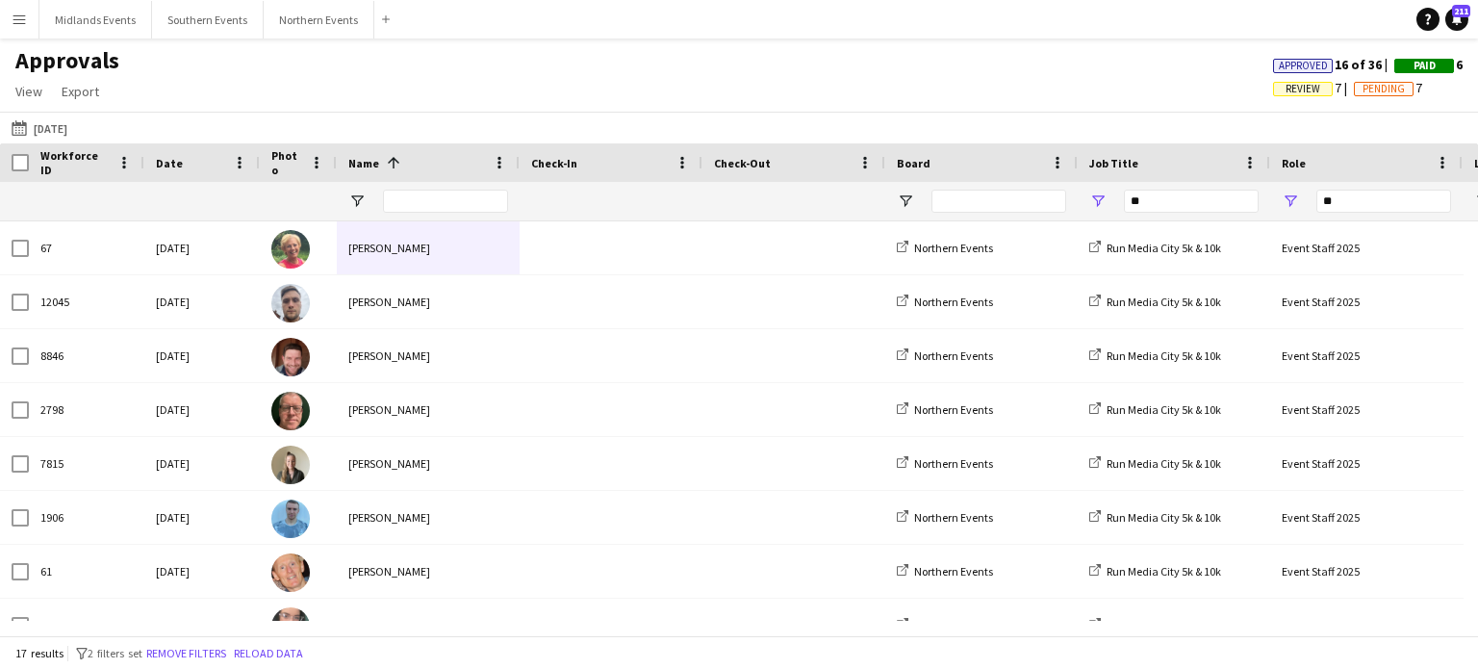
click at [13, 26] on app-icon "Menu" at bounding box center [19, 19] width 15 height 15
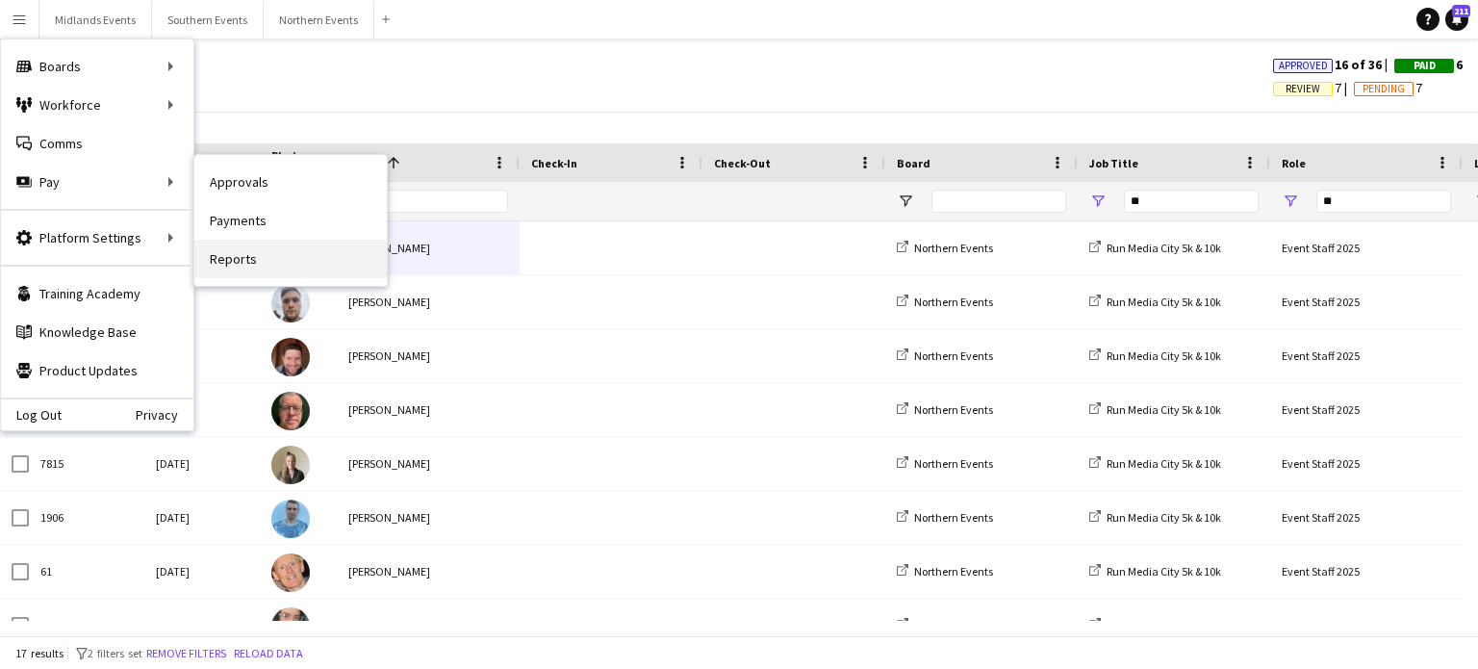
click at [238, 252] on link "Reports" at bounding box center [290, 259] width 193 height 39
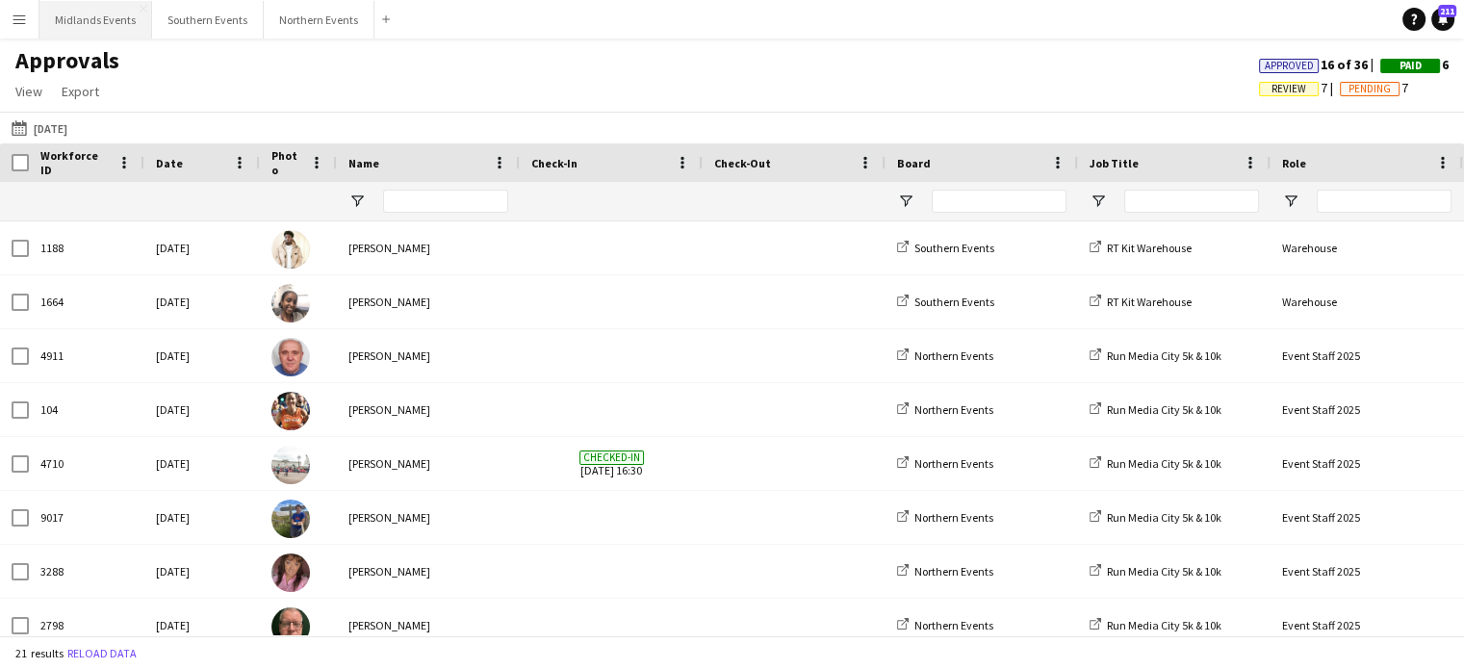
type input "**"
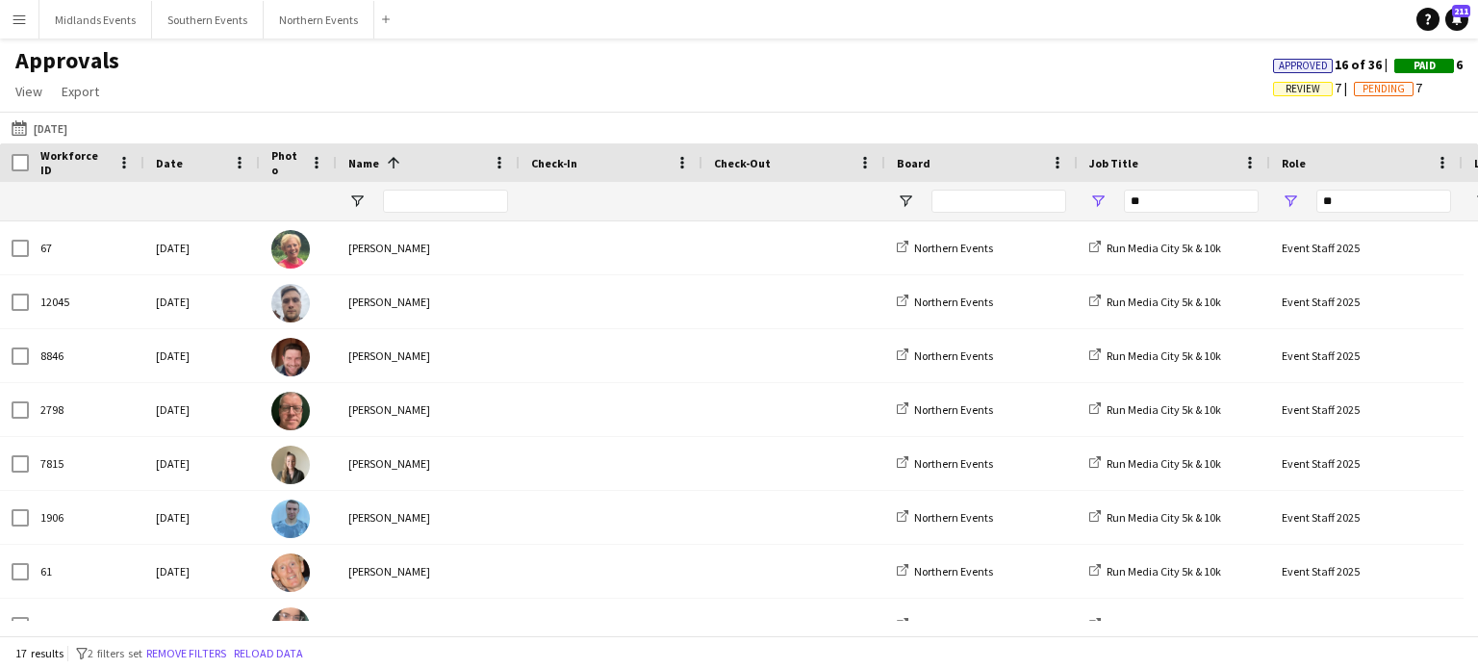
click at [18, 22] on app-icon "Menu" at bounding box center [19, 19] width 15 height 15
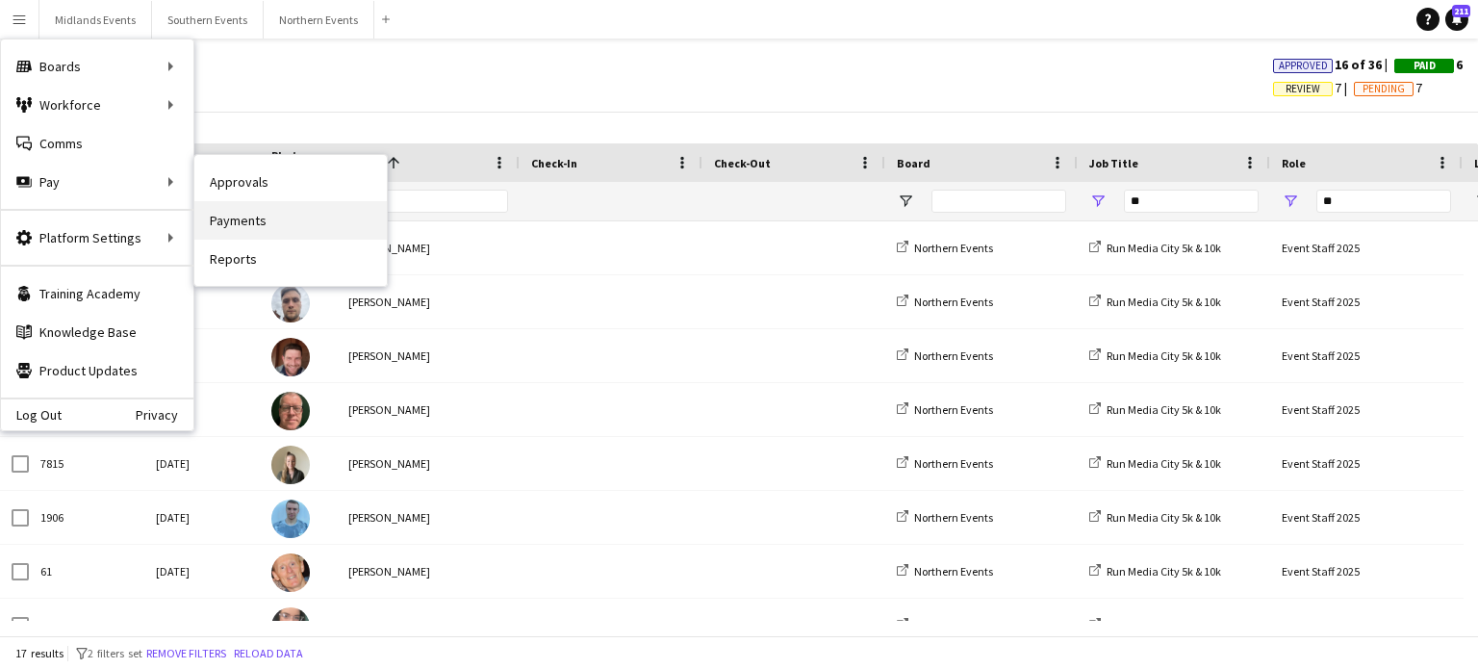
click at [239, 221] on link "Payments" at bounding box center [290, 220] width 193 height 39
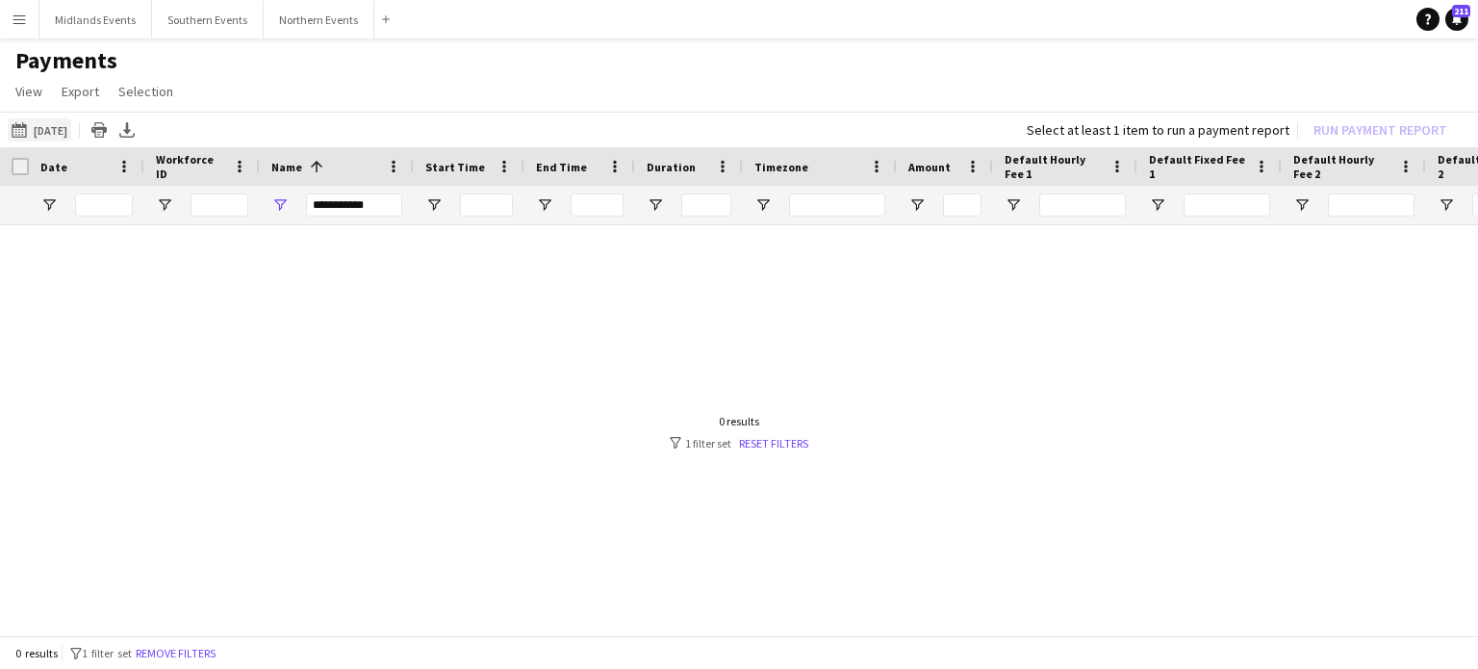
click at [64, 126] on button "[DATE] [DATE]" at bounding box center [40, 129] width 64 height 23
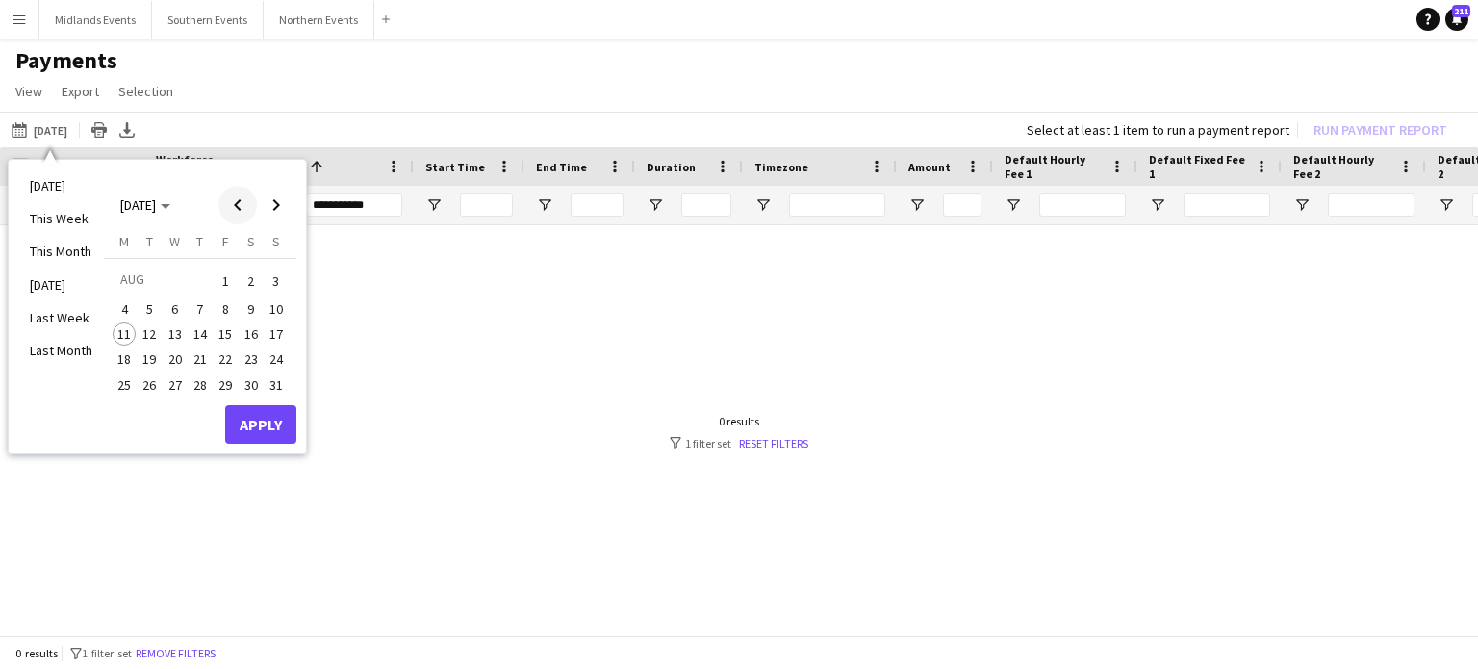
click at [236, 189] on span "Previous month" at bounding box center [238, 205] width 39 height 39
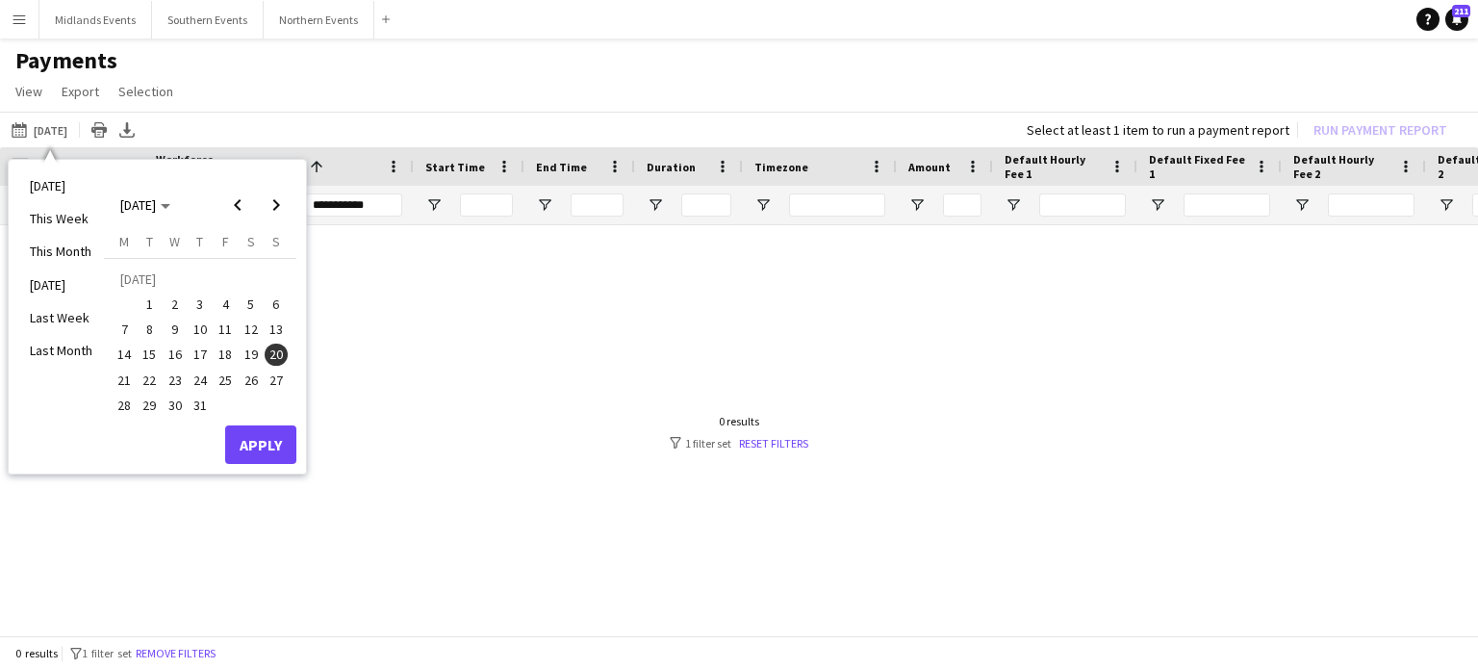
click at [198, 404] on span "31" at bounding box center [200, 405] width 23 height 23
click at [287, 458] on button "Apply" at bounding box center [260, 444] width 71 height 39
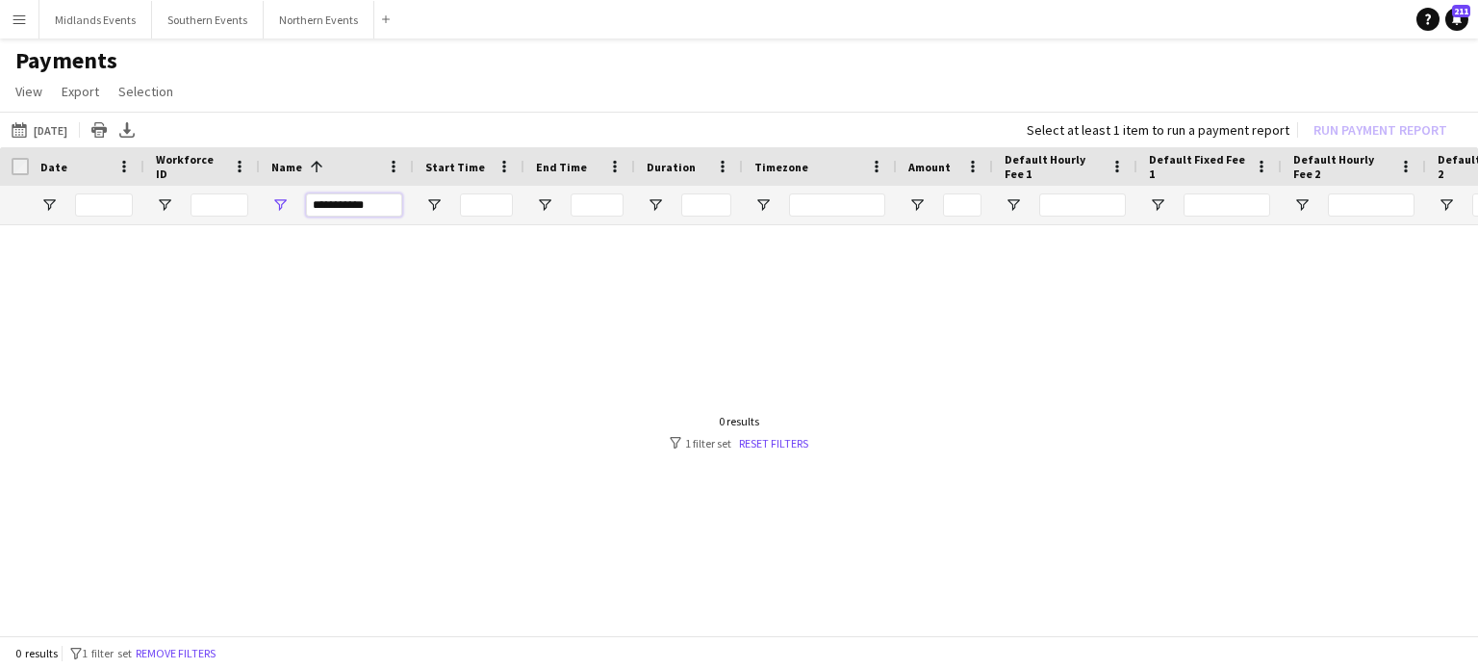
click at [369, 207] on input "**********" at bounding box center [354, 204] width 96 height 23
type input "*"
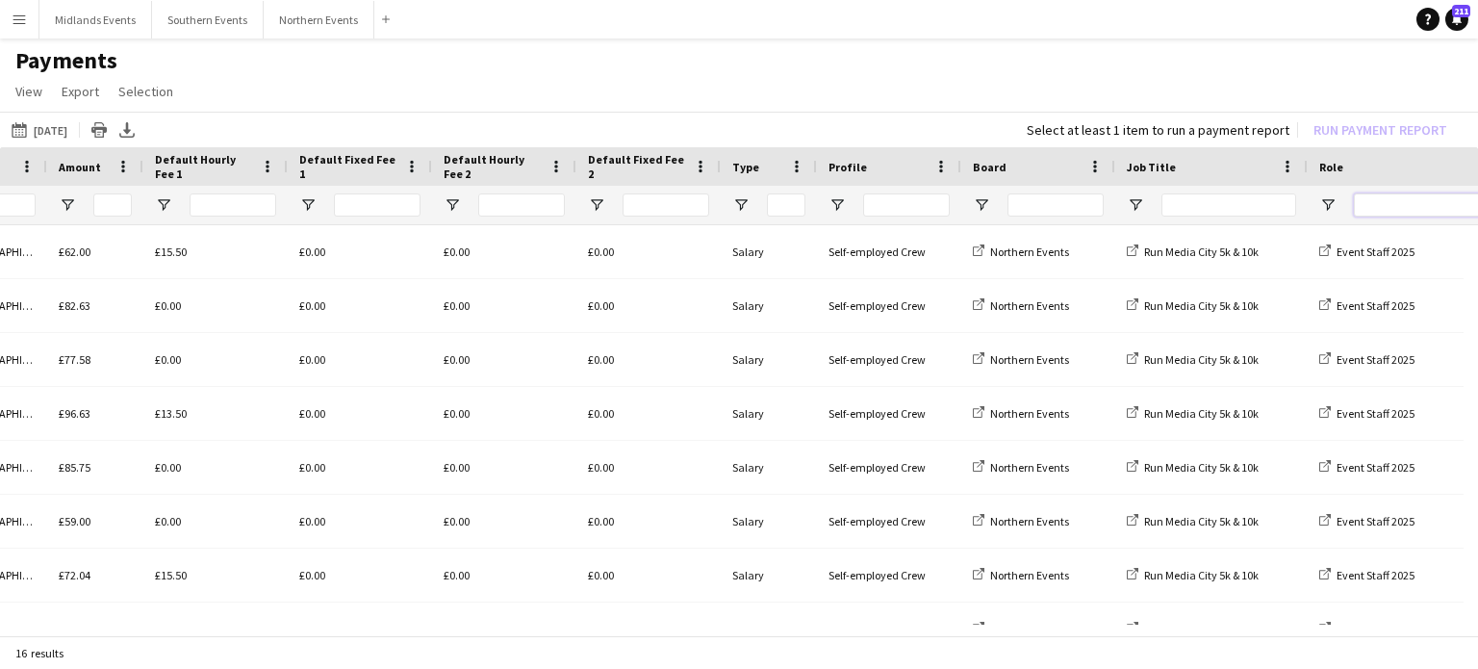
click at [1360, 211] on input "Role Filter Input" at bounding box center [1421, 204] width 135 height 23
type input "**"
click at [1065, 195] on input "Board Filter Input" at bounding box center [1056, 204] width 96 height 23
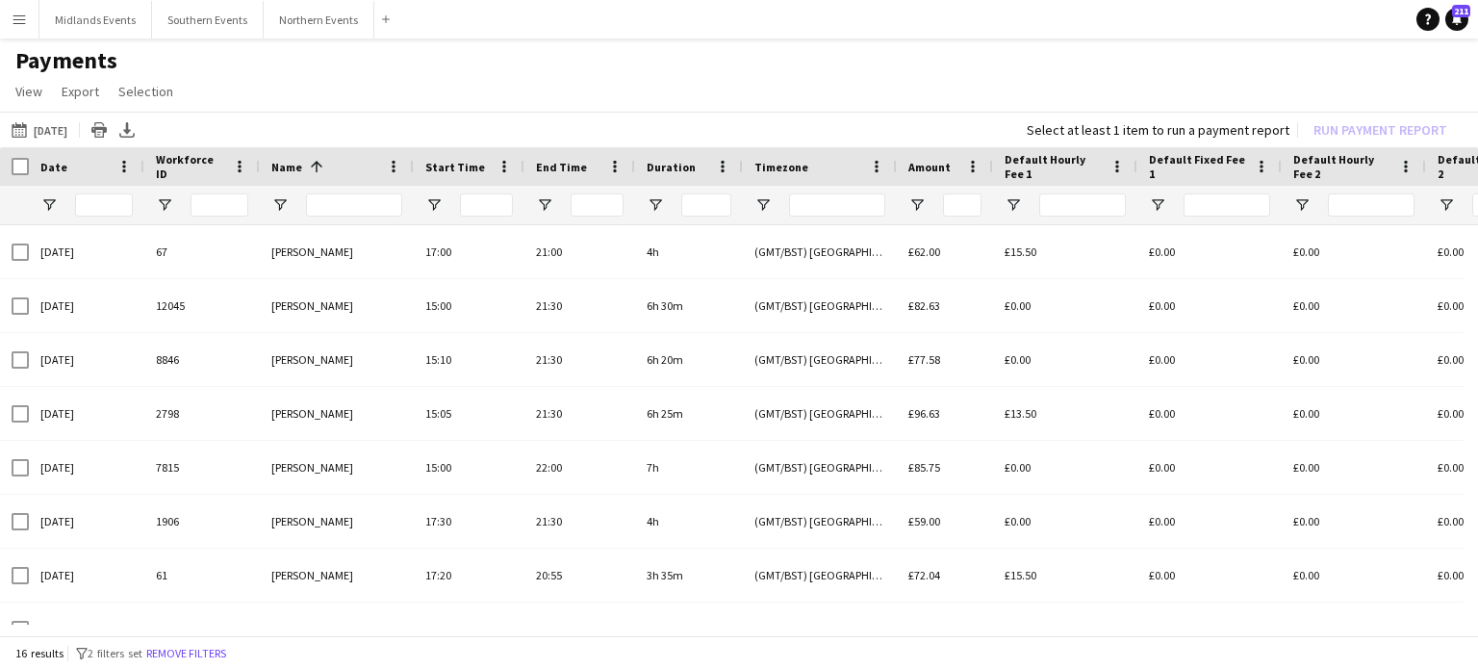
type input "**"
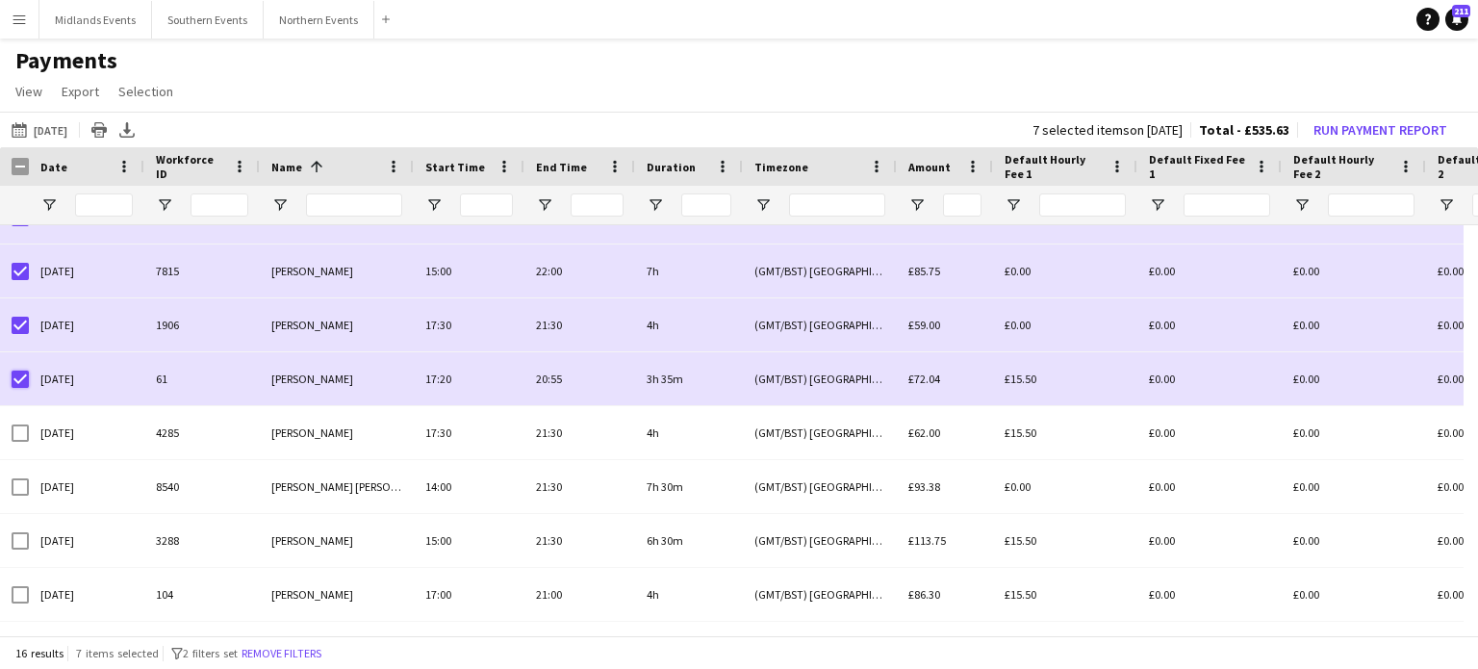
scroll to position [210, 0]
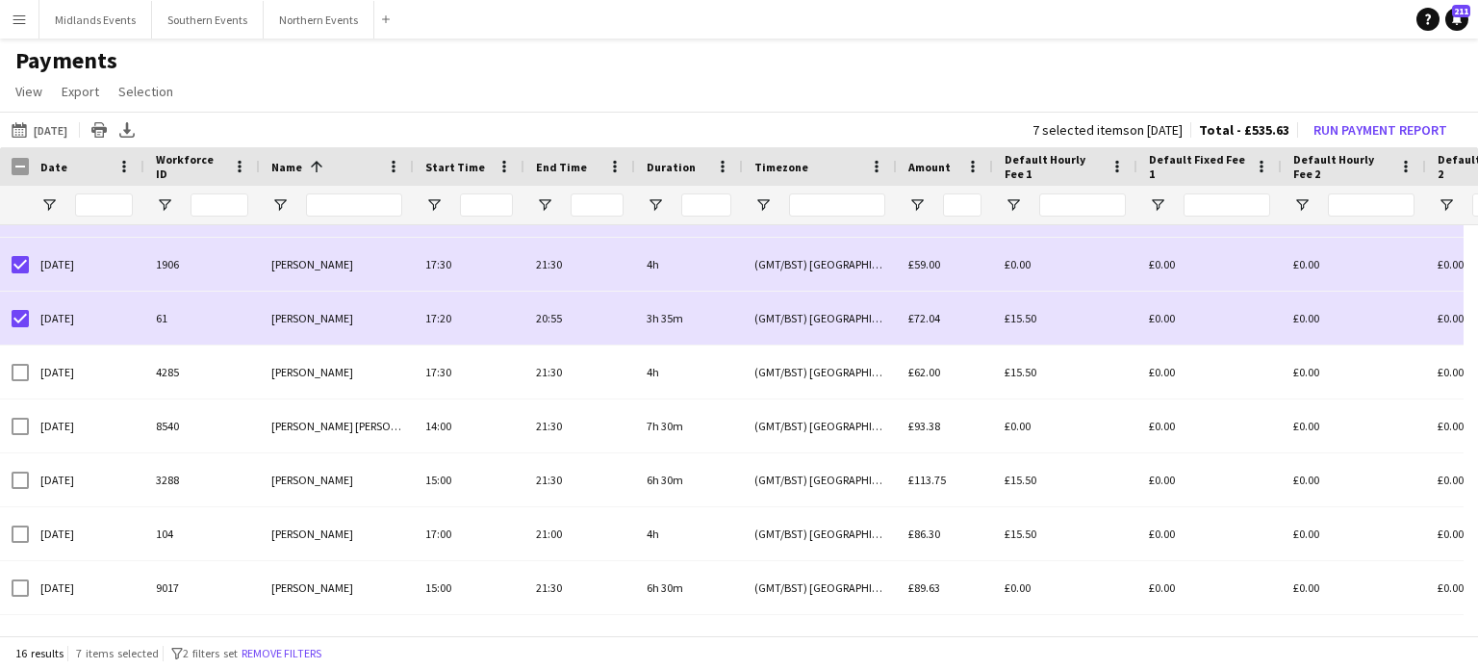
click at [21, 14] on app-icon "Menu" at bounding box center [19, 19] width 15 height 15
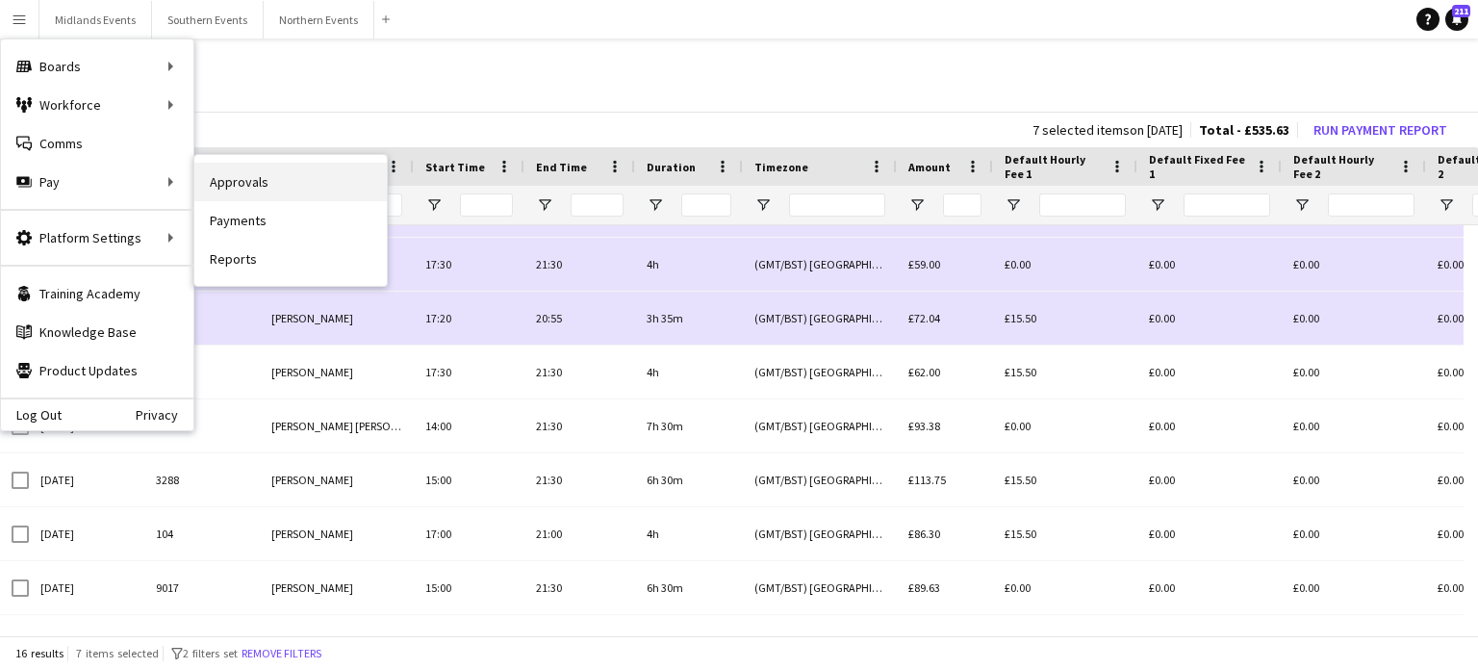
click at [250, 182] on link "Approvals" at bounding box center [290, 182] width 193 height 39
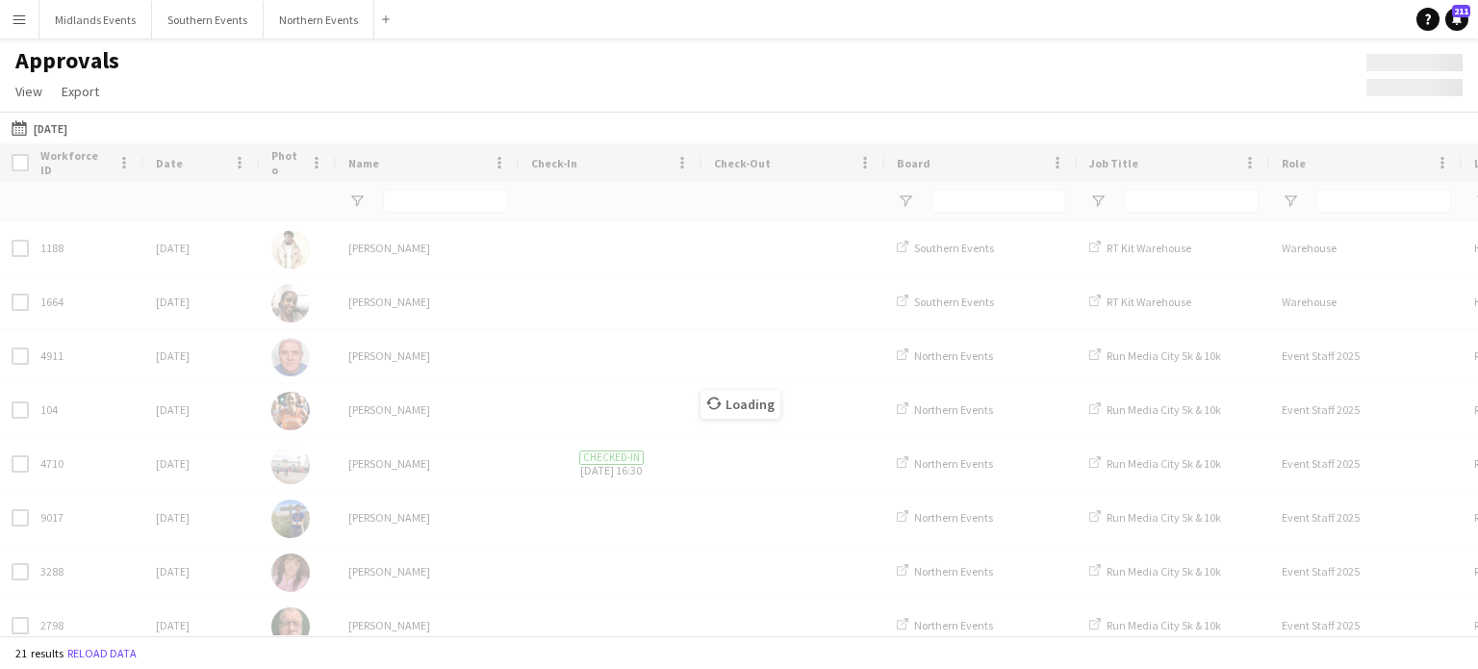
type input "**"
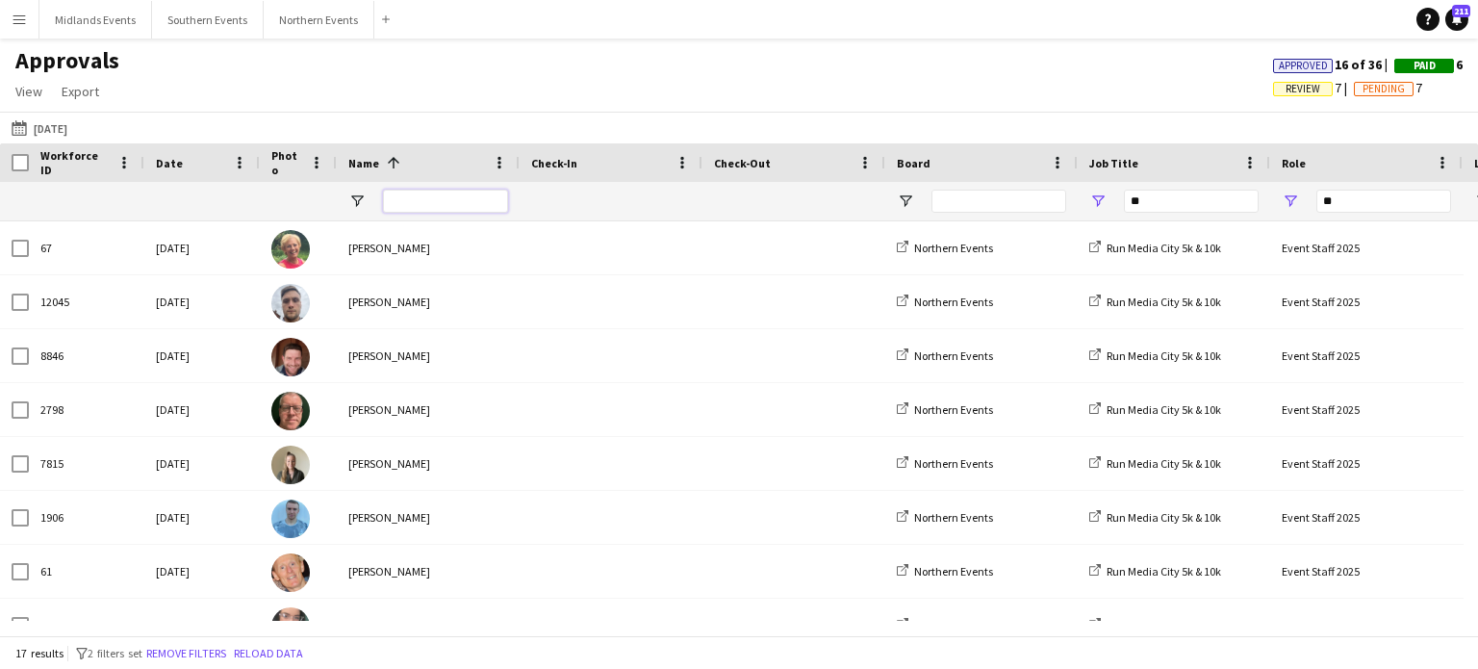
click at [422, 198] on input "Name Filter Input" at bounding box center [445, 201] width 125 height 23
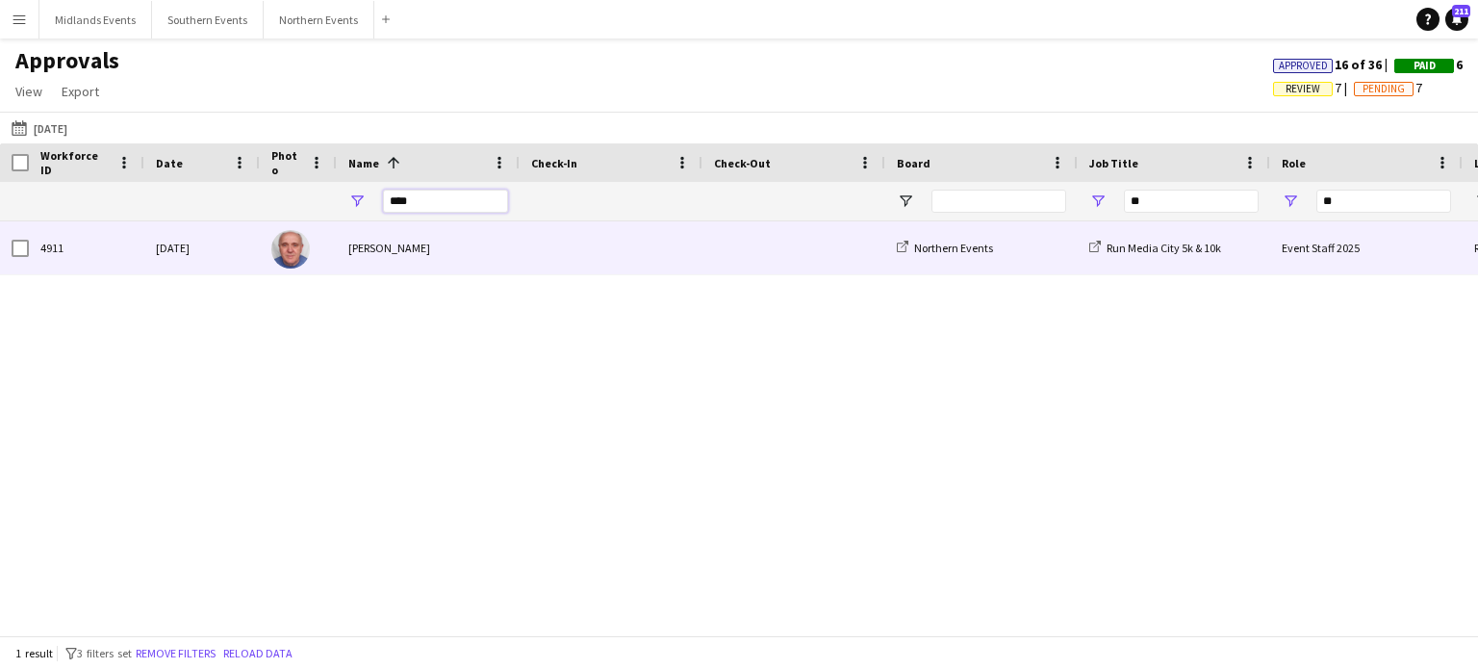
type input "****"
click at [208, 251] on div "[DATE]" at bounding box center [202, 247] width 116 height 53
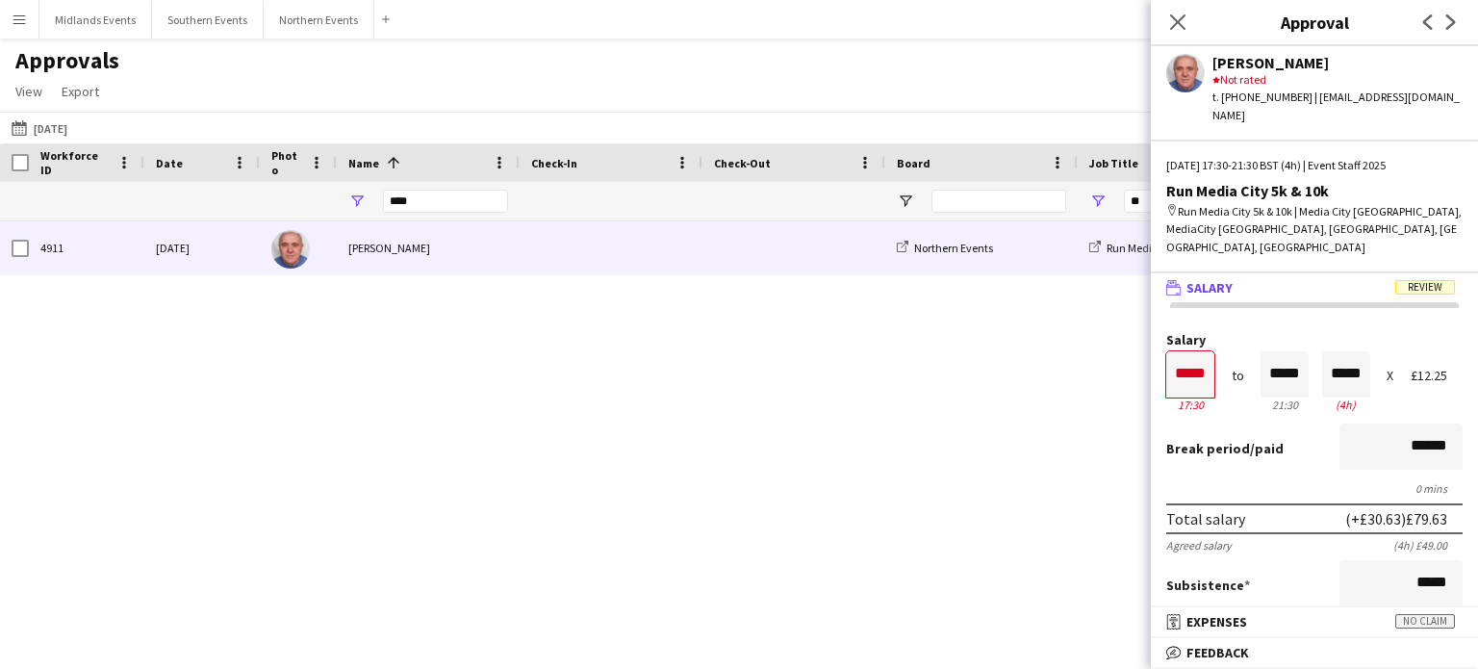
scroll to position [286, 0]
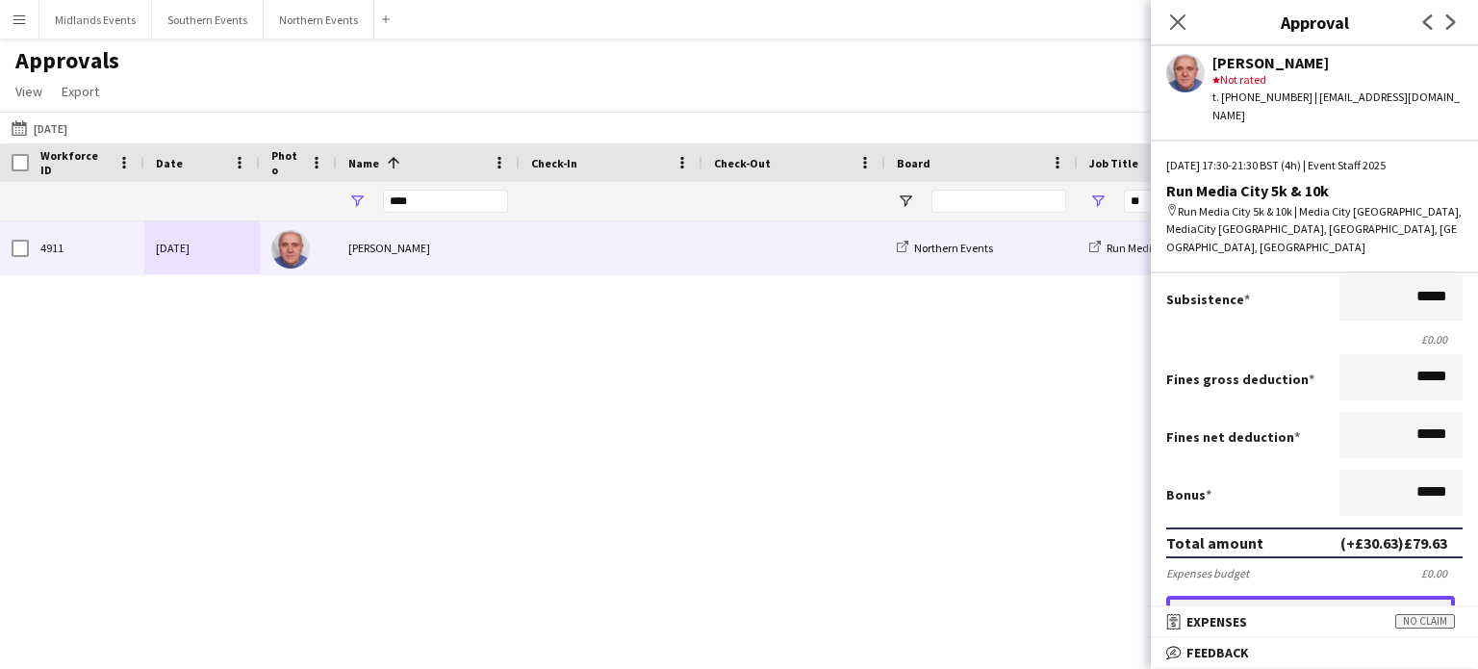
click at [1372, 596] on button "Approve payment for £79.63" at bounding box center [1311, 615] width 289 height 39
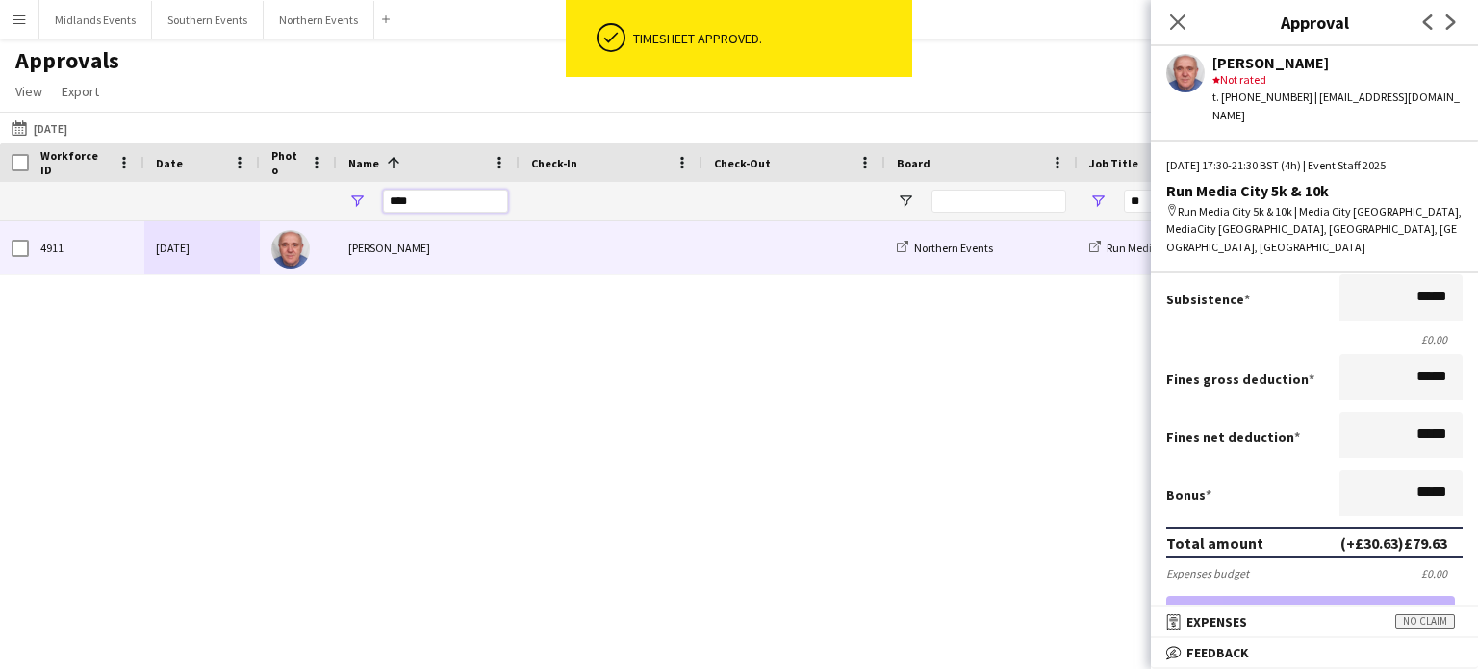
click at [435, 211] on input "****" at bounding box center [445, 201] width 125 height 23
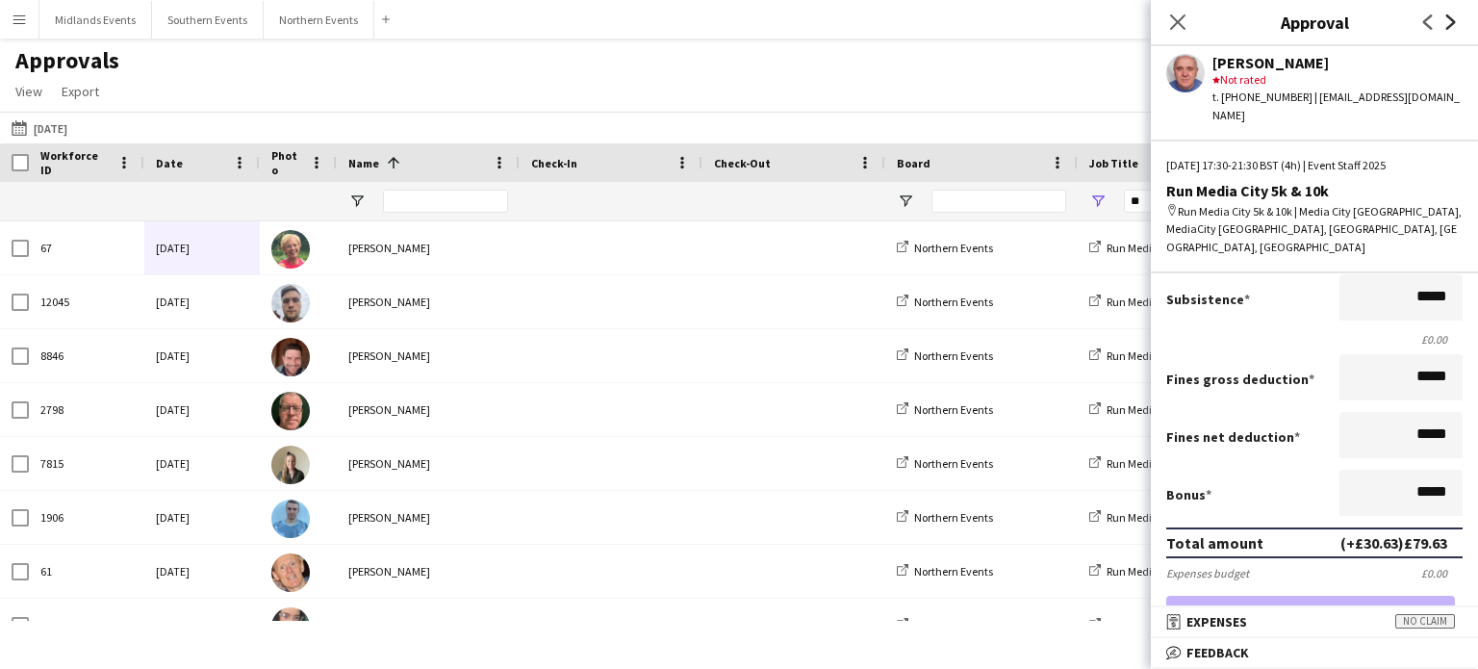
click at [1455, 26] on icon "Next" at bounding box center [1451, 21] width 15 height 15
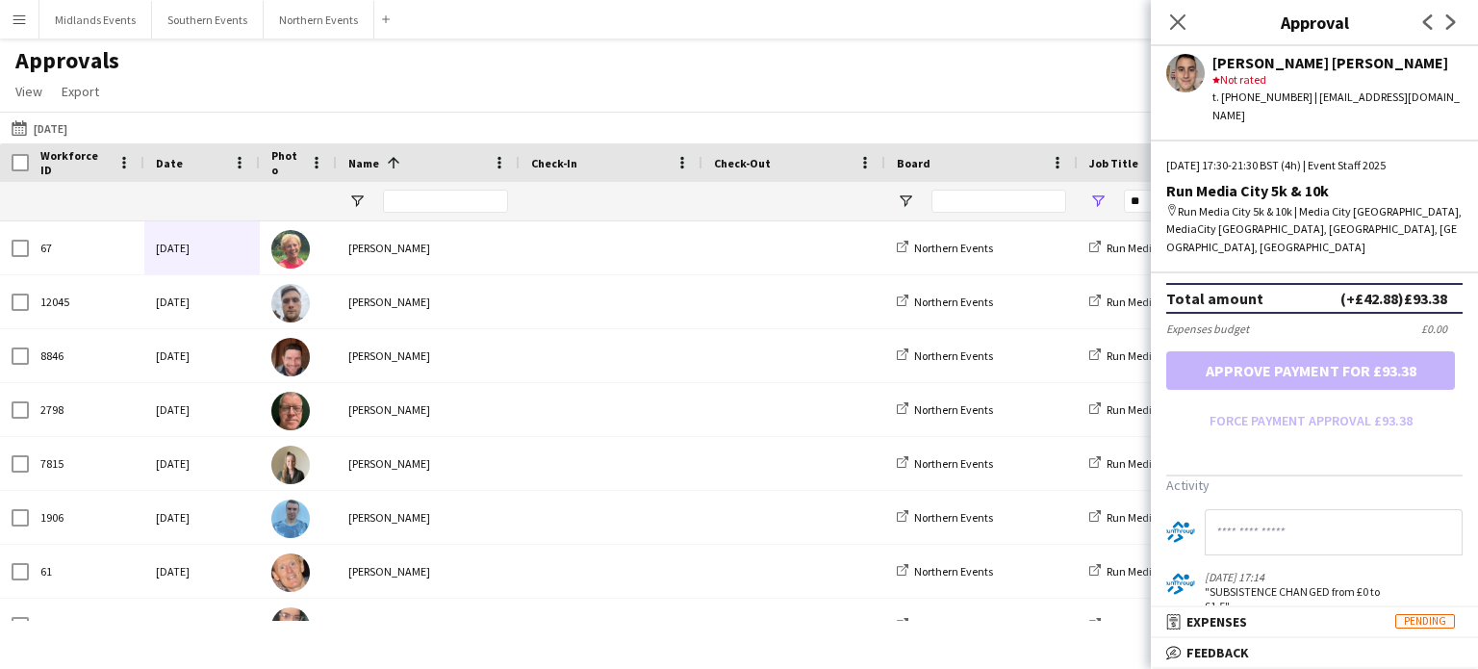
scroll to position [532, 0]
click at [1446, 26] on icon "Next" at bounding box center [1451, 21] width 15 height 15
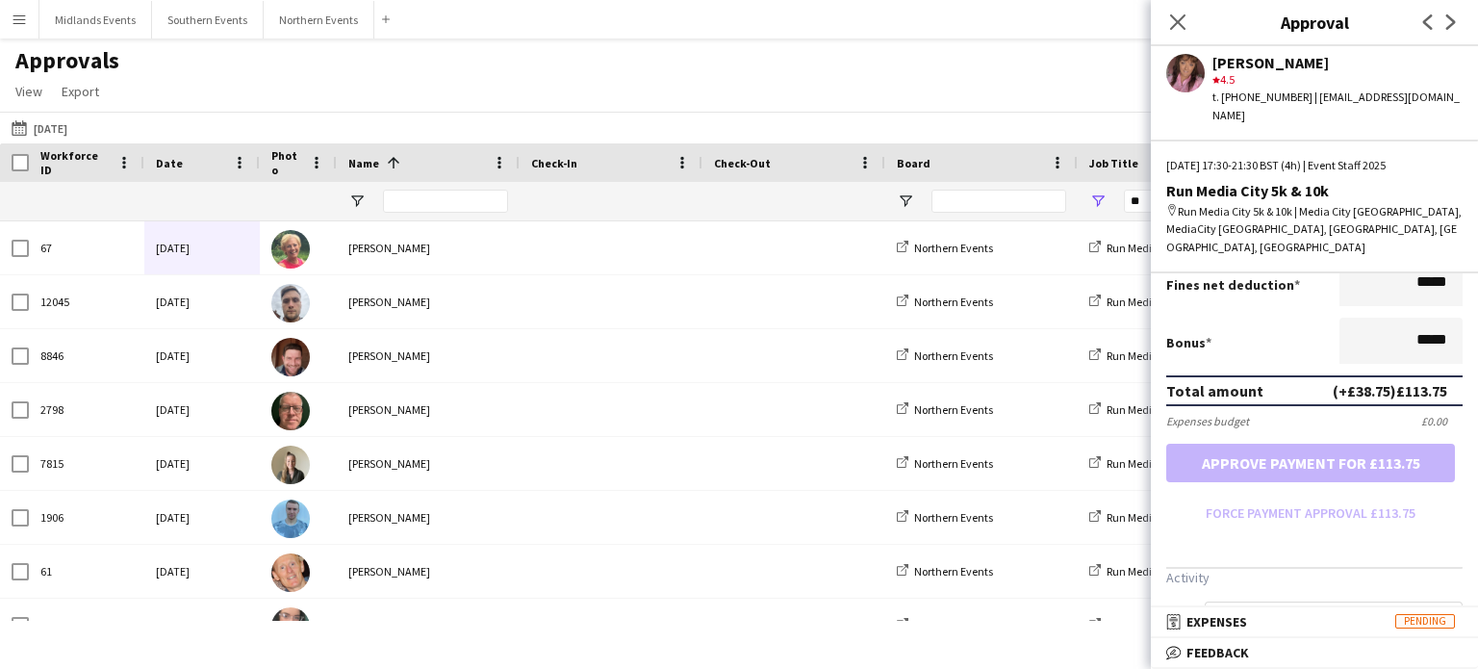
scroll to position [440, 0]
click at [1453, 17] on icon "Next" at bounding box center [1451, 21] width 15 height 15
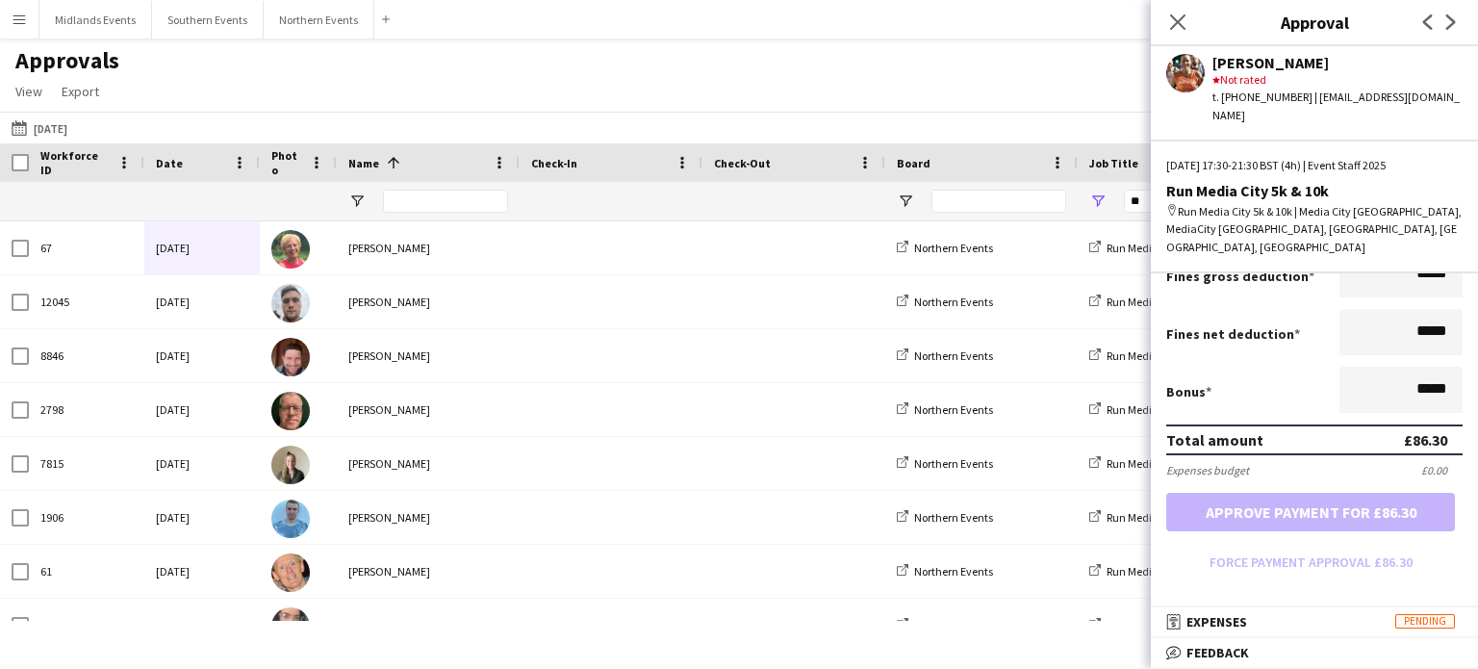
click at [1450, 34] on app-icon "Next" at bounding box center [1451, 22] width 23 height 23
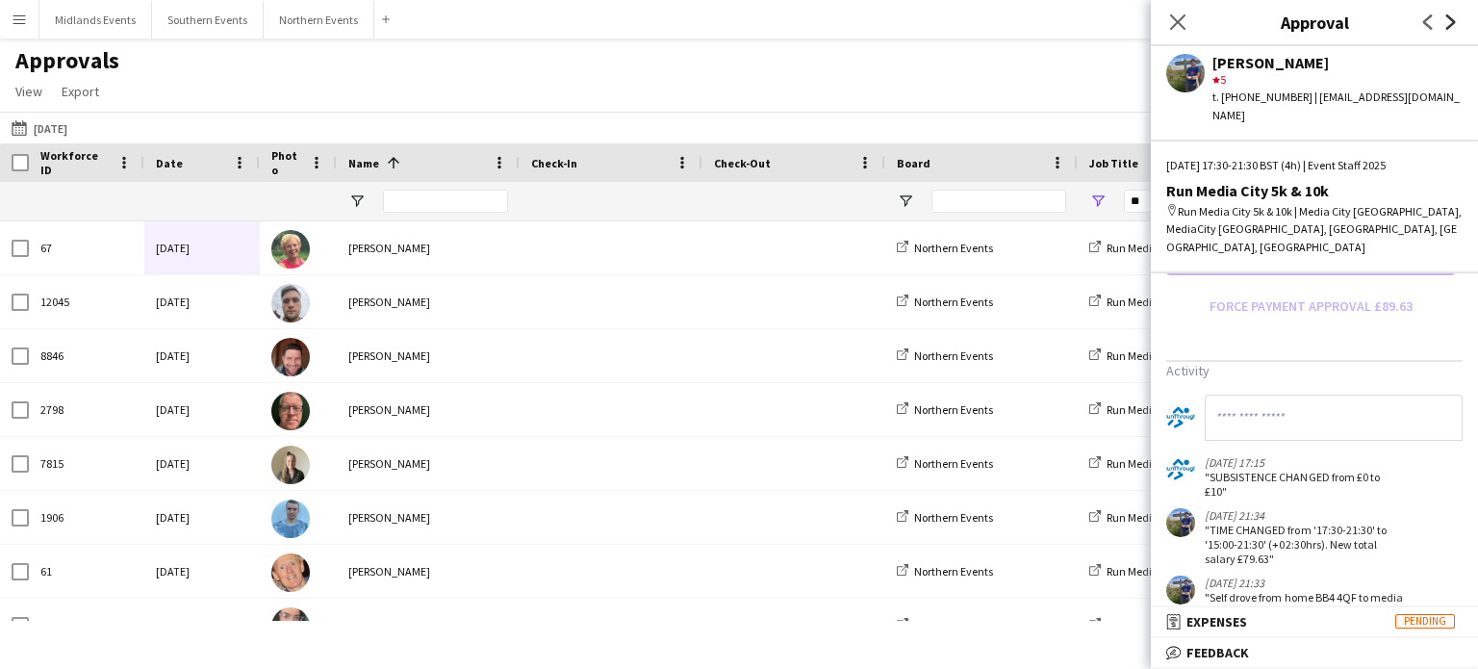
click at [1445, 23] on icon "Next" at bounding box center [1451, 21] width 15 height 15
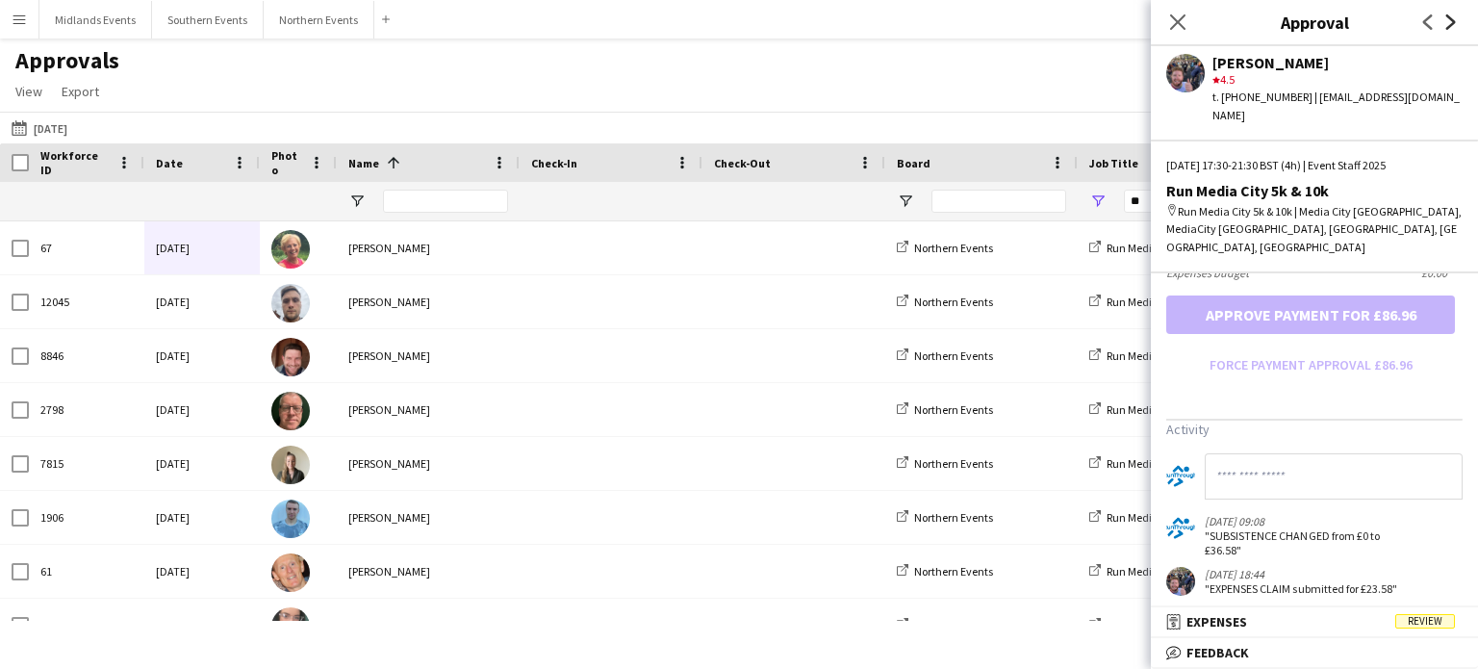
click at [1448, 23] on icon "Next" at bounding box center [1451, 21] width 15 height 15
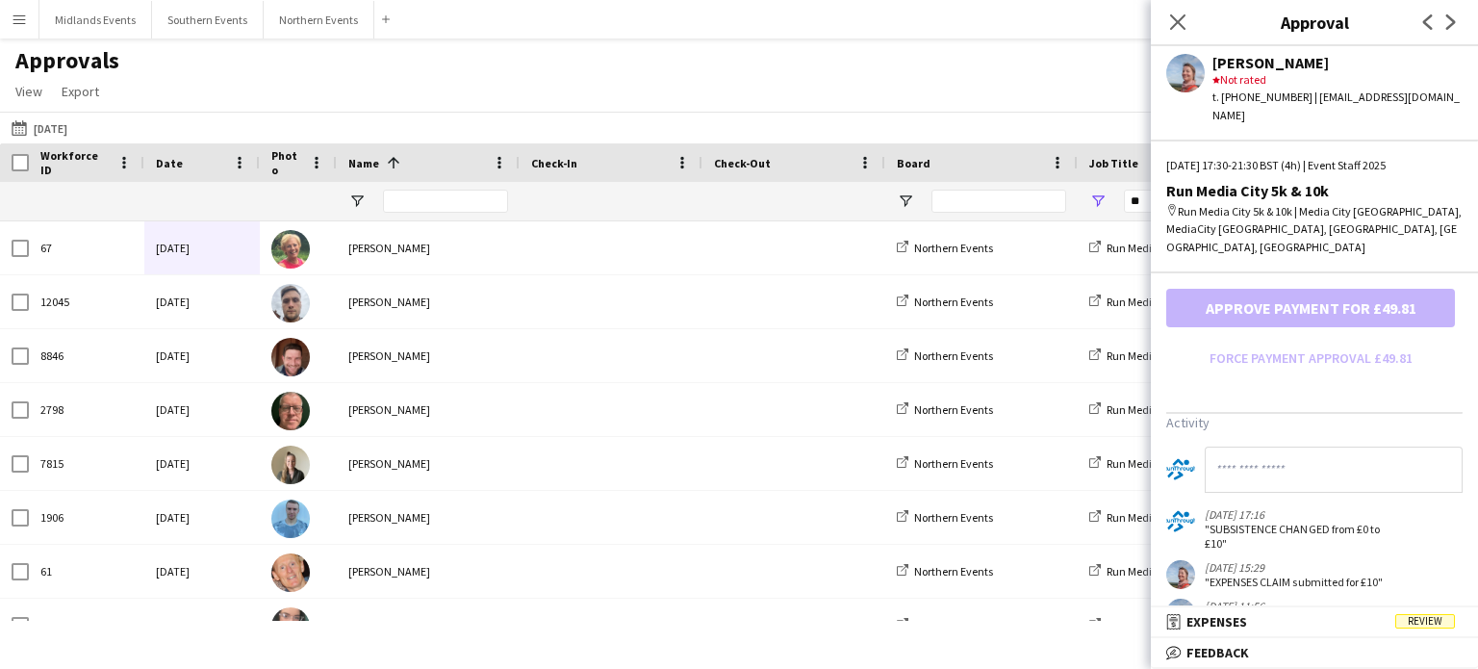
click at [15, 18] on app-icon "Menu" at bounding box center [19, 19] width 15 height 15
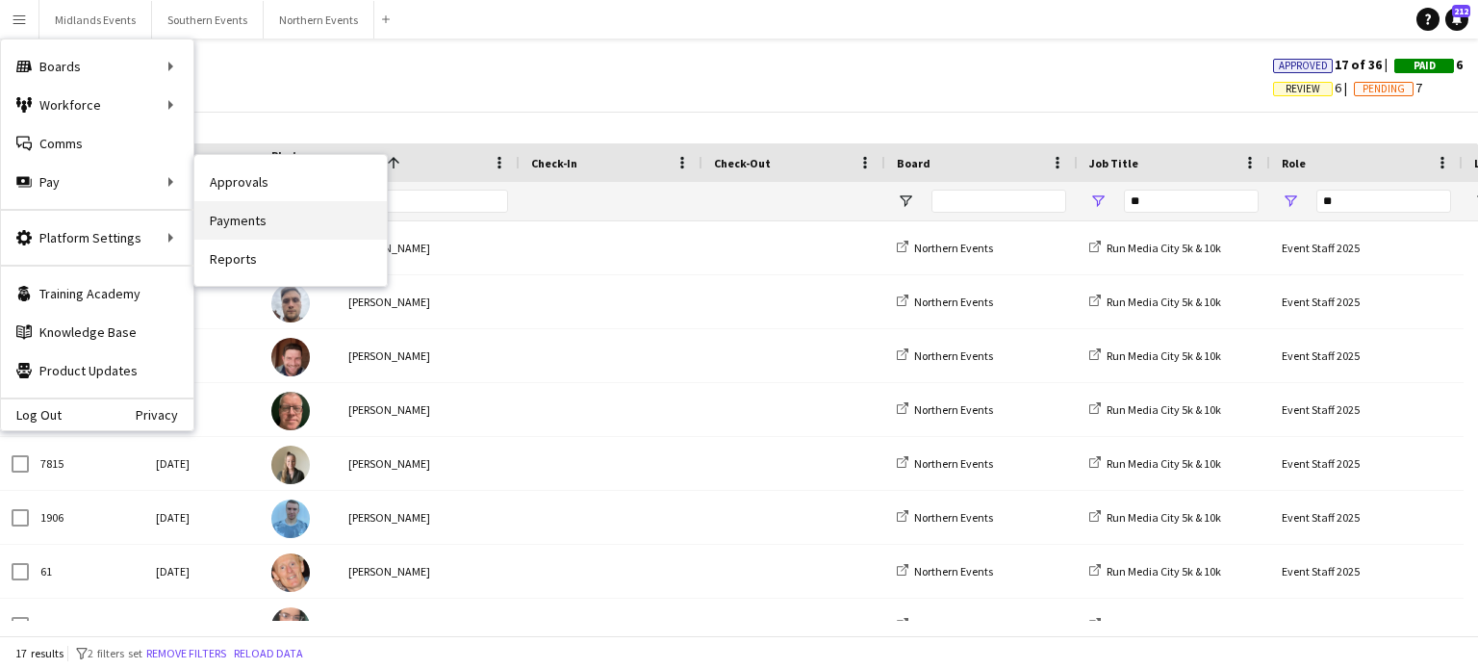
click at [256, 214] on link "Payments" at bounding box center [290, 220] width 193 height 39
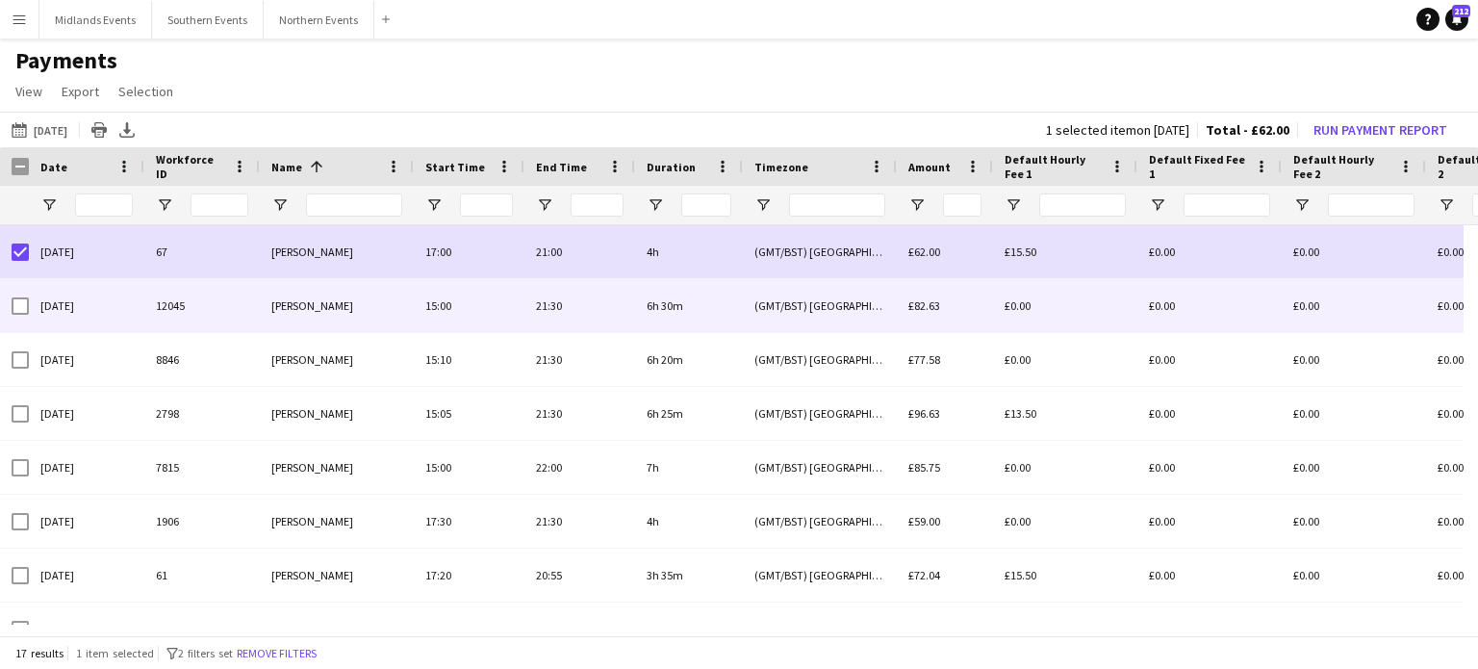
click at [23, 296] on div at bounding box center [20, 306] width 17 height 54
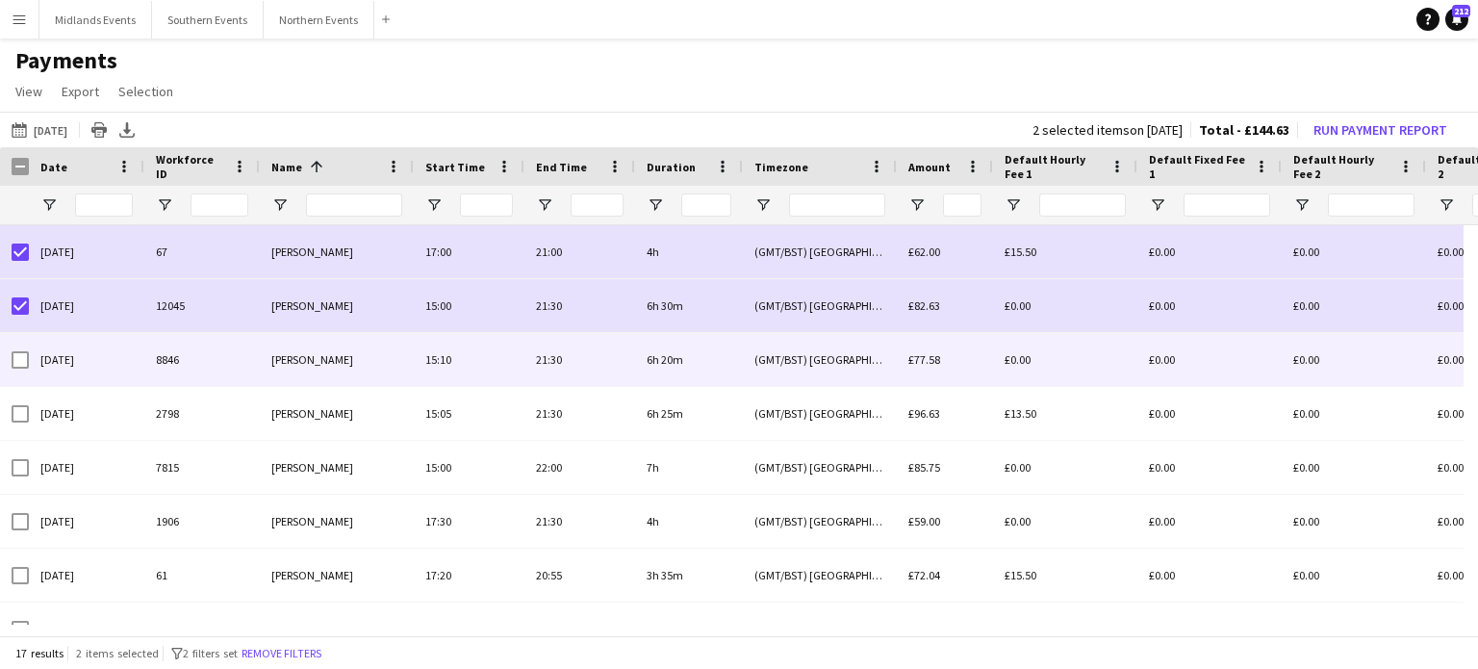
click at [30, 354] on div "[DATE]" at bounding box center [87, 359] width 116 height 53
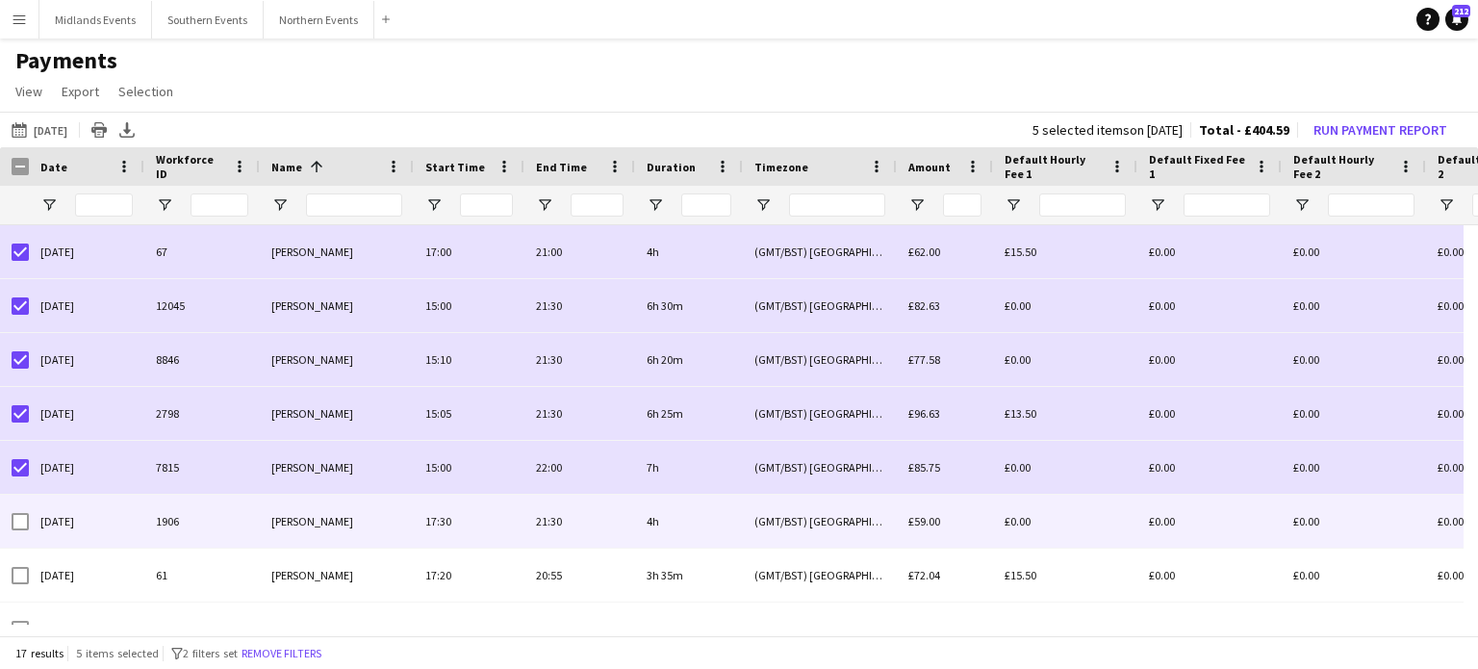
click at [23, 534] on div at bounding box center [20, 522] width 17 height 54
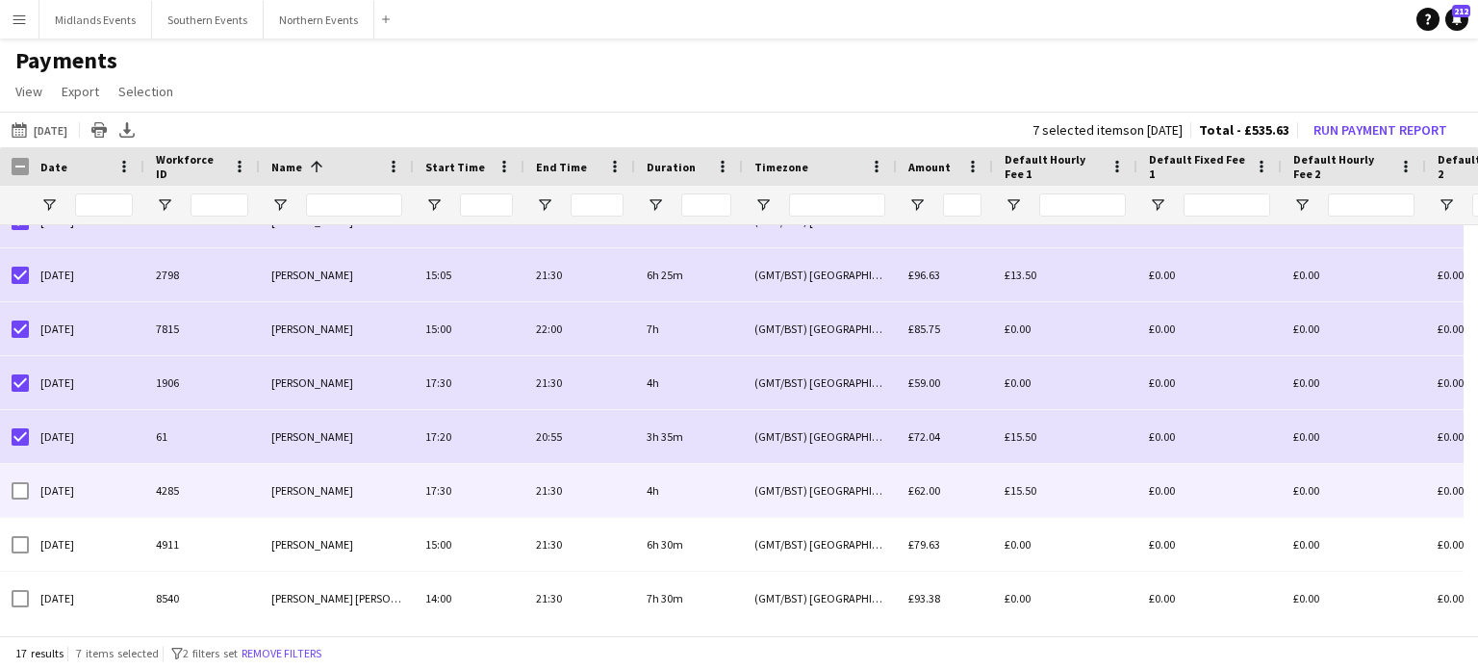
scroll to position [139, 0]
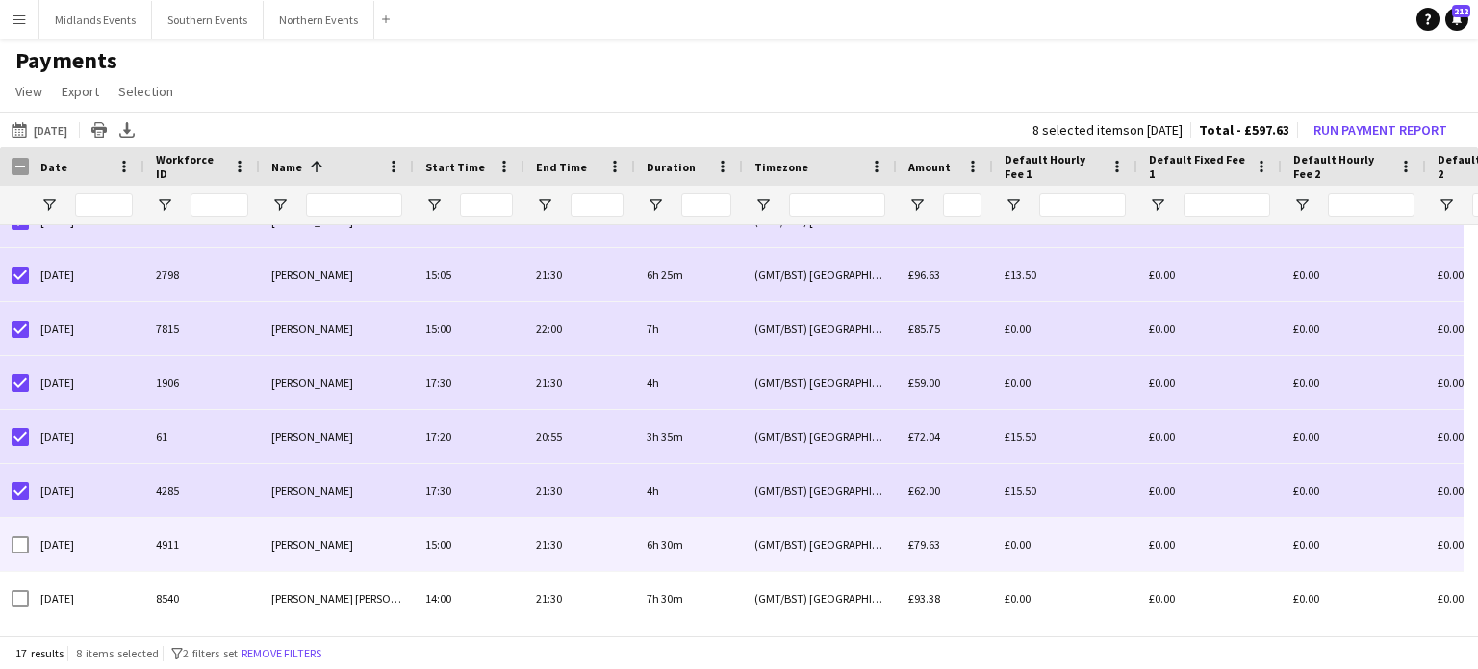
click at [27, 553] on div at bounding box center [20, 545] width 17 height 54
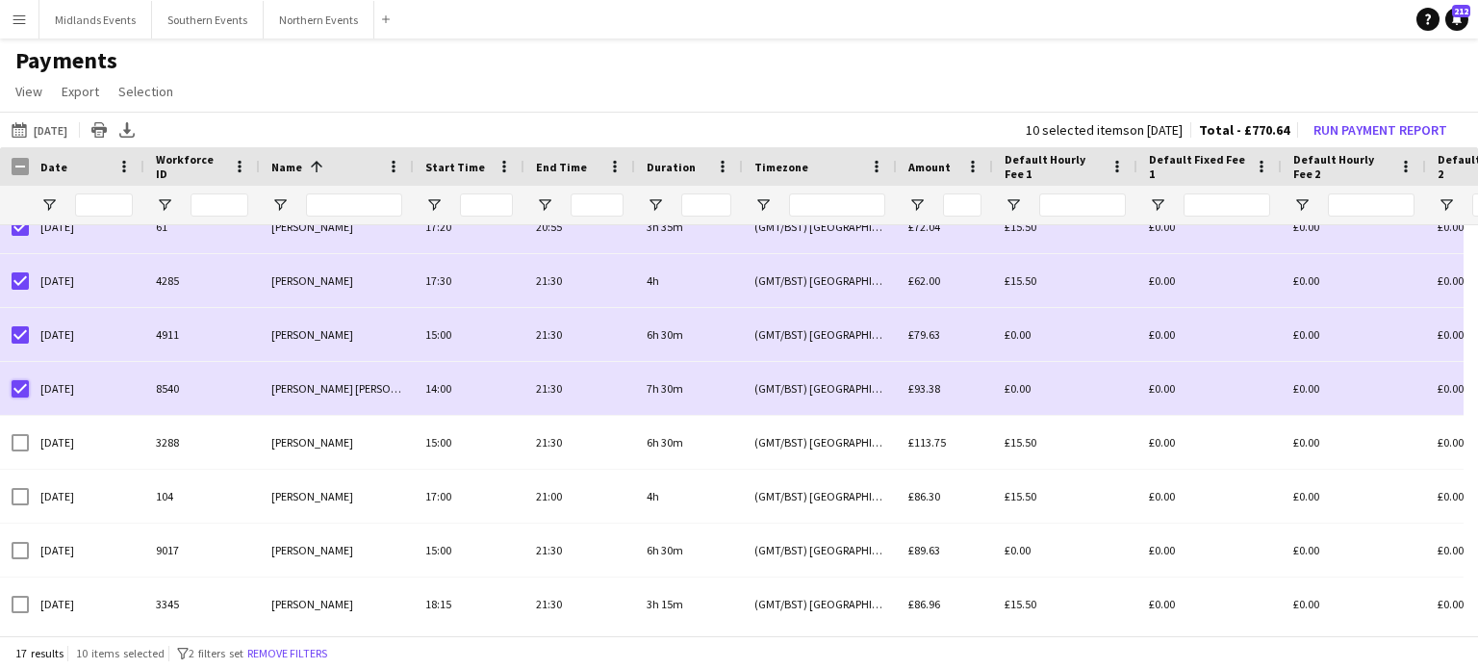
scroll to position [354, 0]
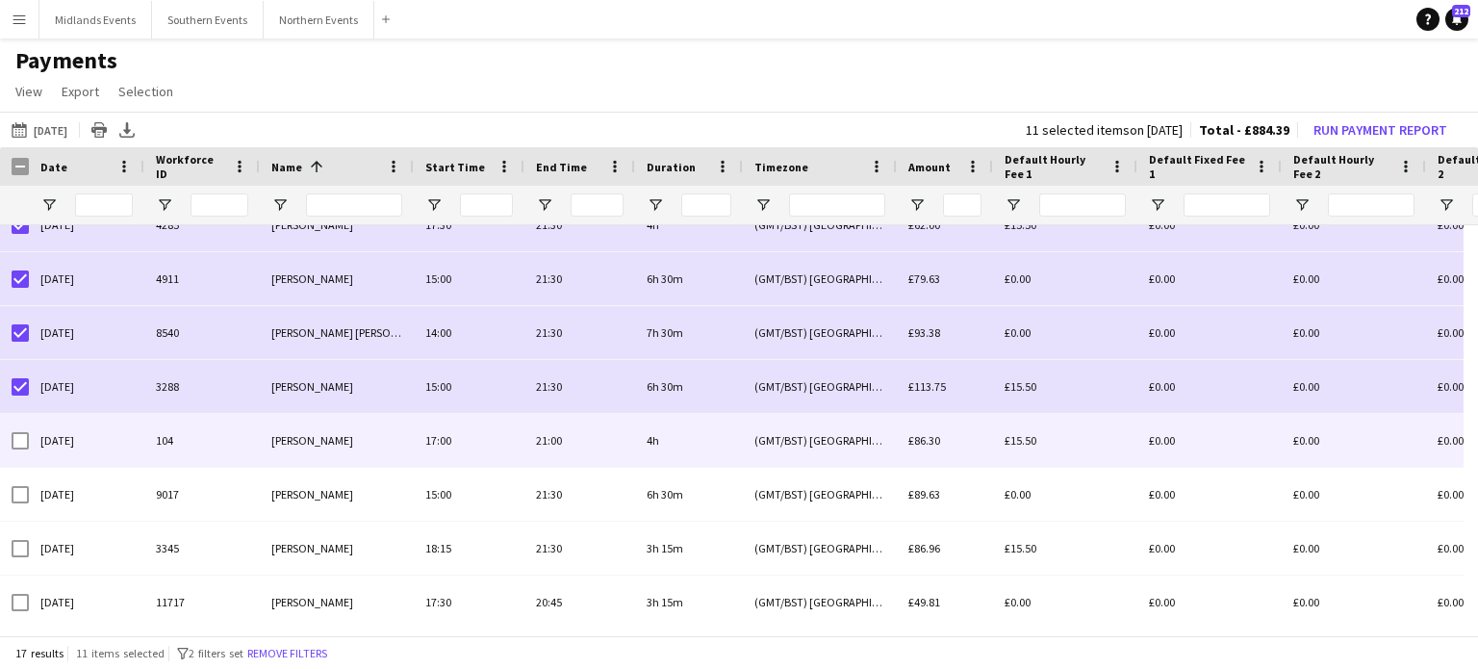
click at [15, 429] on div at bounding box center [20, 441] width 17 height 54
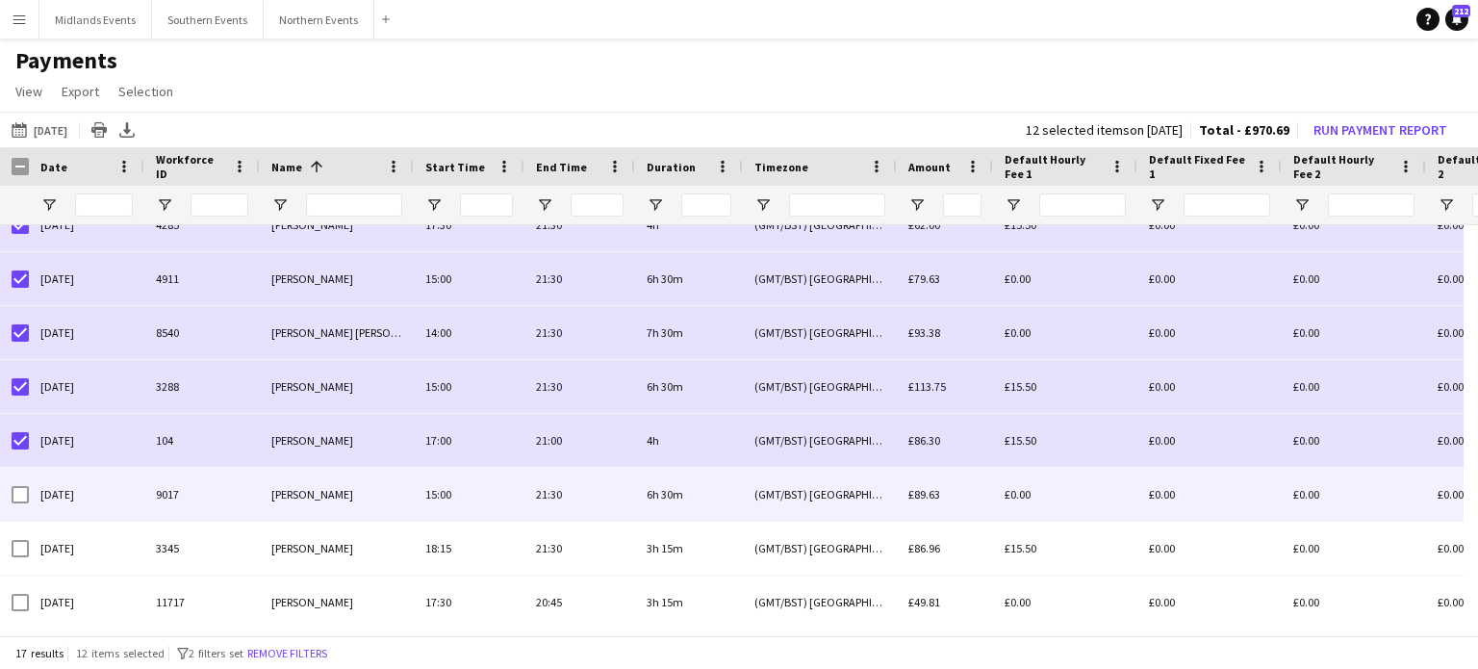
click at [19, 484] on div at bounding box center [20, 495] width 17 height 54
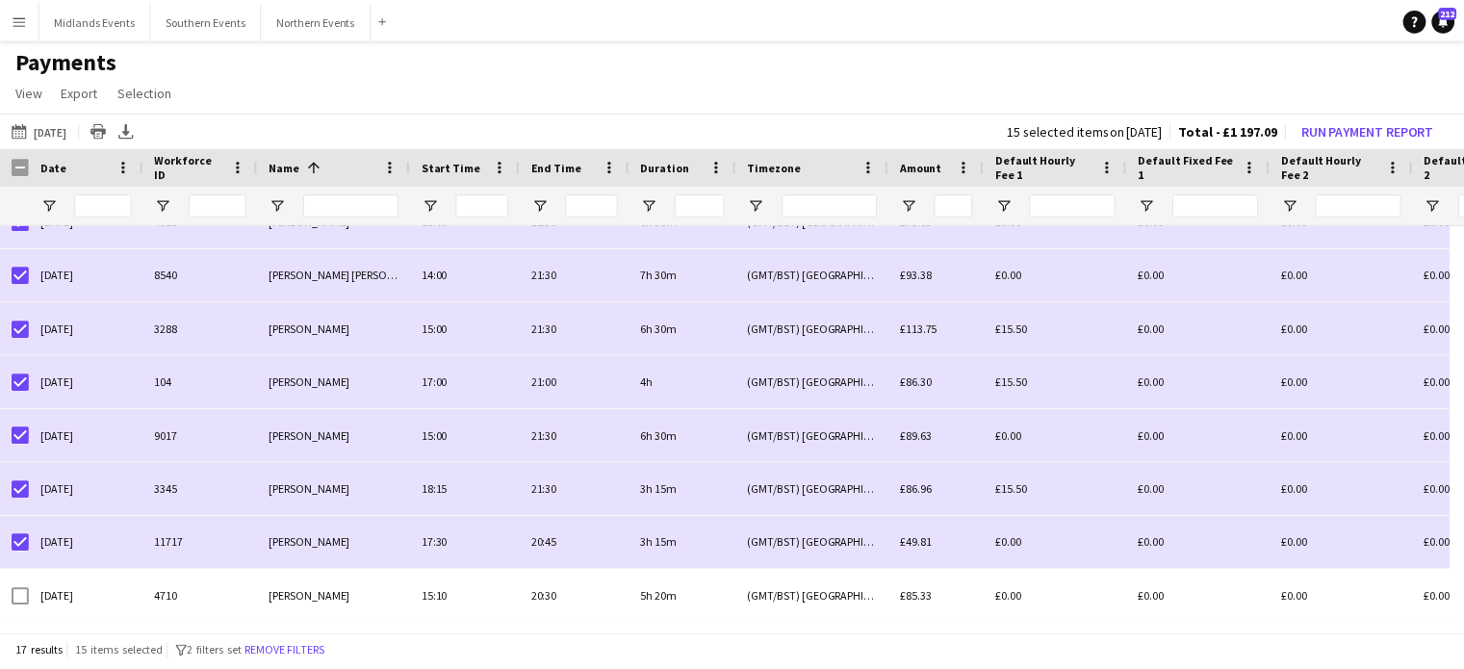
scroll to position [516, 0]
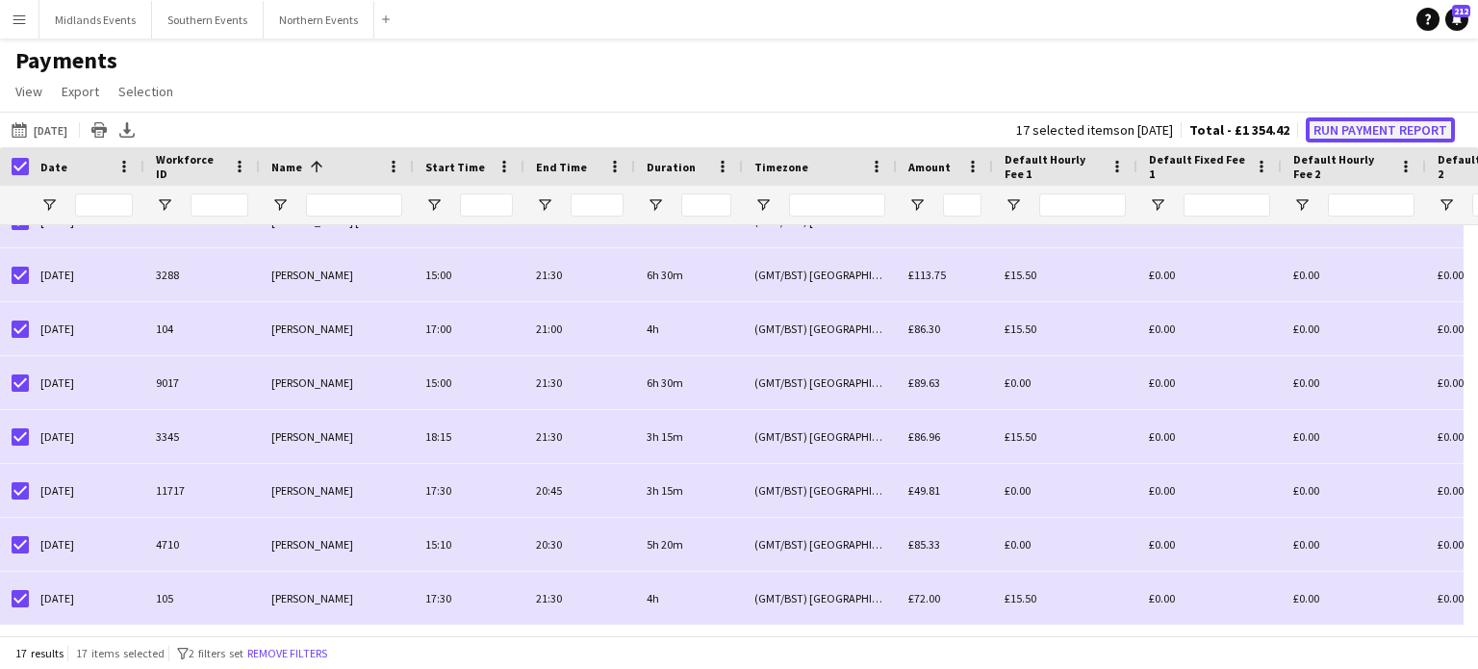
click at [1352, 127] on button "Run Payment Report" at bounding box center [1380, 129] width 149 height 25
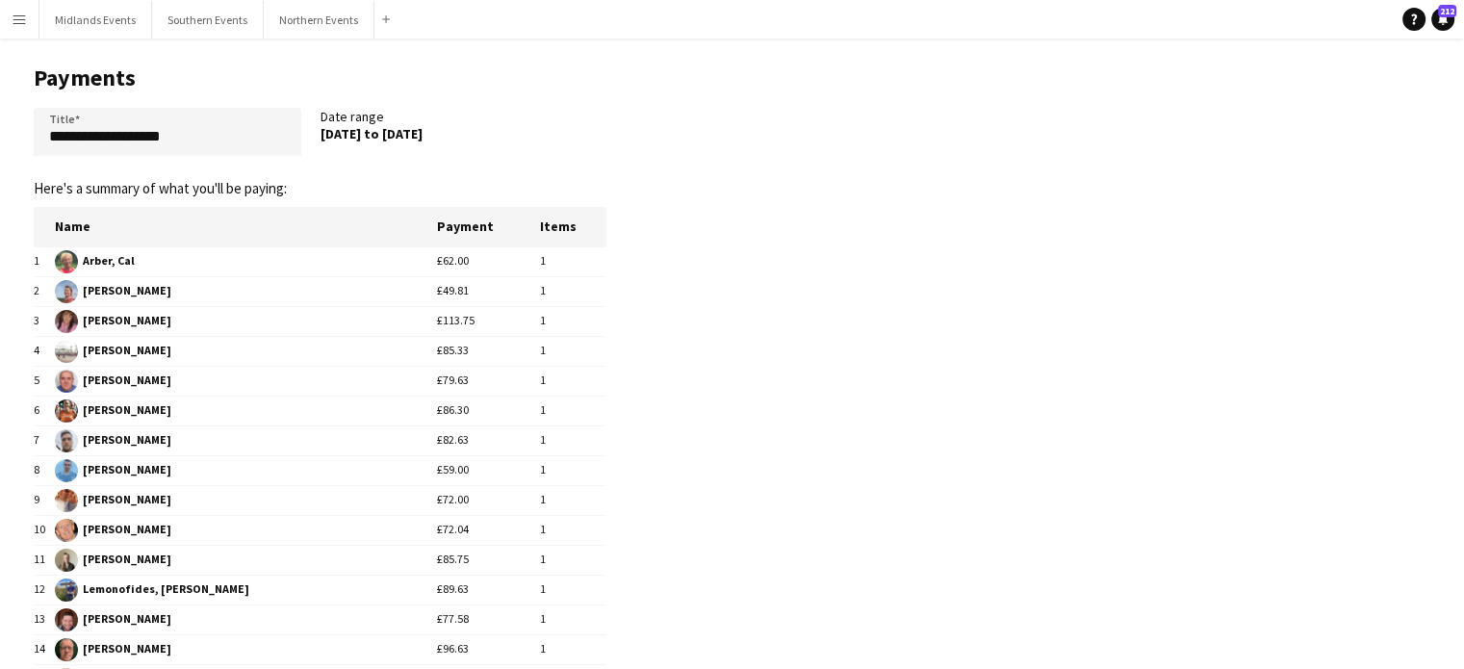
scroll to position [0, 0]
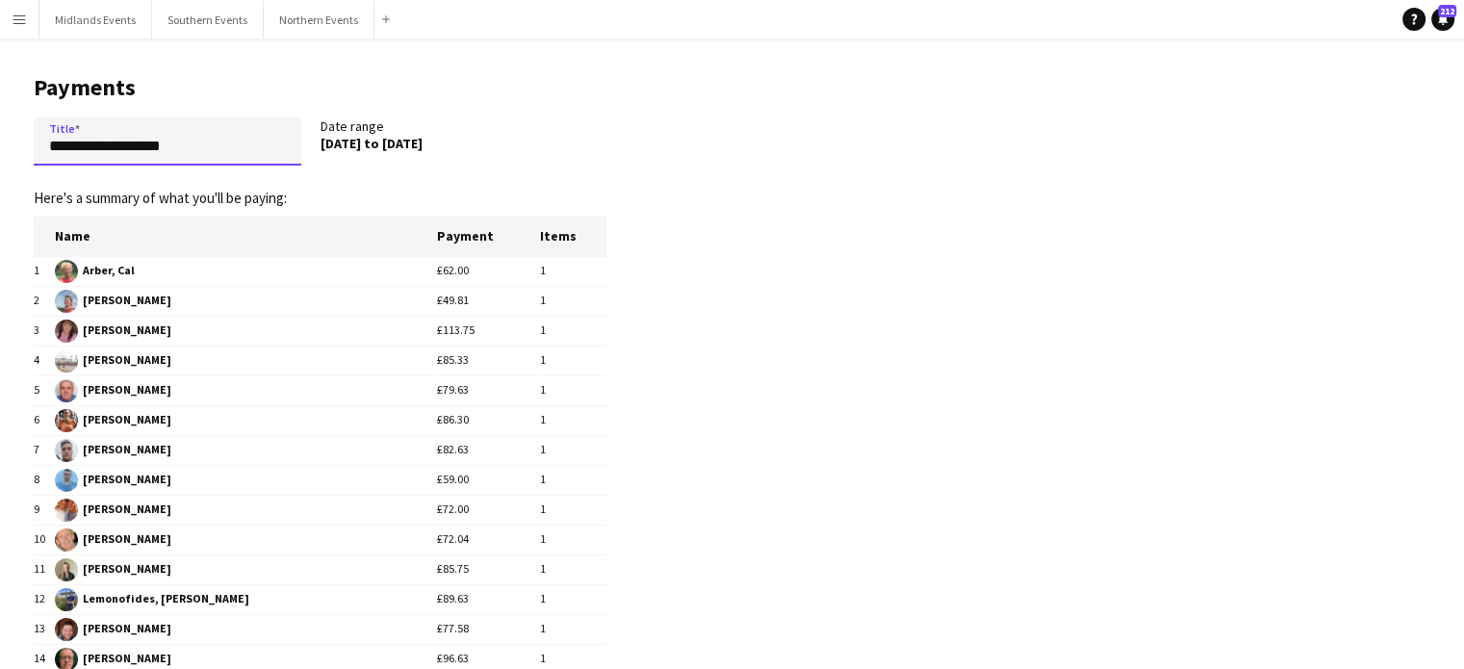
drag, startPoint x: 184, startPoint y: 152, endPoint x: 9, endPoint y: 156, distance: 175.2
click at [9, 156] on main "**********" at bounding box center [313, 474] width 626 height 870
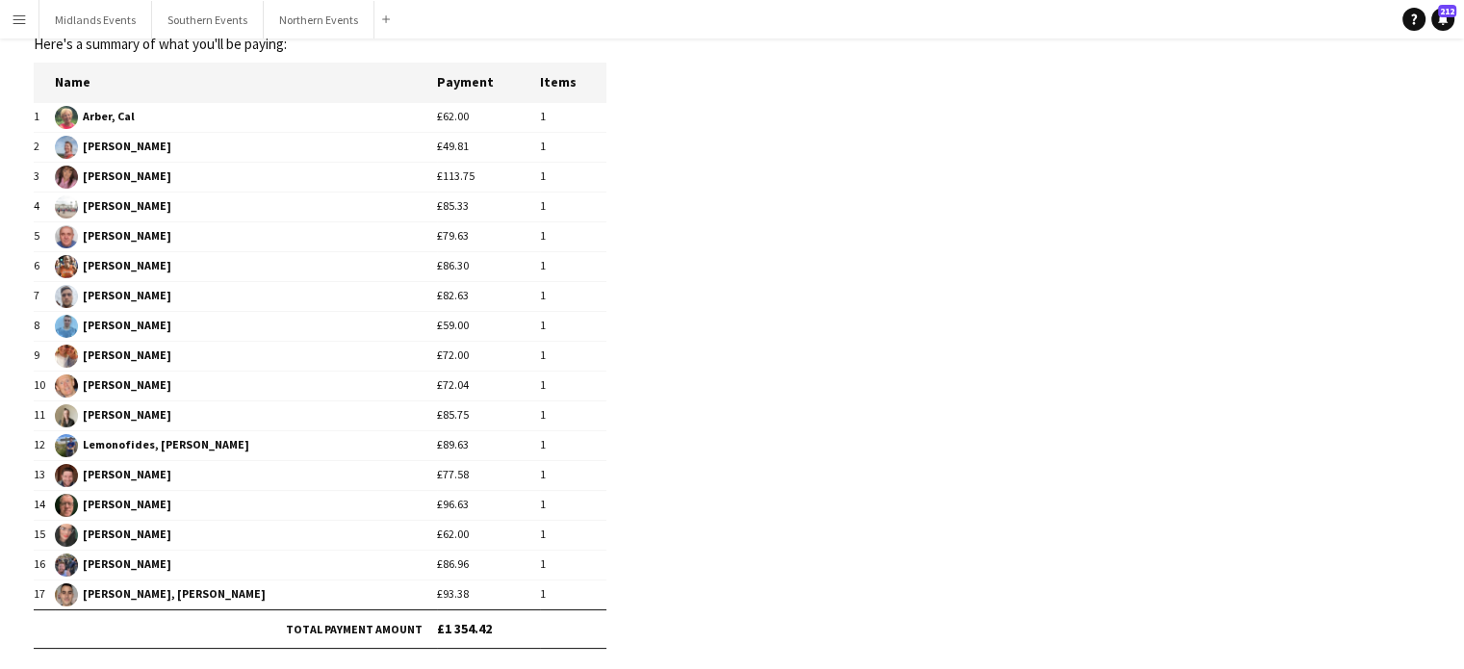
scroll to position [235, 0]
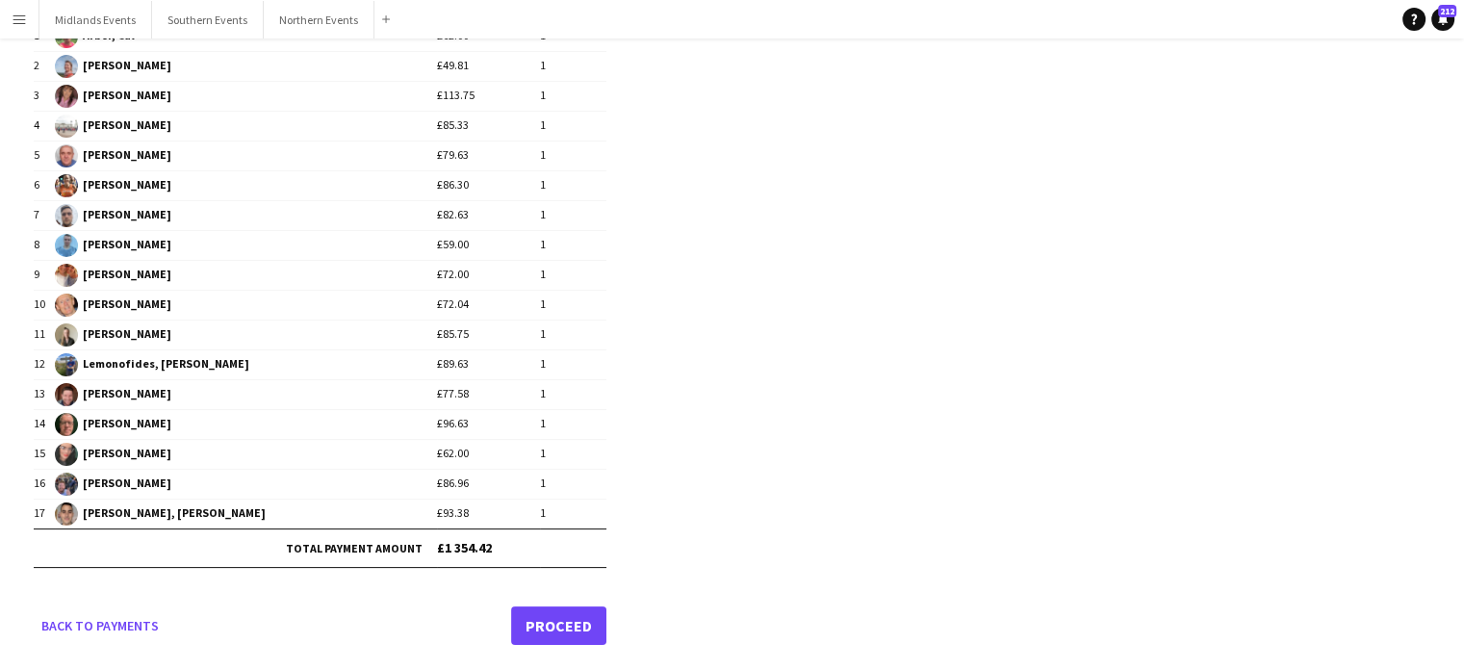
type input "**********"
click at [560, 621] on link "Proceed" at bounding box center [558, 625] width 95 height 39
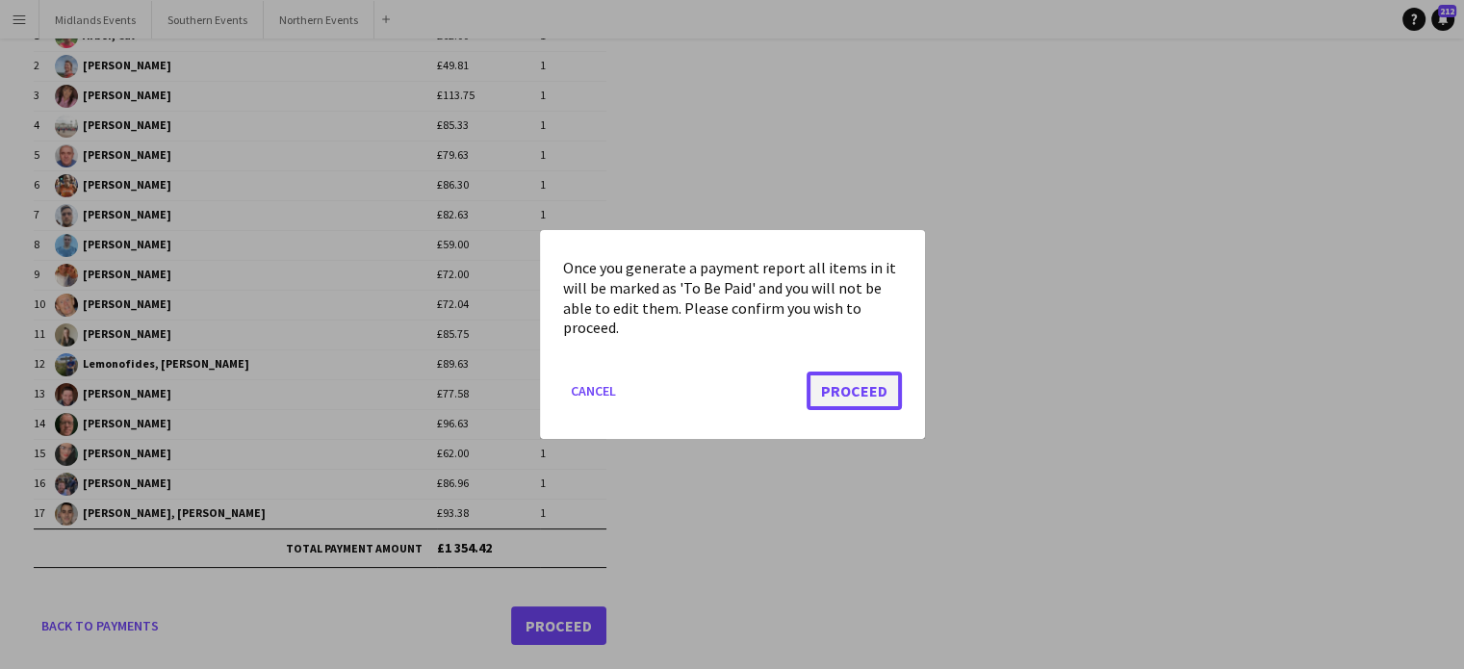
click at [877, 387] on button "Proceed" at bounding box center [854, 391] width 95 height 39
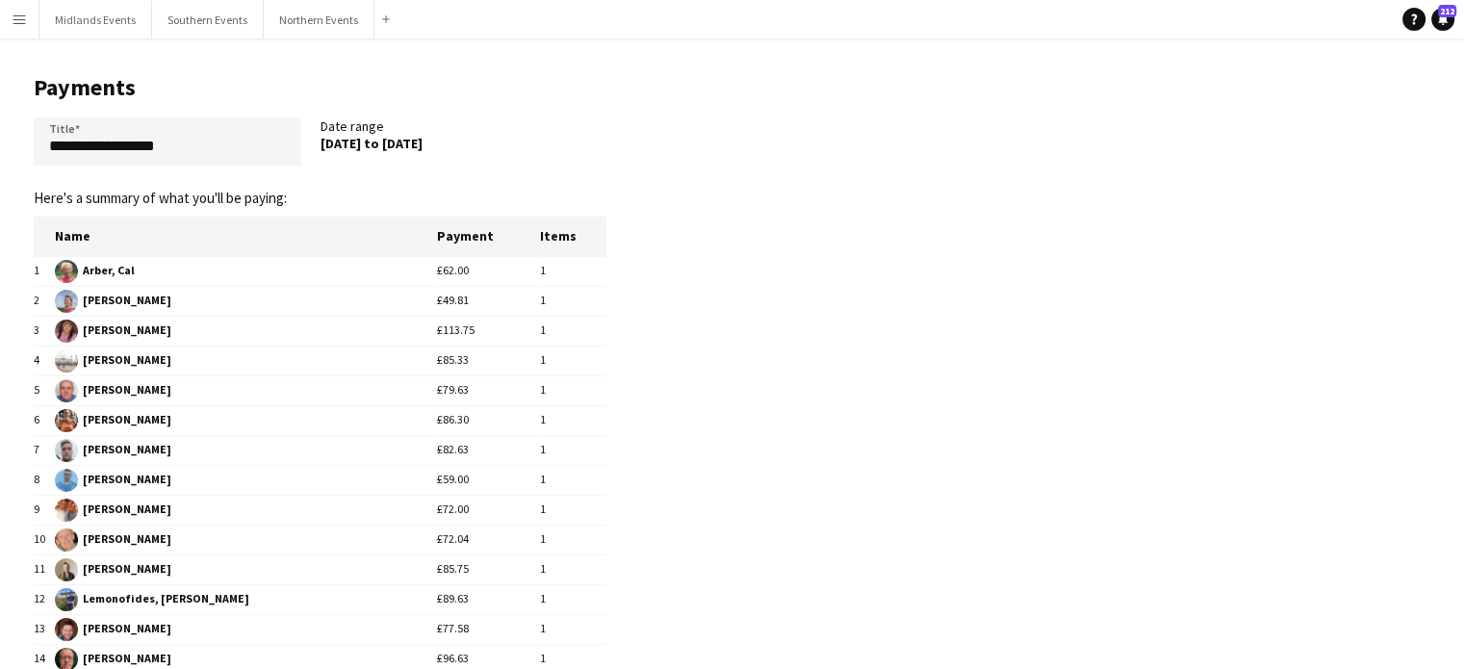
scroll to position [235, 0]
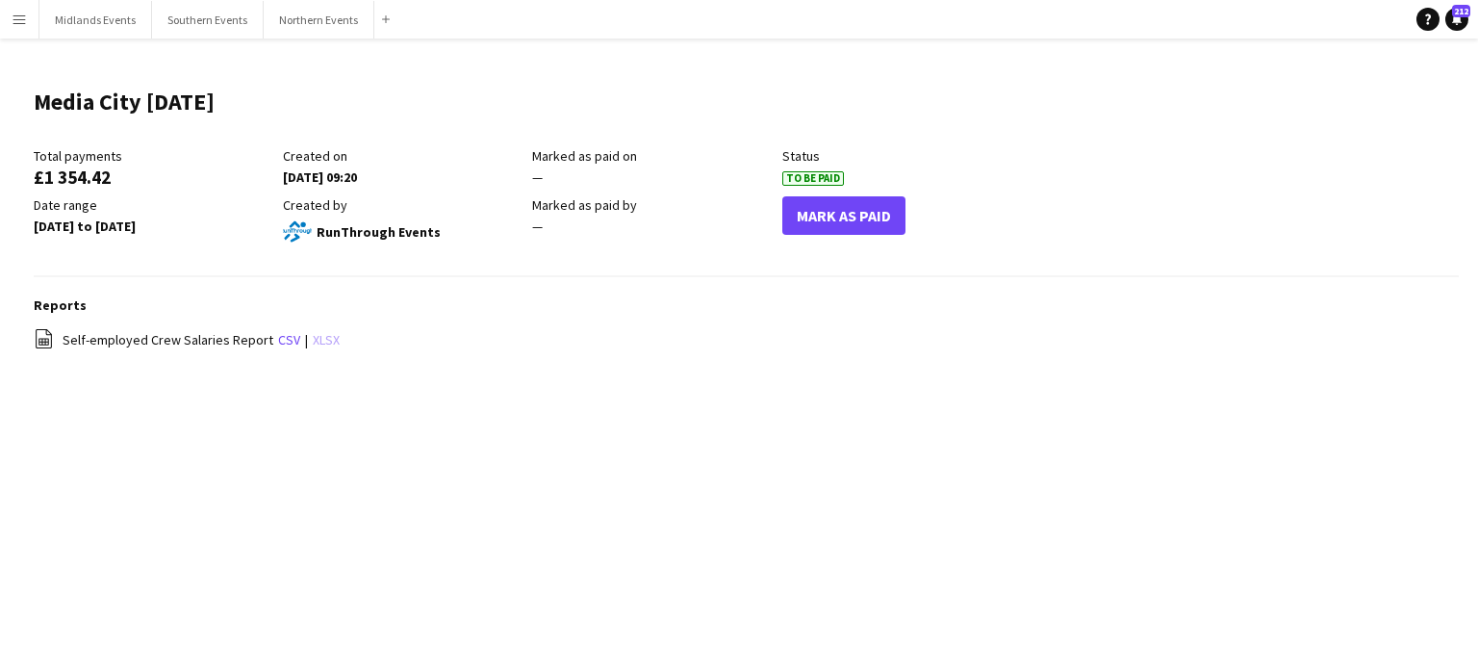
click at [323, 345] on link "xlsx" at bounding box center [326, 339] width 27 height 17
click at [8, 25] on button "Menu" at bounding box center [19, 19] width 39 height 39
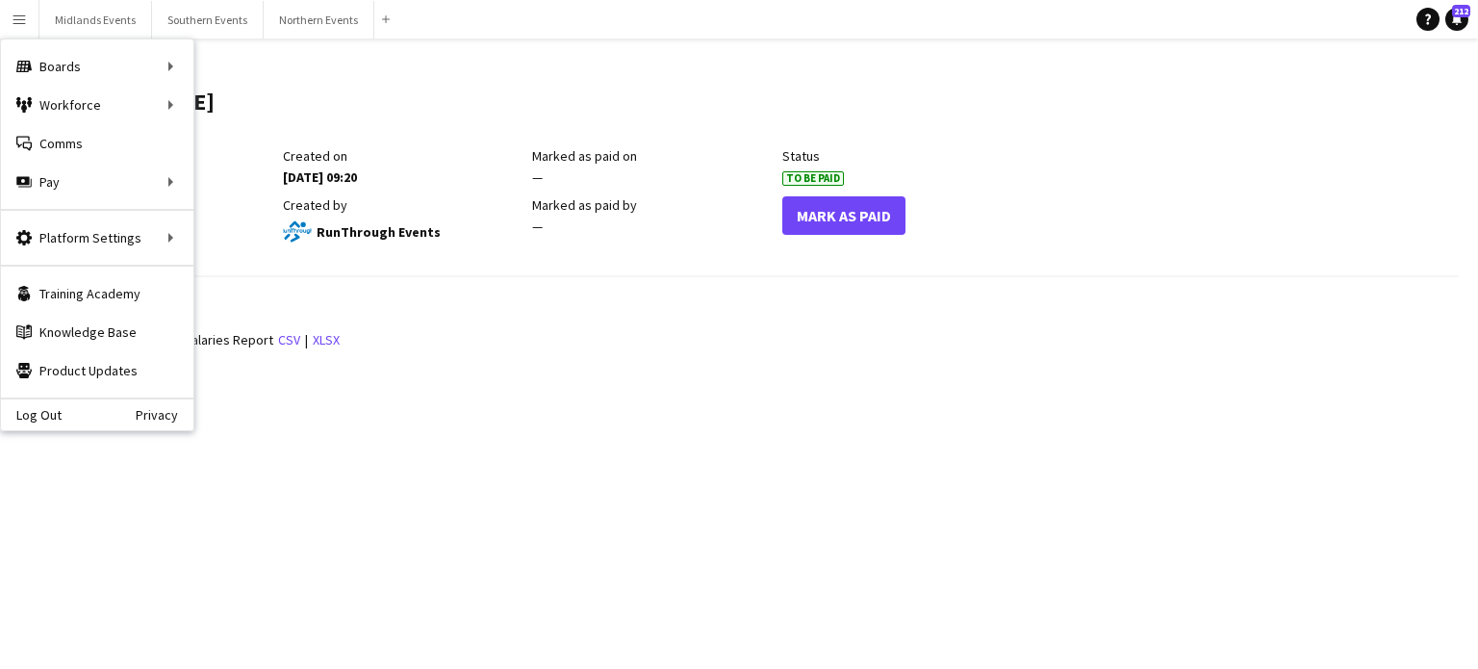
click at [376, 353] on div "Reports file-spreadsheet Self-employed Crew Salaries Report csv | xlsx" at bounding box center [747, 333] width 1426 height 75
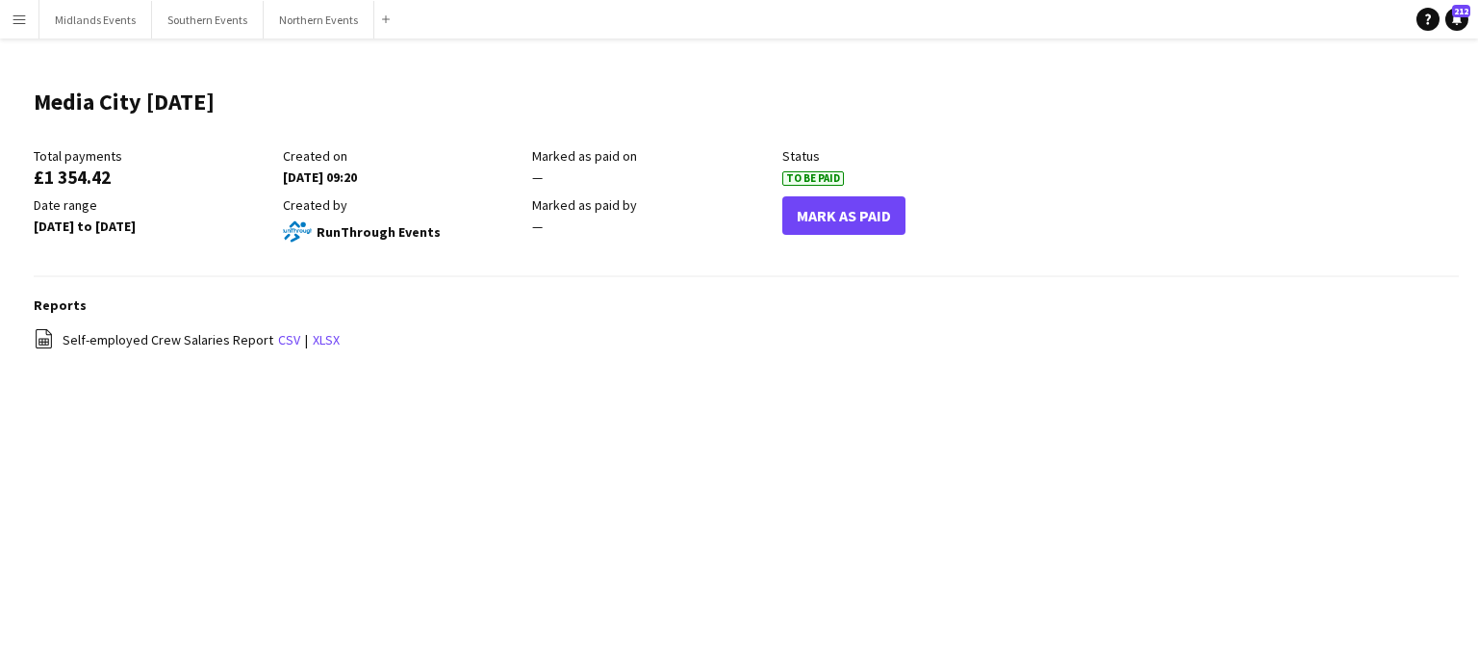
drag, startPoint x: 109, startPoint y: 177, endPoint x: 37, endPoint y: 176, distance: 72.2
click at [37, 176] on div "£1 354.42" at bounding box center [154, 176] width 240 height 17
copy div "£1 354.42"
click at [886, 211] on button "Mark As Paid" at bounding box center [844, 215] width 123 height 39
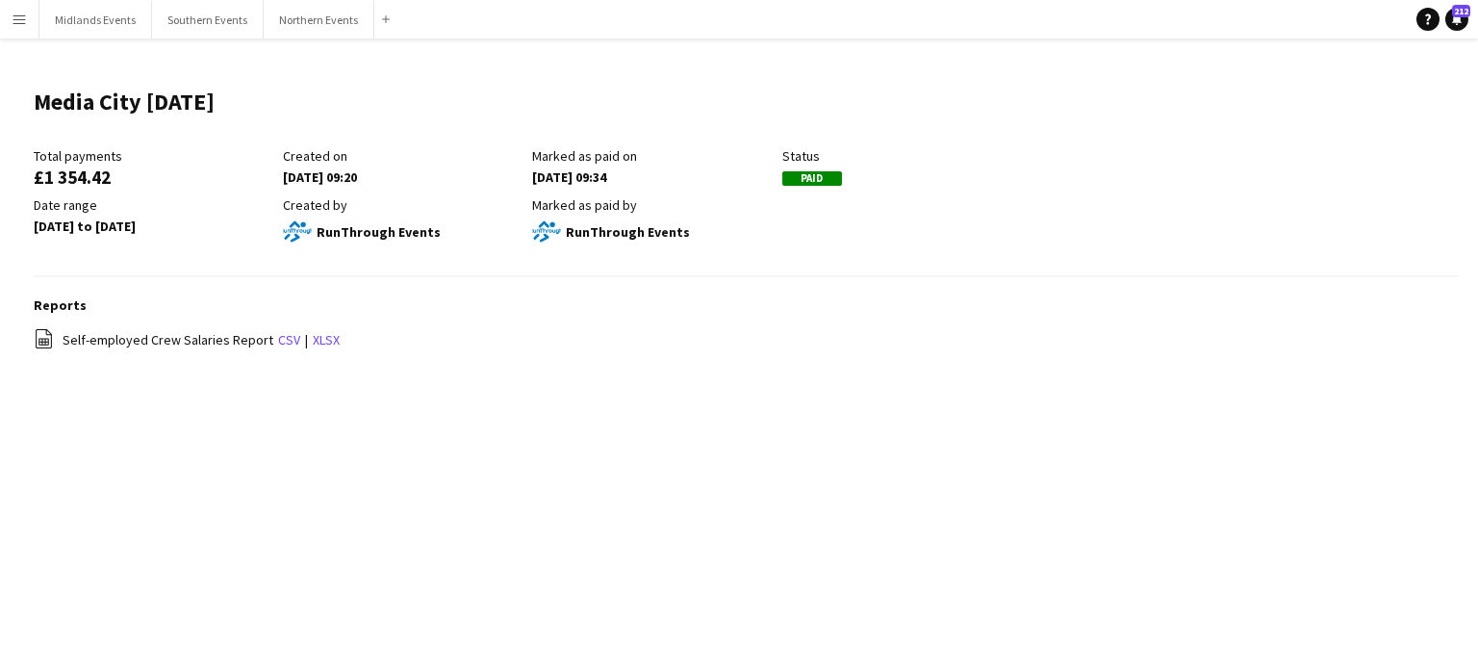
click at [19, 24] on app-icon "Menu" at bounding box center [19, 19] width 15 height 15
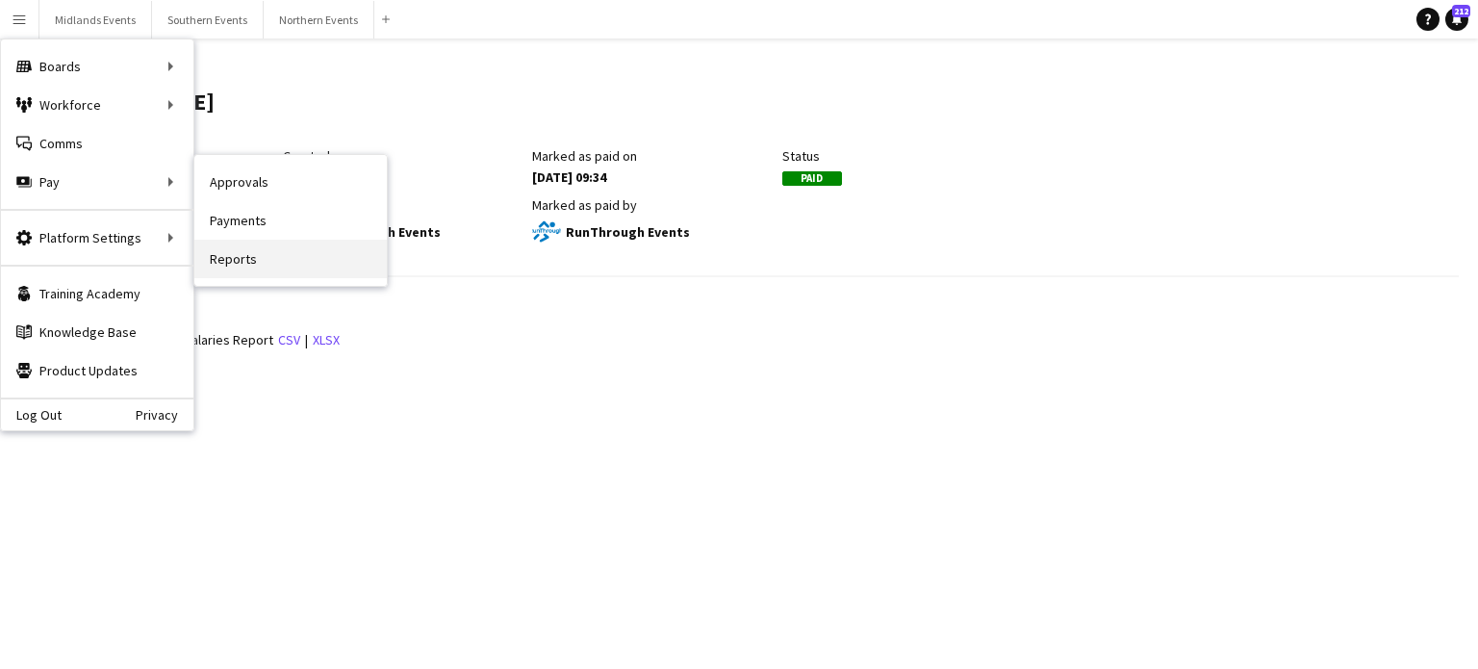
click at [231, 252] on link "Reports" at bounding box center [290, 259] width 193 height 39
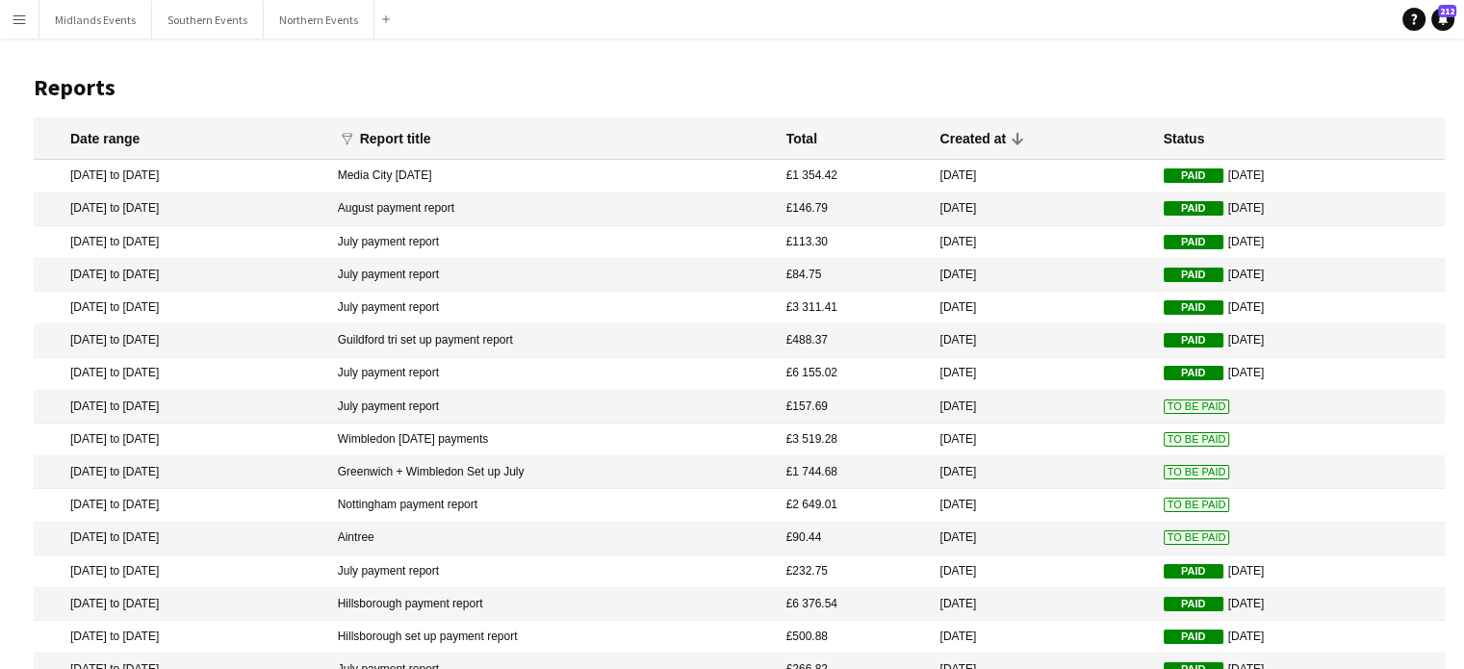
click at [193, 374] on mat-cell "[DATE] to [DATE]" at bounding box center [181, 374] width 295 height 33
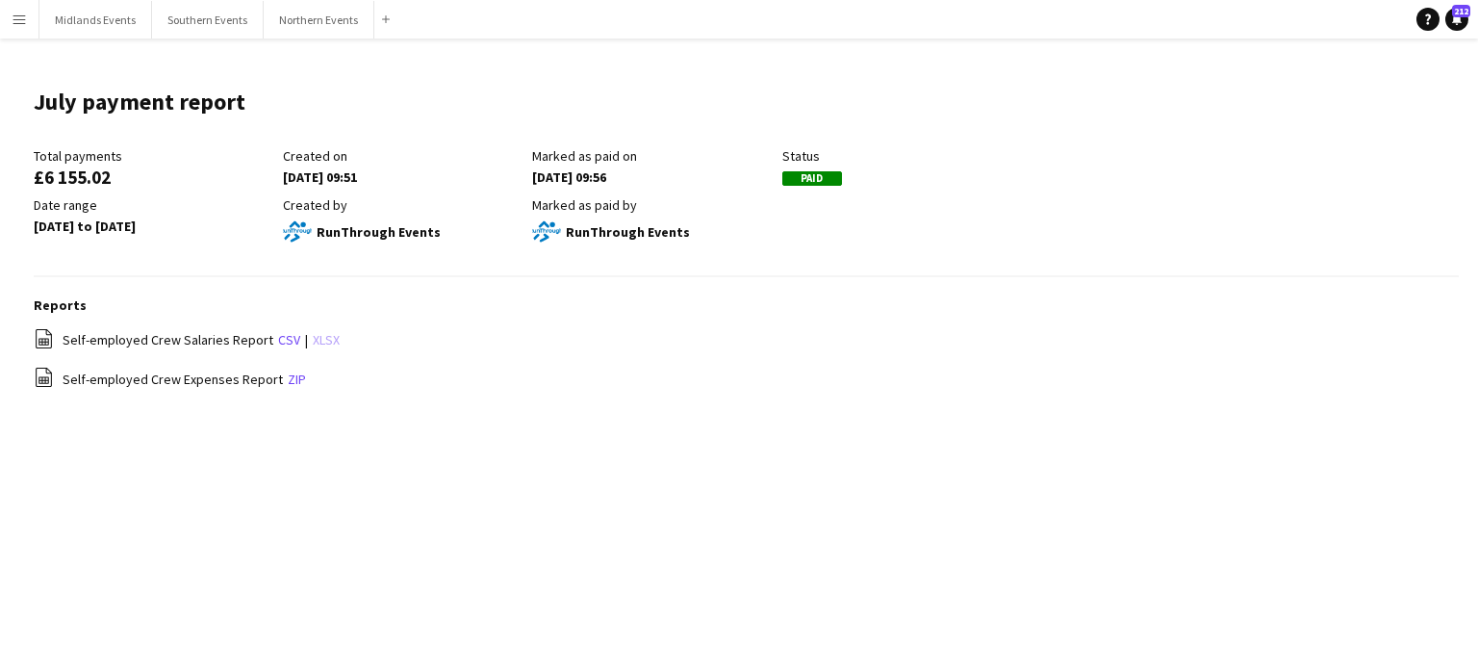
click at [314, 346] on link "xlsx" at bounding box center [326, 339] width 27 height 17
